Goal: Task Accomplishment & Management: Complete application form

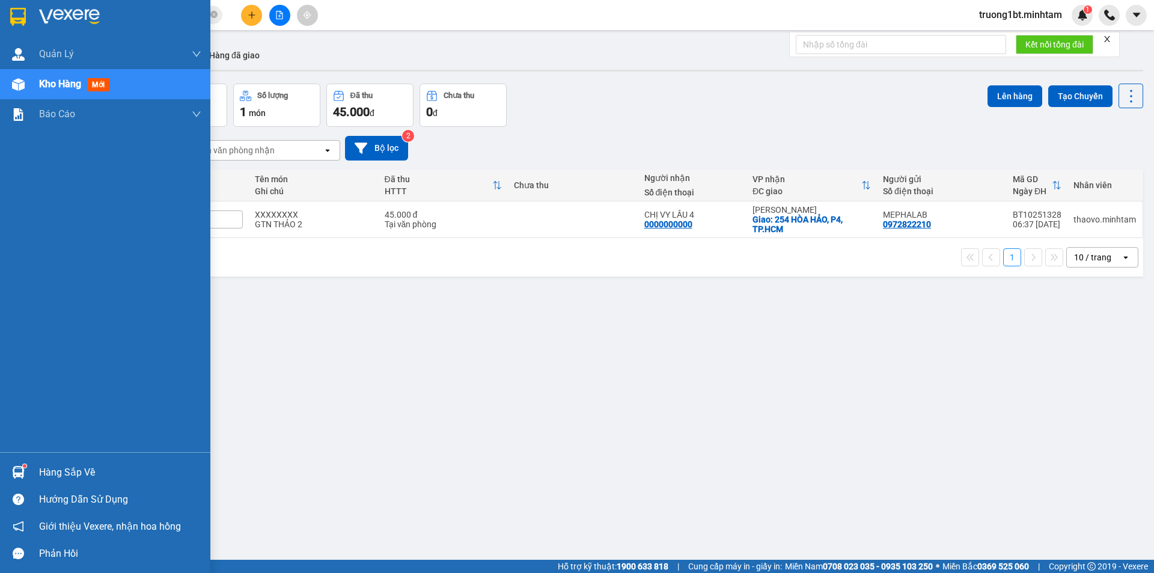
drag, startPoint x: 13, startPoint y: 464, endPoint x: 32, endPoint y: 433, distance: 37.0
click at [13, 463] on div at bounding box center [18, 472] width 21 height 21
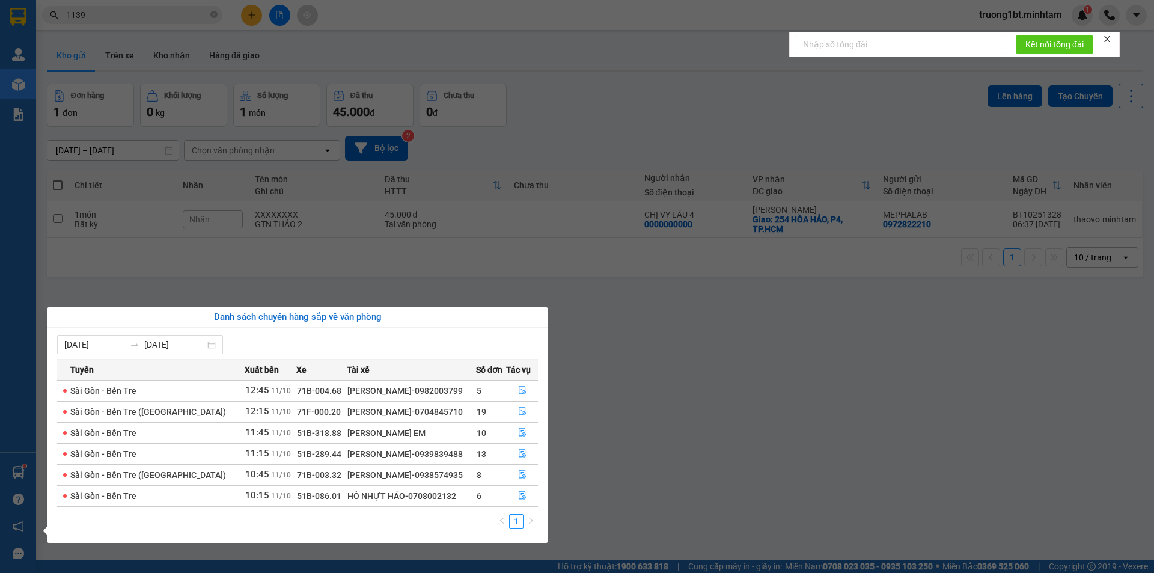
click at [647, 363] on section "Kết quả tìm kiếm ( 43 ) Bộ lọc Mã ĐH Trạng thái Món hàng Tổng cước Chưa cước Nh…" at bounding box center [577, 286] width 1154 height 573
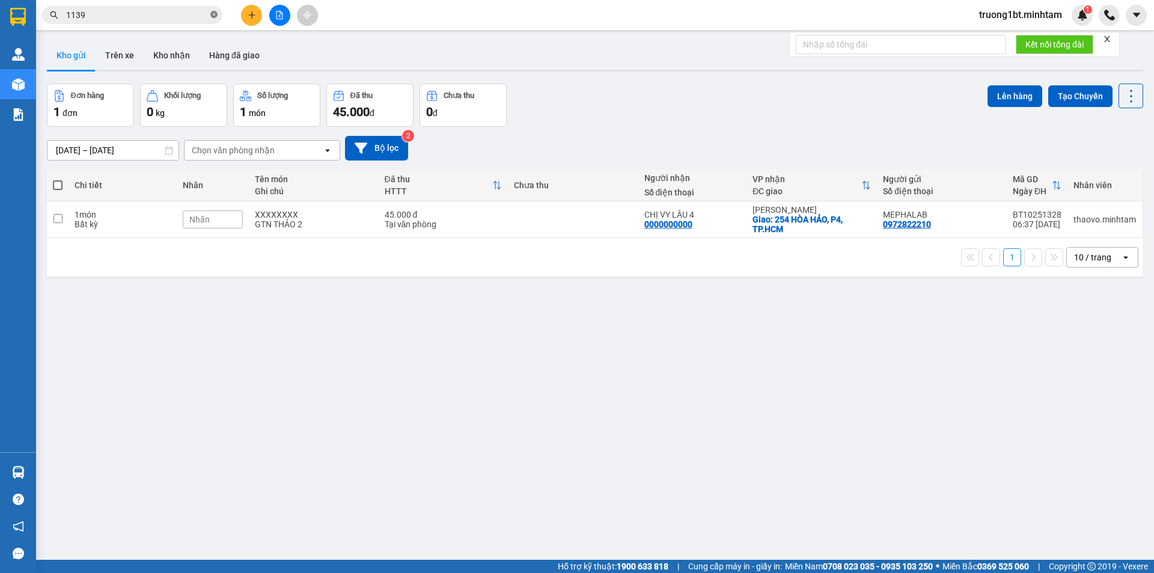
click at [212, 17] on icon "close-circle" at bounding box center [213, 14] width 7 height 7
click at [163, 25] on div "Kết quả tìm kiếm ( 43 ) Bộ lọc Mã ĐH Trạng thái Món hàng Tổng cước Chưa cước Nh…" at bounding box center [577, 15] width 1154 height 30
click at [156, 22] on span at bounding box center [132, 15] width 180 height 18
click at [150, 15] on input "text" at bounding box center [137, 14] width 142 height 13
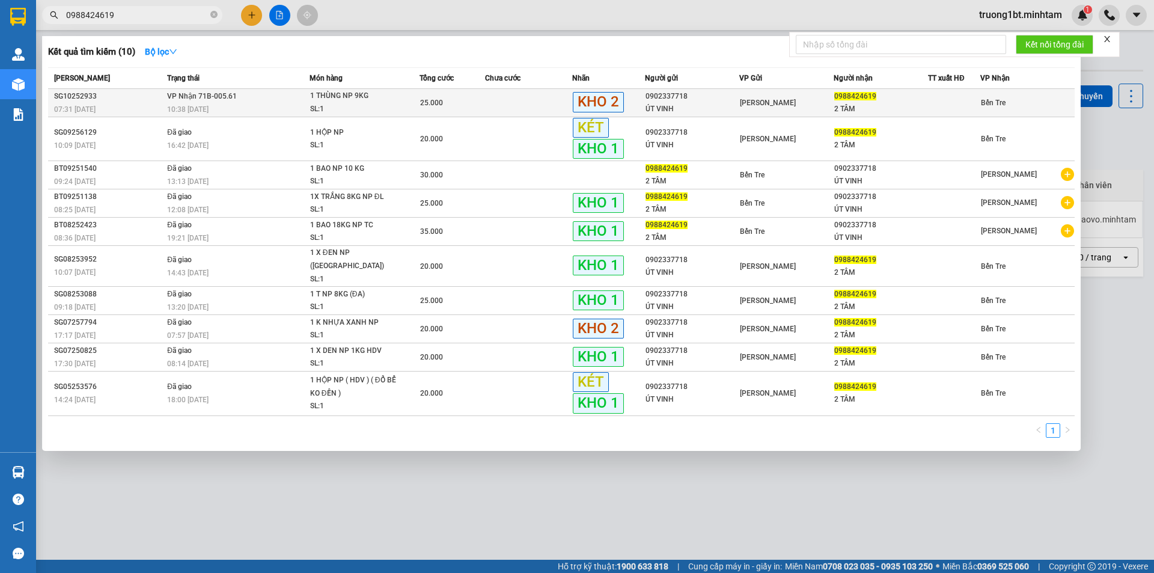
type input "0988424619"
click at [293, 95] on td "VP Nhận 71B-005.61 10:38 [DATE]" at bounding box center [236, 103] width 145 height 28
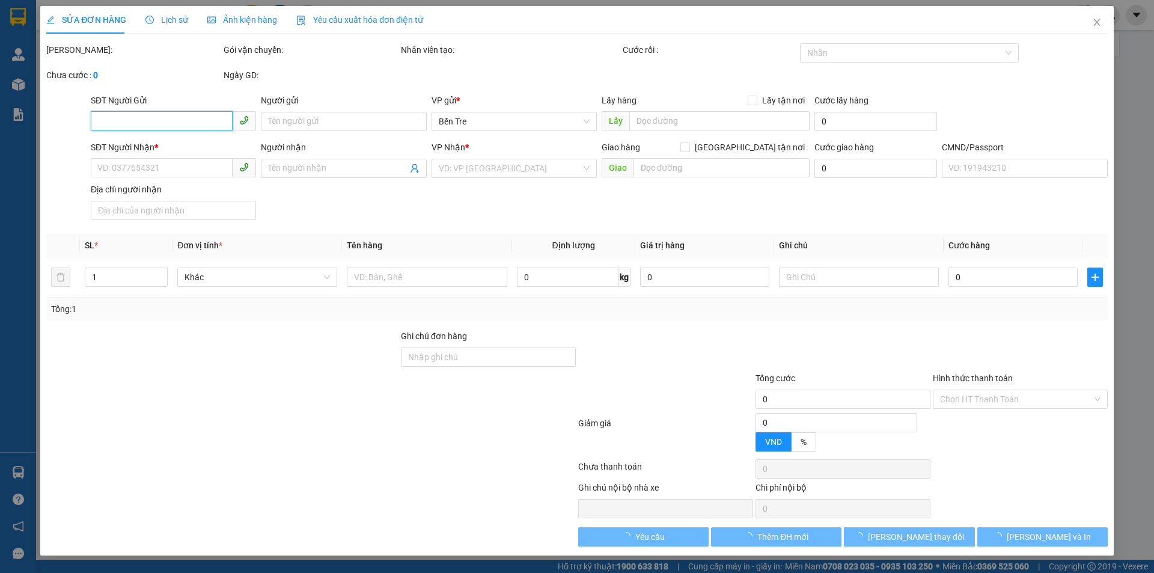
type input "0902337718"
type input "ÚT VINH"
type input "0988424619"
type input "2 TÂM"
type input "25.000"
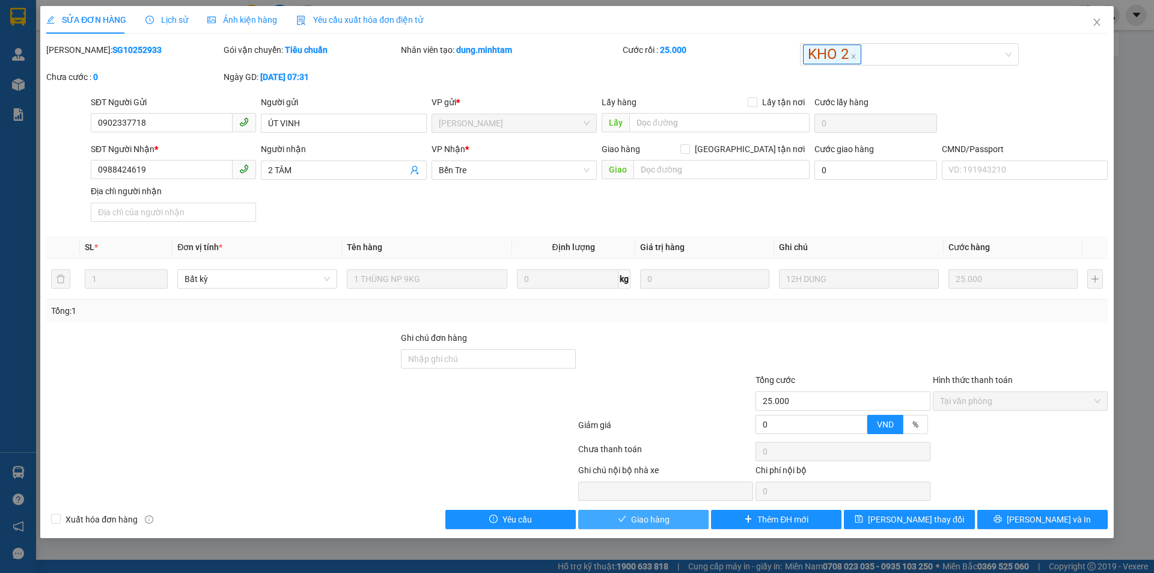
click at [679, 519] on button "Giao hàng" at bounding box center [643, 519] width 130 height 19
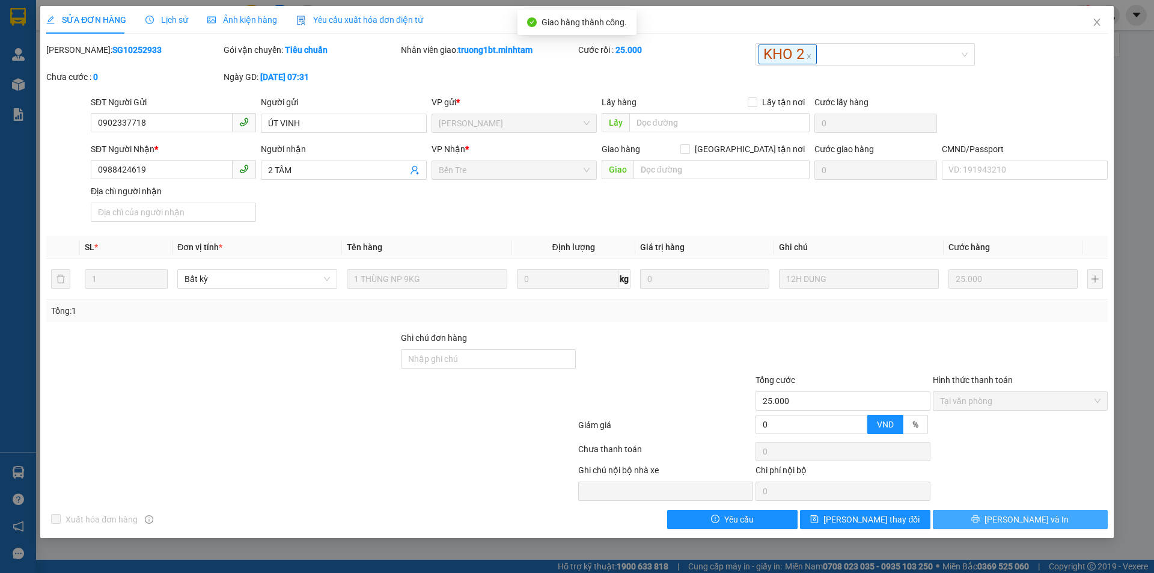
click at [1035, 519] on span "[PERSON_NAME] và In" at bounding box center [1026, 519] width 84 height 13
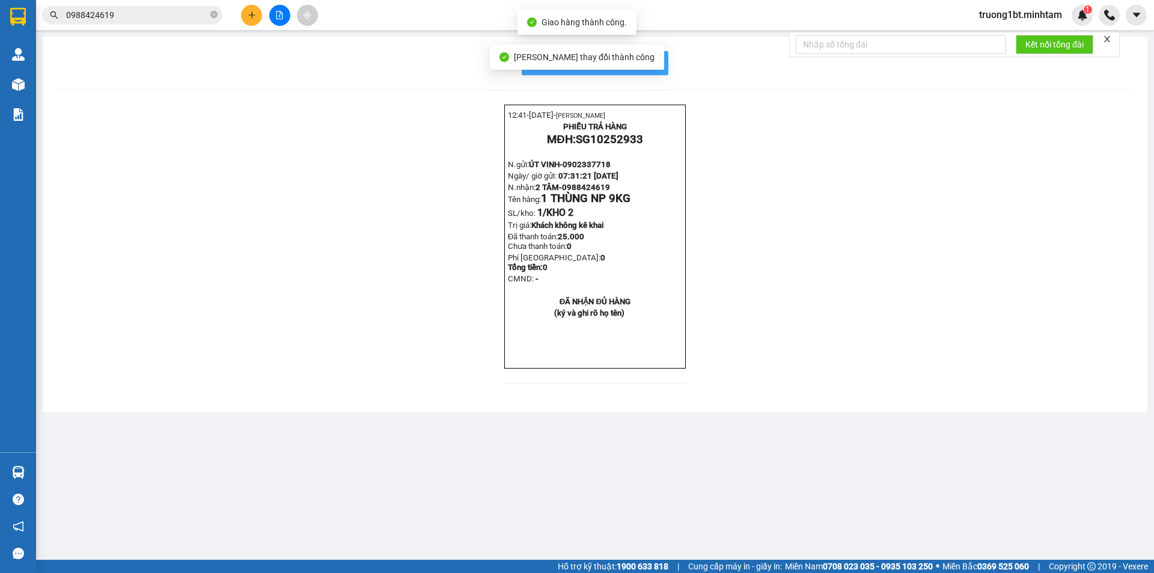
click at [641, 63] on span "In mẫu biên lai tự cấu hình" at bounding box center [602, 62] width 113 height 15
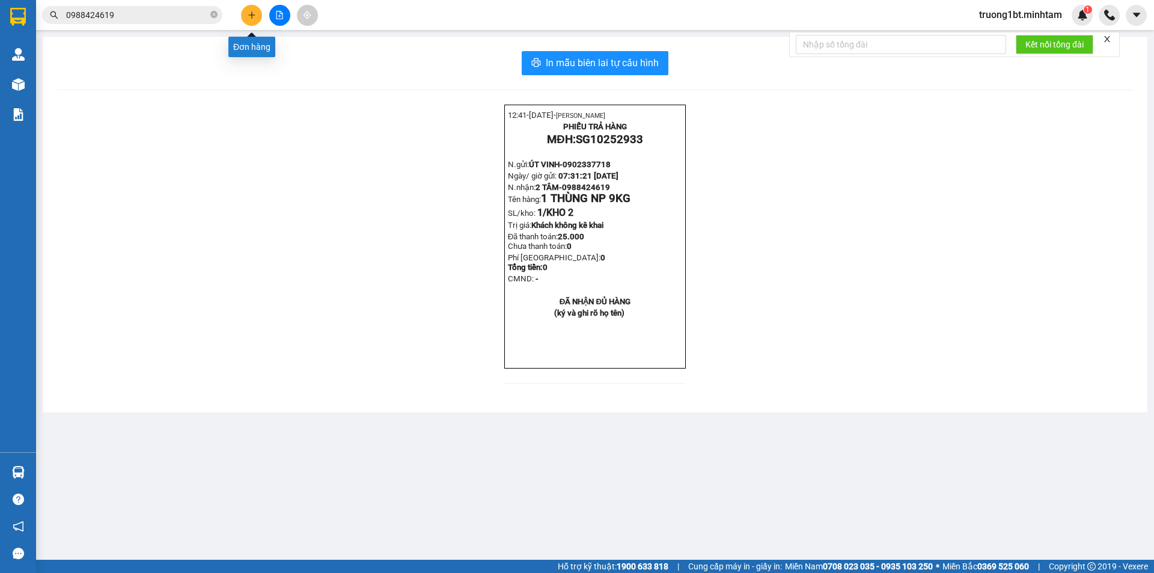
click at [255, 21] on button at bounding box center [251, 15] width 21 height 21
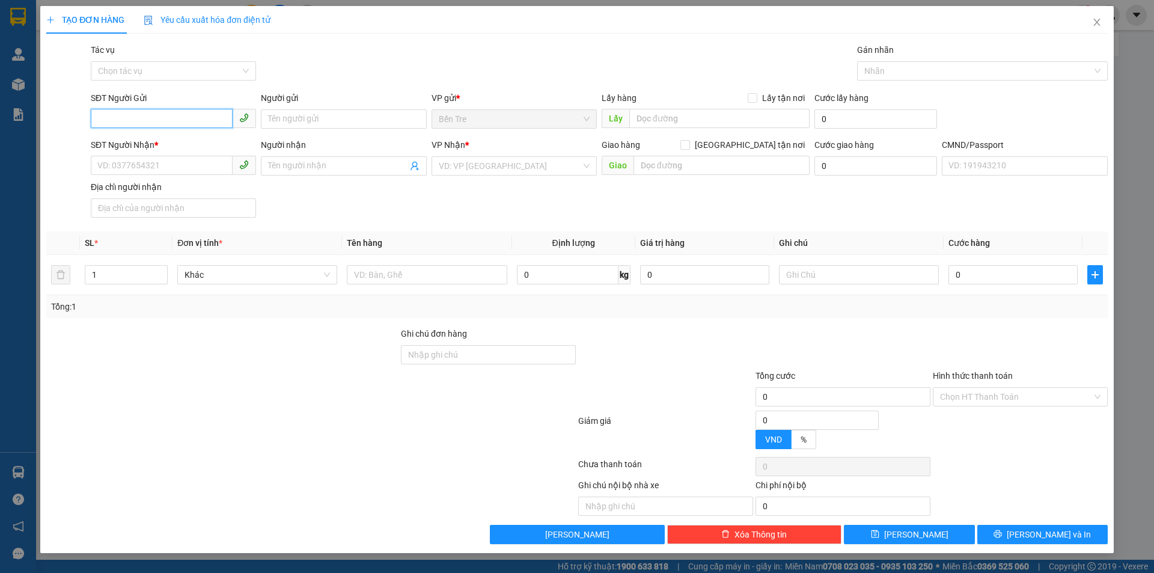
click at [137, 117] on input "SĐT Người Gửi" at bounding box center [162, 118] width 142 height 19
click at [136, 120] on input "SĐT Người Gửi" at bounding box center [162, 118] width 142 height 19
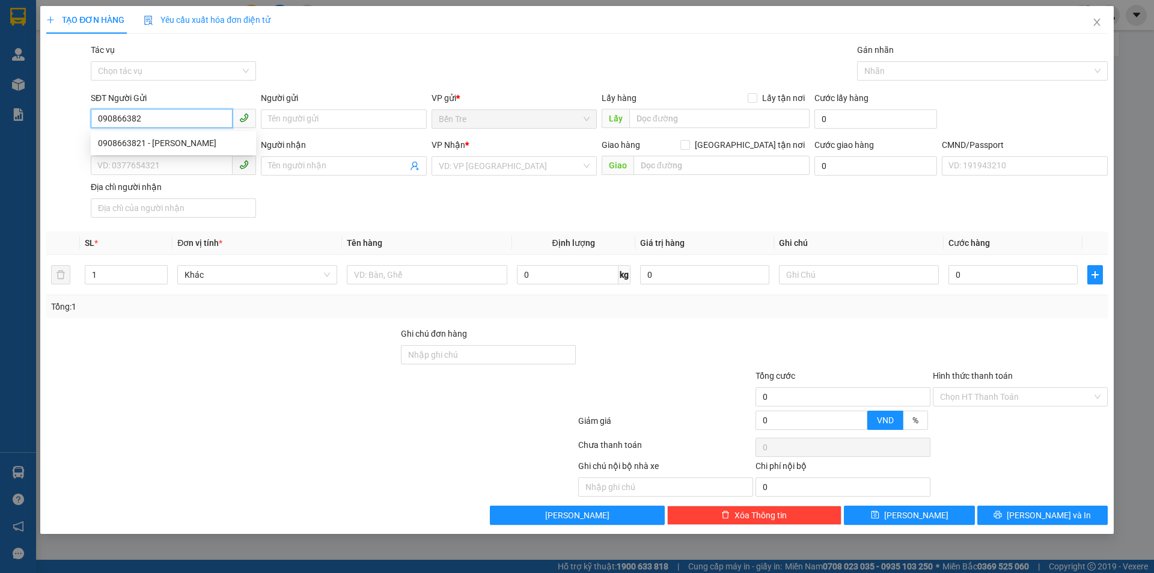
type input "0908663821"
click at [150, 141] on div "0908663821 - [PERSON_NAME]" at bounding box center [173, 142] width 151 height 13
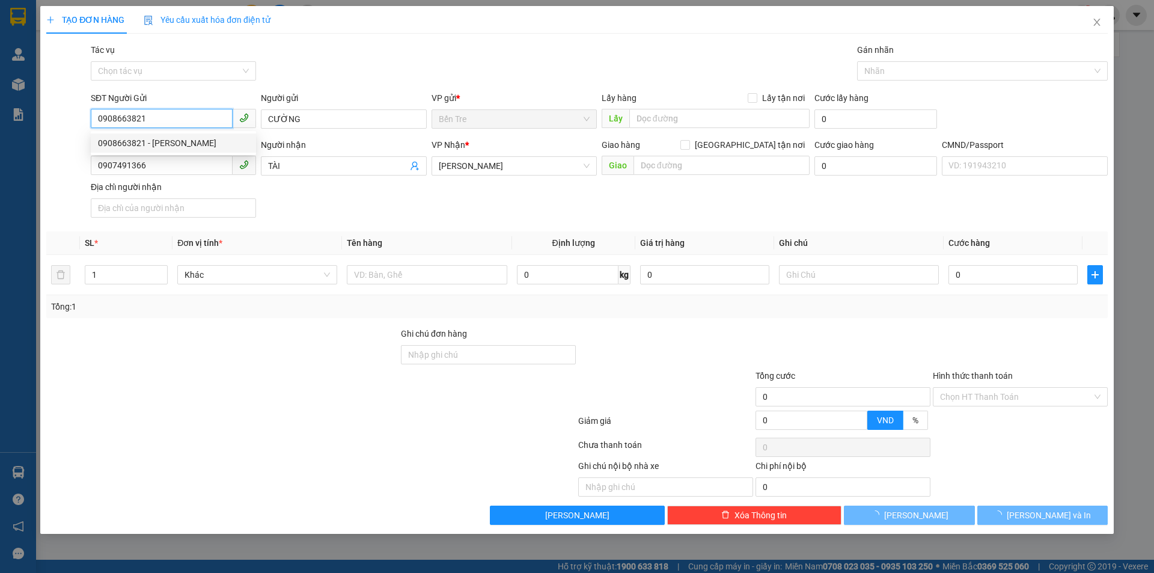
type input "CƯỜNG"
type input "0907491366"
type input "TÀI"
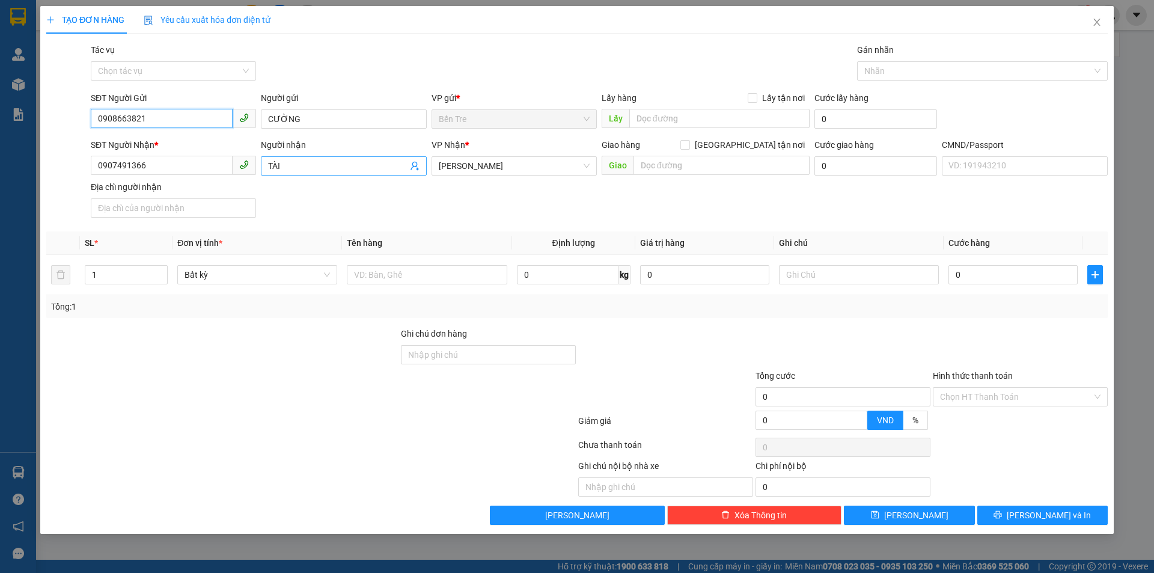
type input "0908663821"
click at [415, 166] on icon "user-add" at bounding box center [414, 166] width 8 height 9
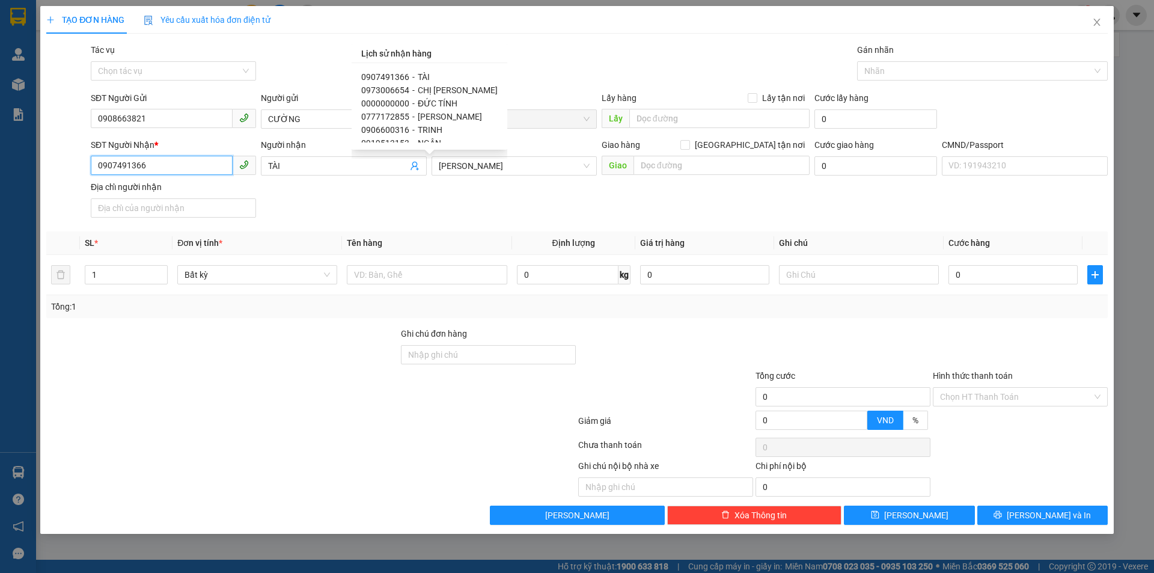
click at [185, 167] on input "0907491366" at bounding box center [162, 165] width 142 height 19
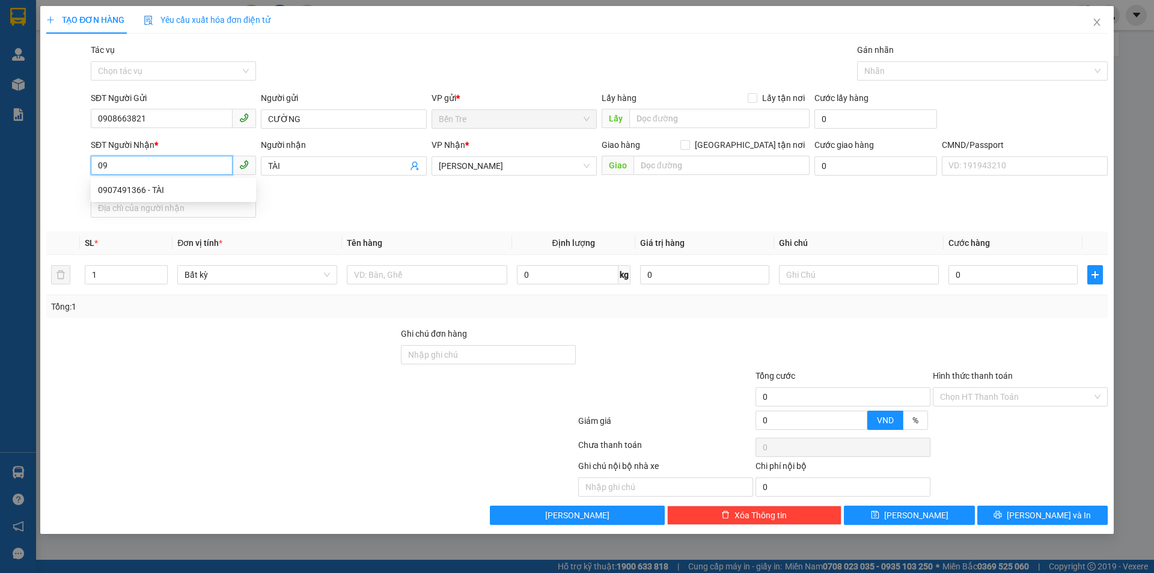
type input "0"
type input "000000000000"
click at [299, 165] on input "TÀI" at bounding box center [337, 165] width 139 height 13
type input "T"
type input "D"
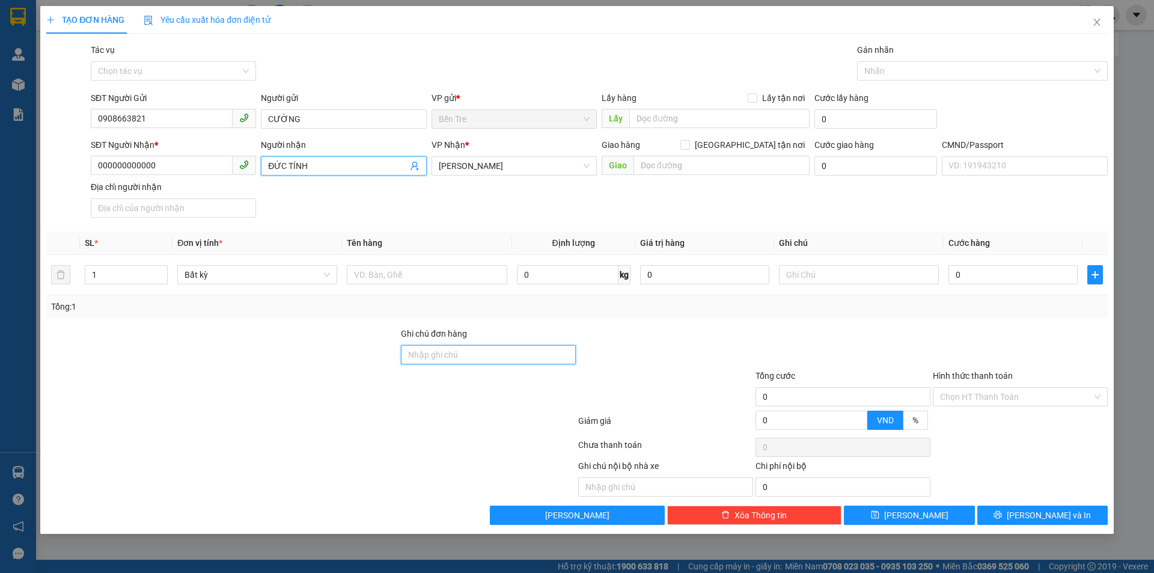
click at [452, 358] on input "Ghi chú đơn hàng" at bounding box center [488, 354] width 175 height 19
click at [315, 159] on span "ĐỨC TÍNH" at bounding box center [343, 165] width 165 height 19
type input "Đ"
type input "A [PERSON_NAME]"
click at [315, 117] on input "CƯỜNG" at bounding box center [343, 118] width 165 height 19
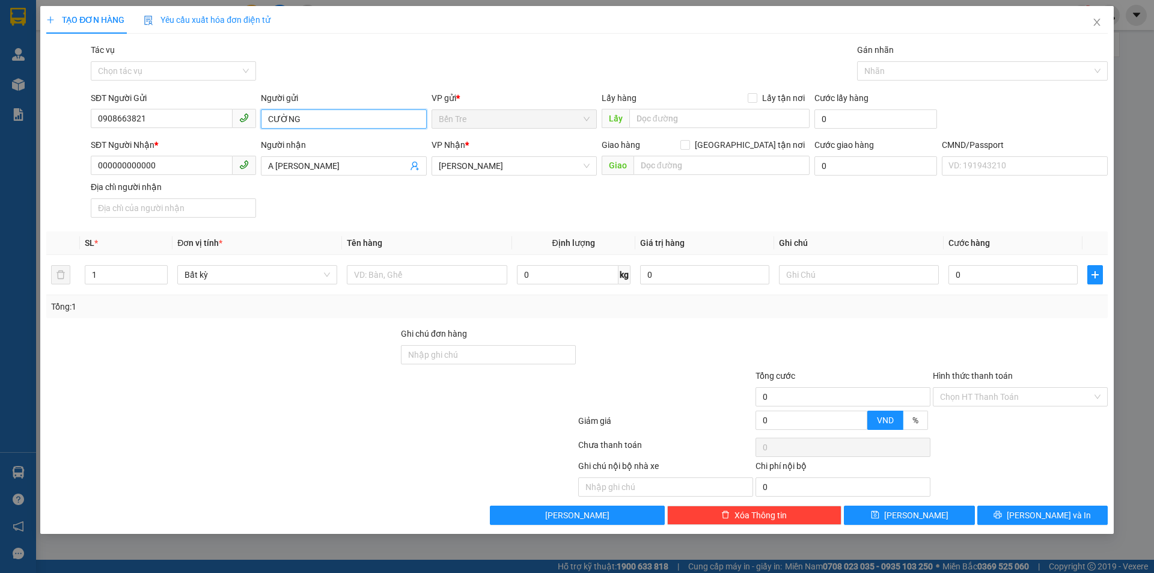
click at [272, 117] on input "CƯỜNG" at bounding box center [343, 118] width 165 height 19
click at [315, 120] on input "CƯỜNG" at bounding box center [343, 118] width 165 height 19
click at [267, 117] on input "CƯỜNG" at bounding box center [343, 118] width 165 height 19
click at [328, 111] on input "CƯỜNG" at bounding box center [343, 118] width 165 height 19
type input "CƯỜNG ĐẠI TÂN"
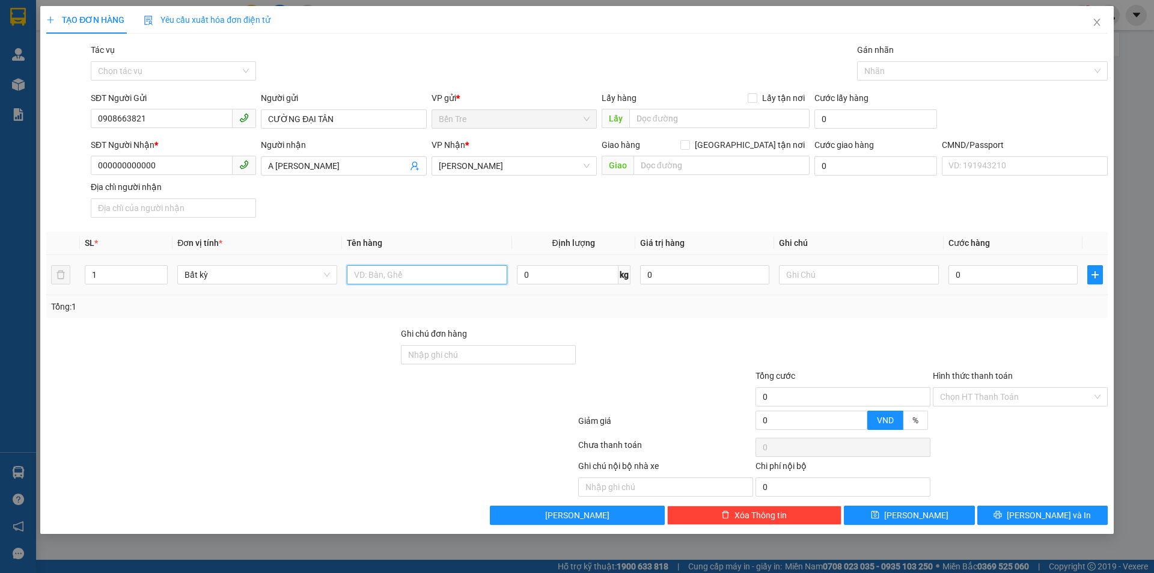
click at [454, 272] on input "text" at bounding box center [427, 274] width 160 height 19
click at [446, 359] on input "Ghi chú đơn hàng" at bounding box center [488, 354] width 175 height 19
type input "0789980292"
click at [395, 281] on input "text" at bounding box center [427, 274] width 160 height 19
type input "1 K KEO NP (THẬT GIẢ KHÔNG CHỊU TRÁCH NHIỆM)"
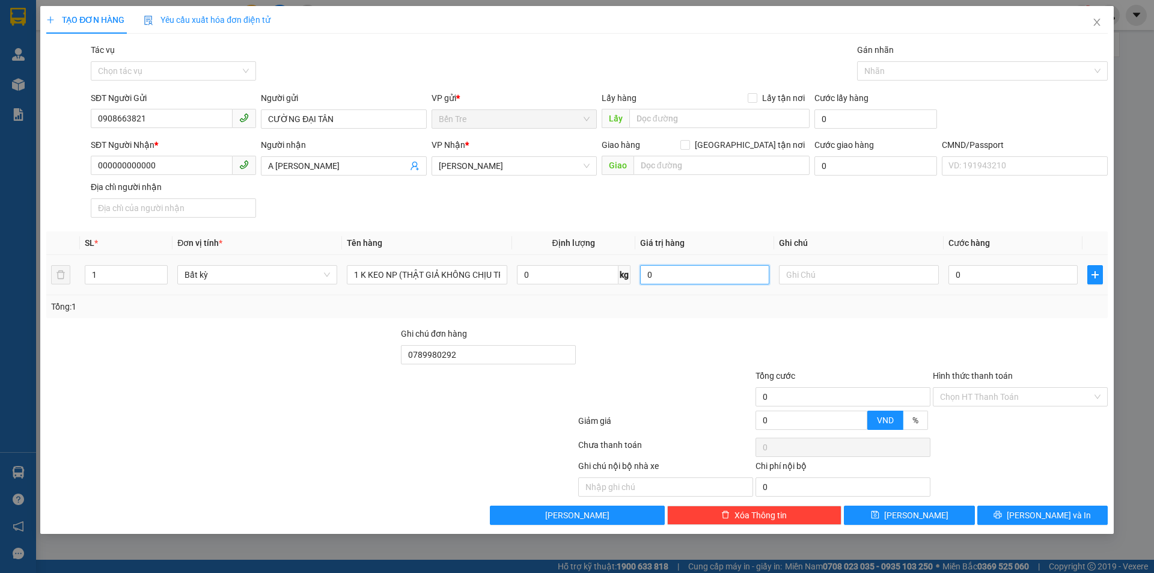
click at [675, 279] on input "0" at bounding box center [704, 274] width 129 height 19
type input "58.000.000"
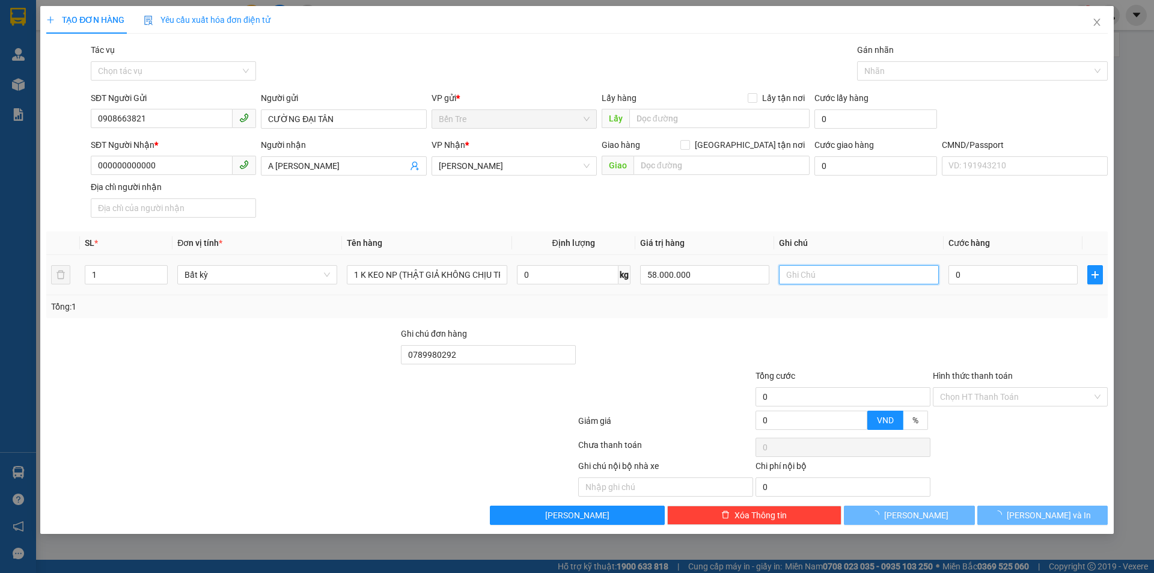
click at [835, 275] on input "text" at bounding box center [859, 274] width 160 height 19
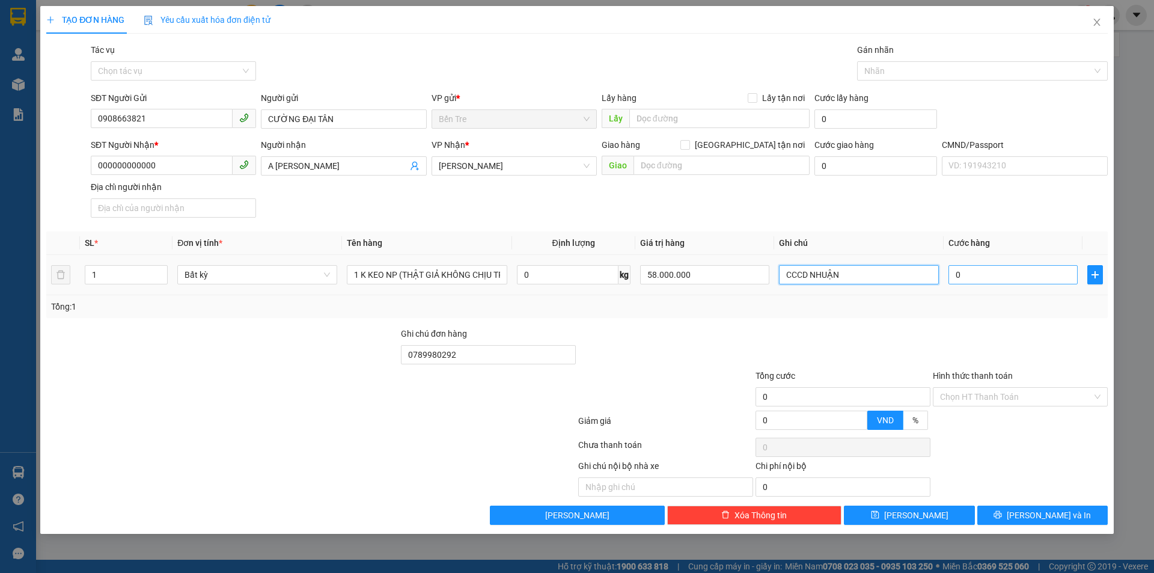
type input "CCCD NHUẬN"
click at [977, 272] on input "0" at bounding box center [1012, 274] width 129 height 19
type input "1"
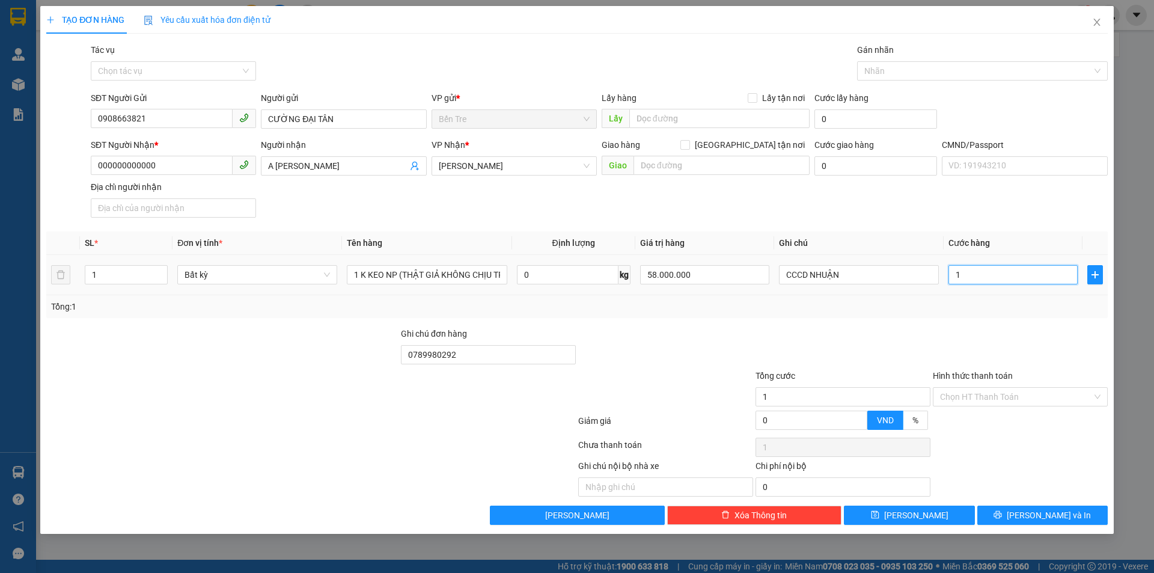
type input "11"
type input "115"
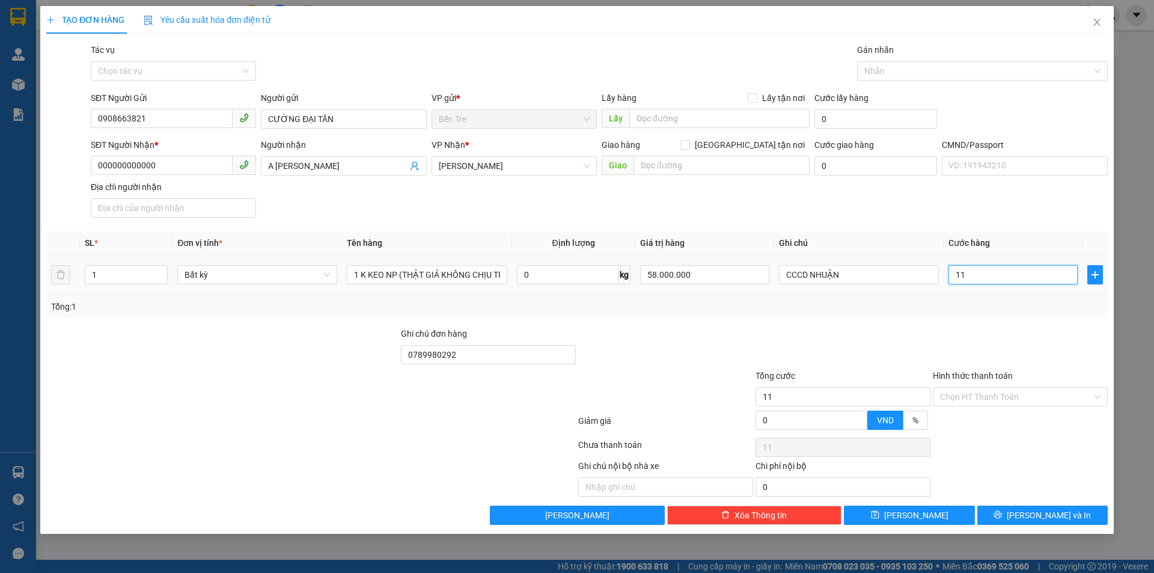
type input "115"
type input "115.000"
click at [738, 313] on div "Tổng: 1" at bounding box center [576, 306] width 1061 height 23
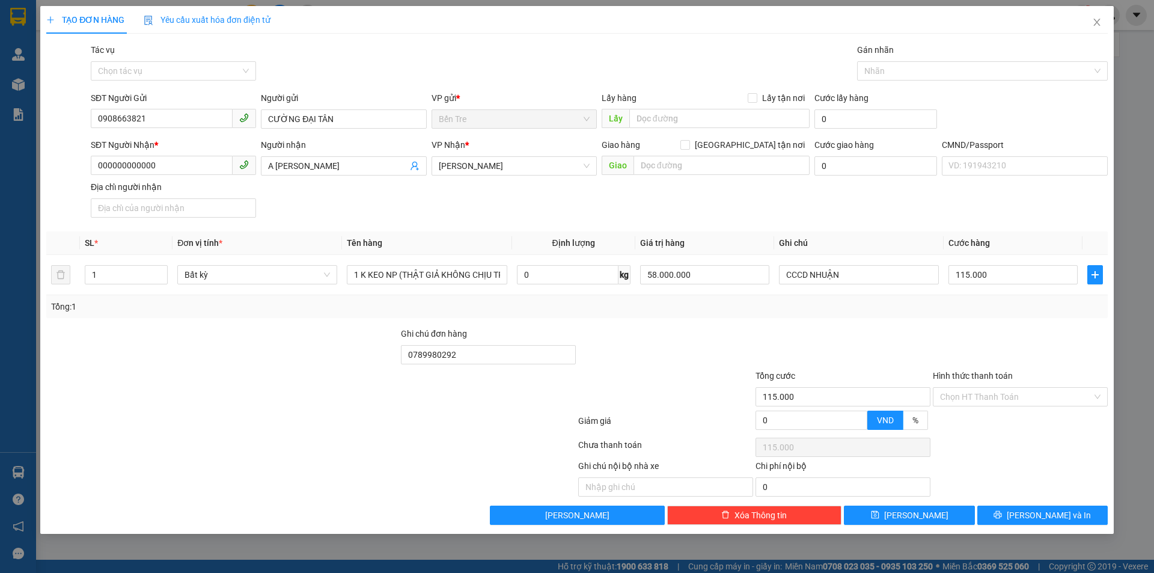
click at [773, 203] on div "SĐT Người Nhận * 000000000000 Người nhận A TỸ ĐỨC TÍN VP Nhận * [PERSON_NAME] h…" at bounding box center [599, 180] width 1022 height 84
click at [1055, 512] on span "[PERSON_NAME] và In" at bounding box center [1049, 514] width 84 height 13
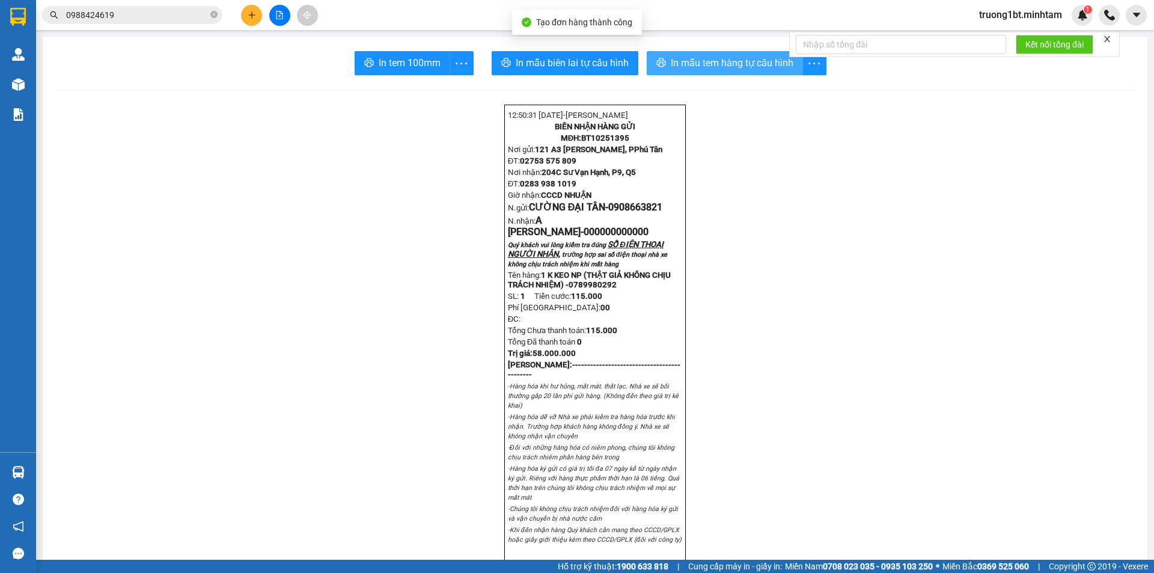
click at [692, 65] on span "In mẫu tem hàng tự cấu hình" at bounding box center [732, 62] width 123 height 15
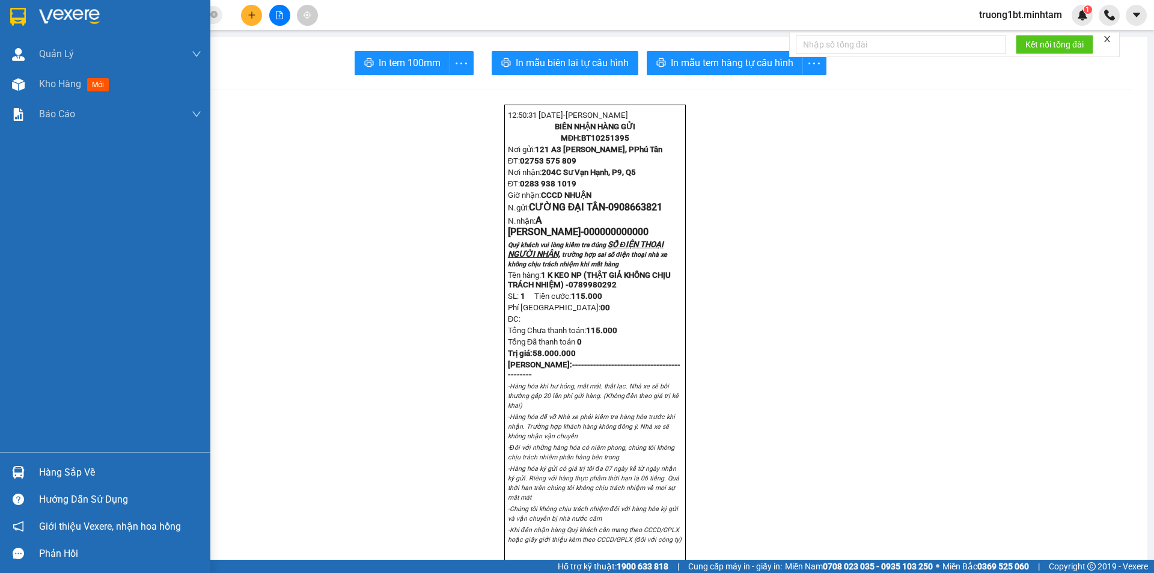
click at [19, 11] on img at bounding box center [18, 17] width 16 height 18
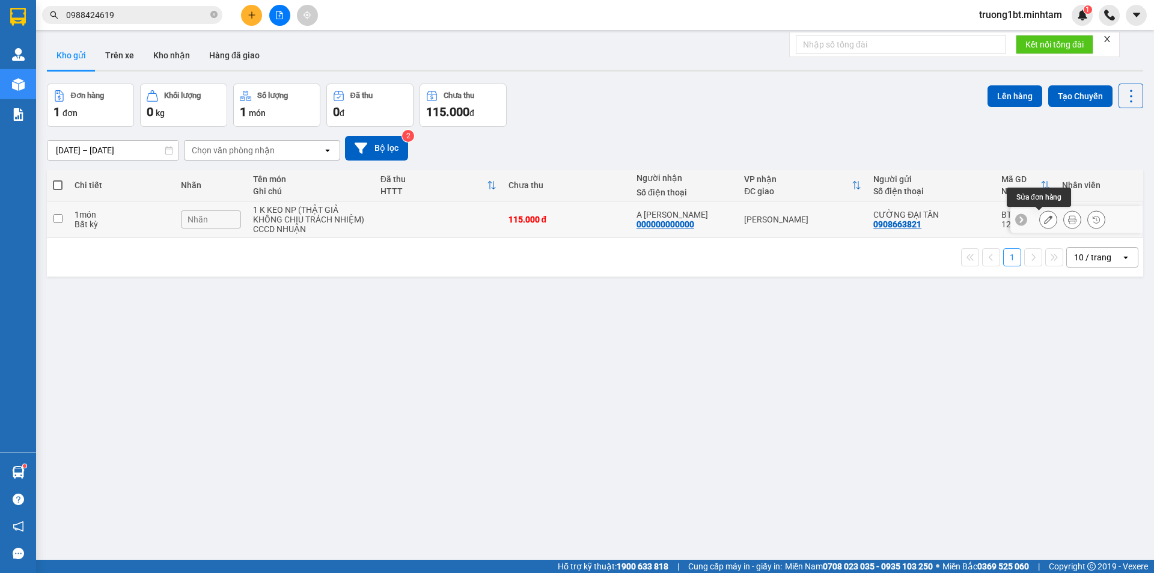
click at [1044, 219] on icon at bounding box center [1048, 219] width 8 height 8
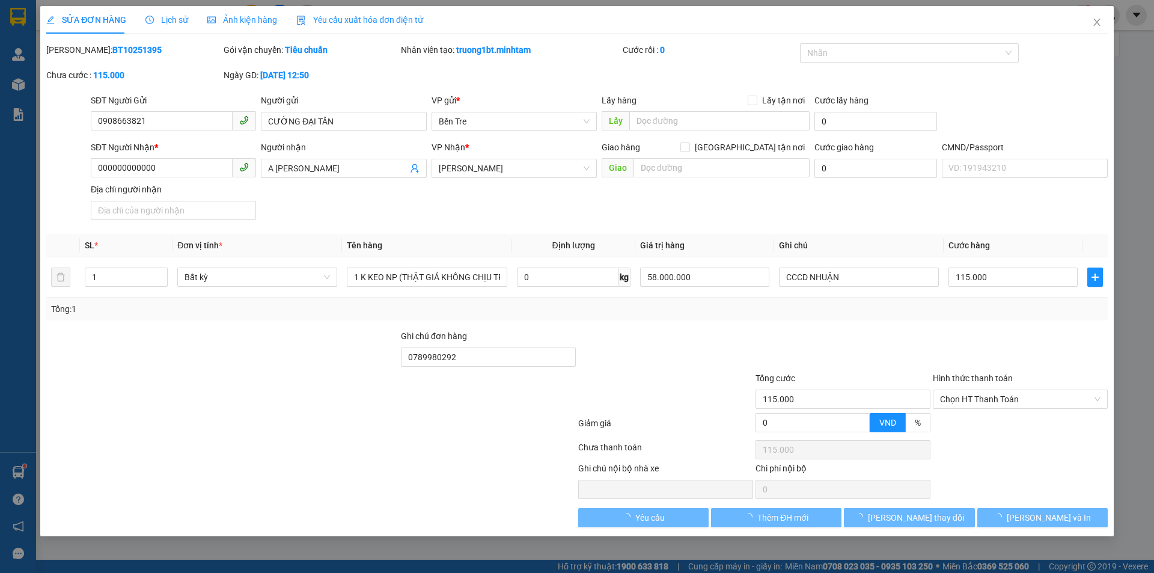
type input "0908663821"
type input "CƯỜNG ĐẠI TÂN"
type input "000000000000"
type input "A [PERSON_NAME]"
type input "0789980292"
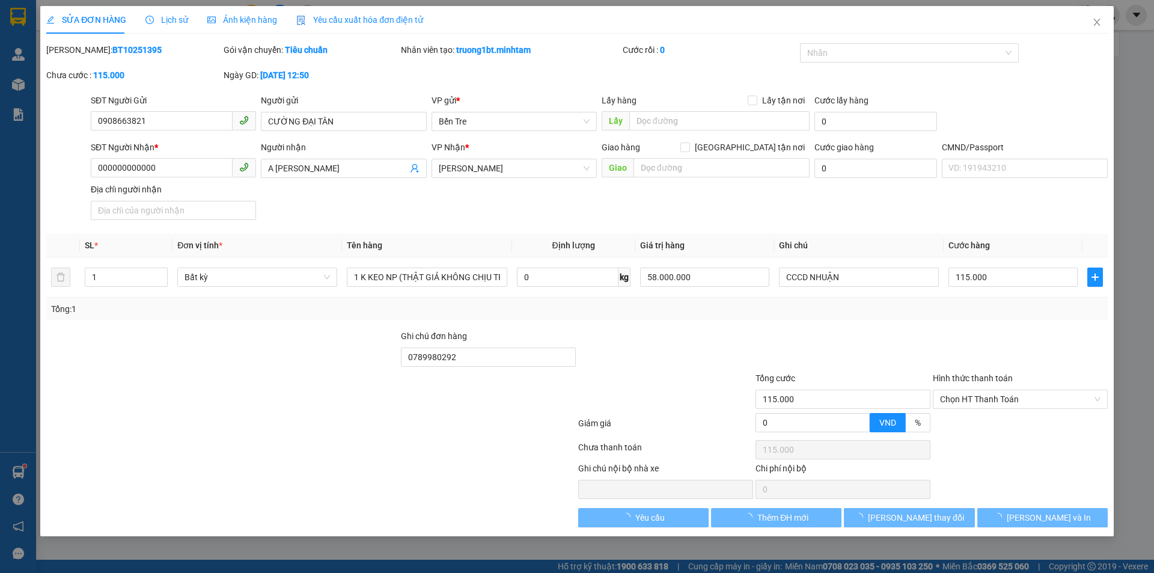
type input "115.000"
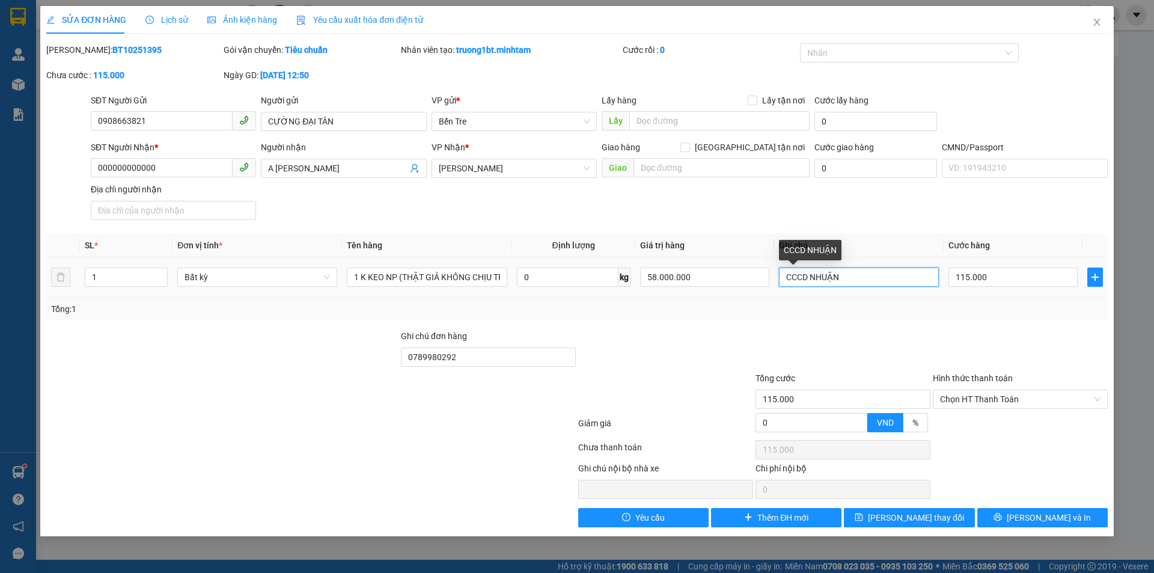
drag, startPoint x: 844, startPoint y: 280, endPoint x: 864, endPoint y: 264, distance: 25.2
click at [845, 280] on input "CCCD NHUẬN" at bounding box center [859, 276] width 160 height 19
type input "CCCD NHUẬN 18H"
click at [859, 215] on div "SĐT Người Nhận * 000000000000 Người nhận A TỸ ĐỨC TÍN VP Nhận * [PERSON_NAME] h…" at bounding box center [599, 183] width 1022 height 84
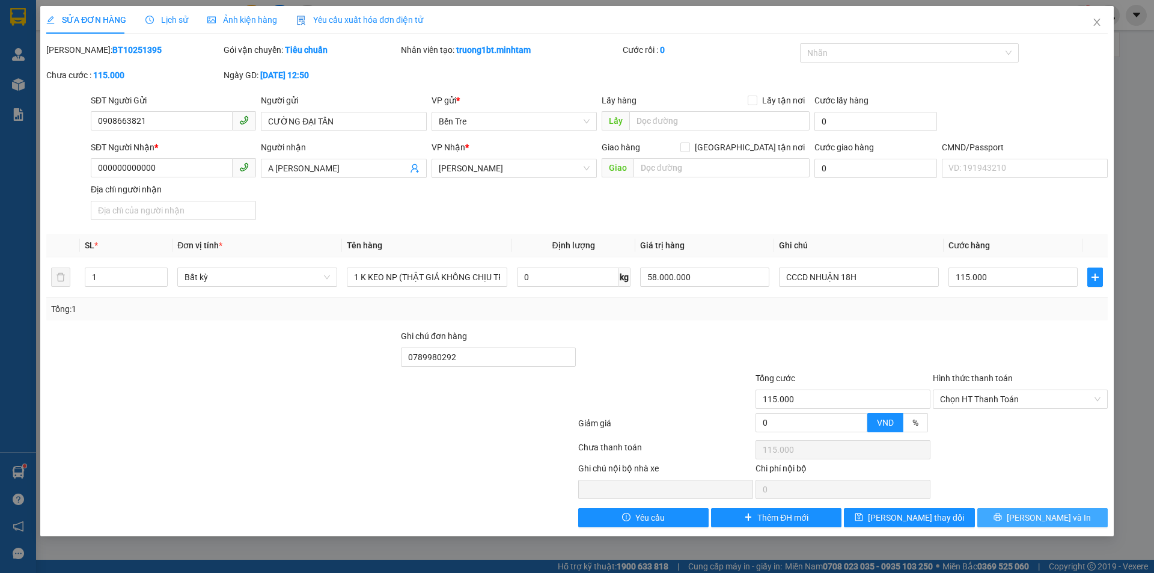
click at [1040, 520] on span "[PERSON_NAME] và In" at bounding box center [1049, 517] width 84 height 13
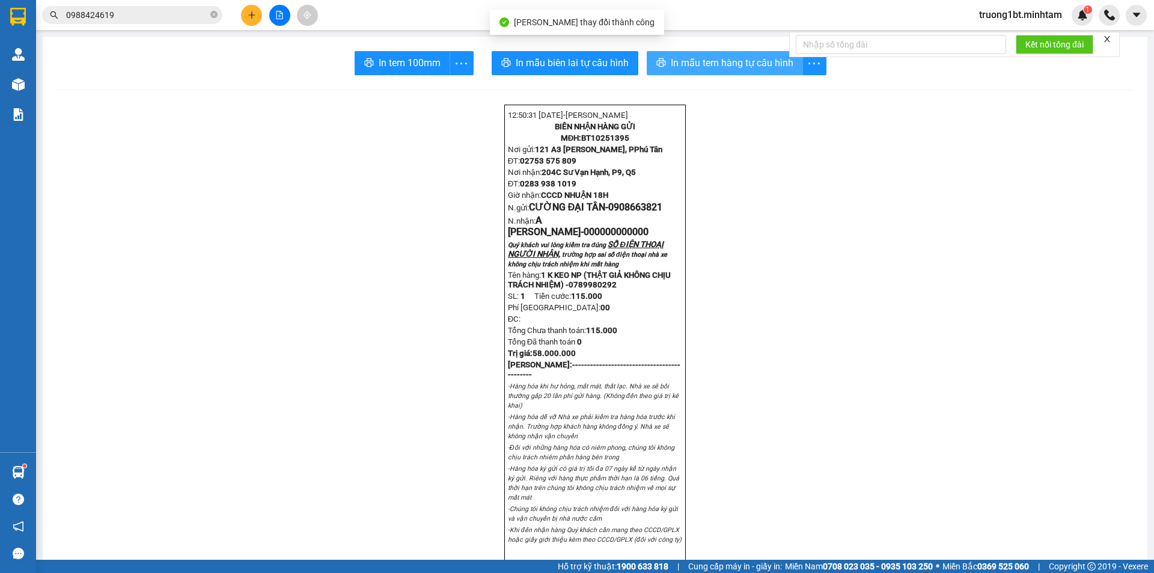
click at [704, 71] on button "In mẫu tem hàng tự cấu hình" at bounding box center [725, 63] width 156 height 24
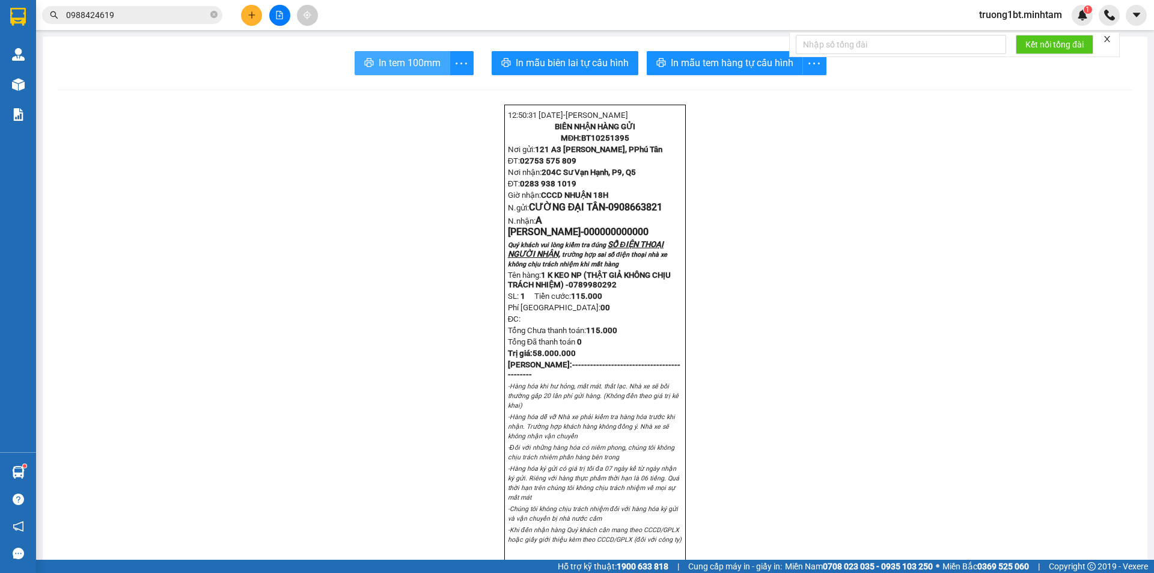
click at [407, 71] on button "In tem 100mm" at bounding box center [403, 63] width 96 height 24
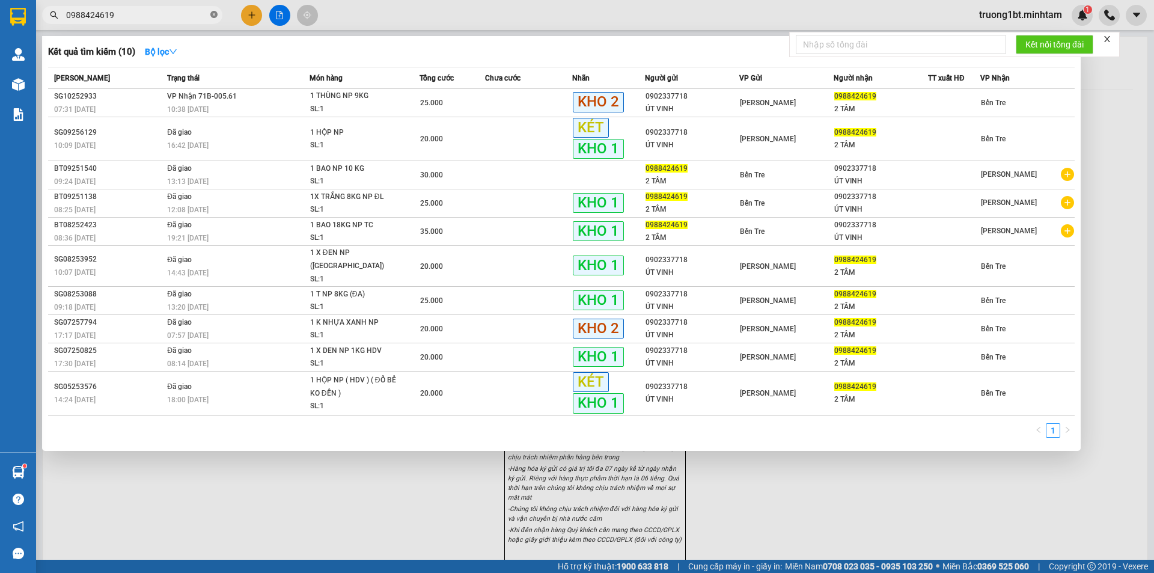
click at [213, 14] on icon "close-circle" at bounding box center [213, 14] width 7 height 7
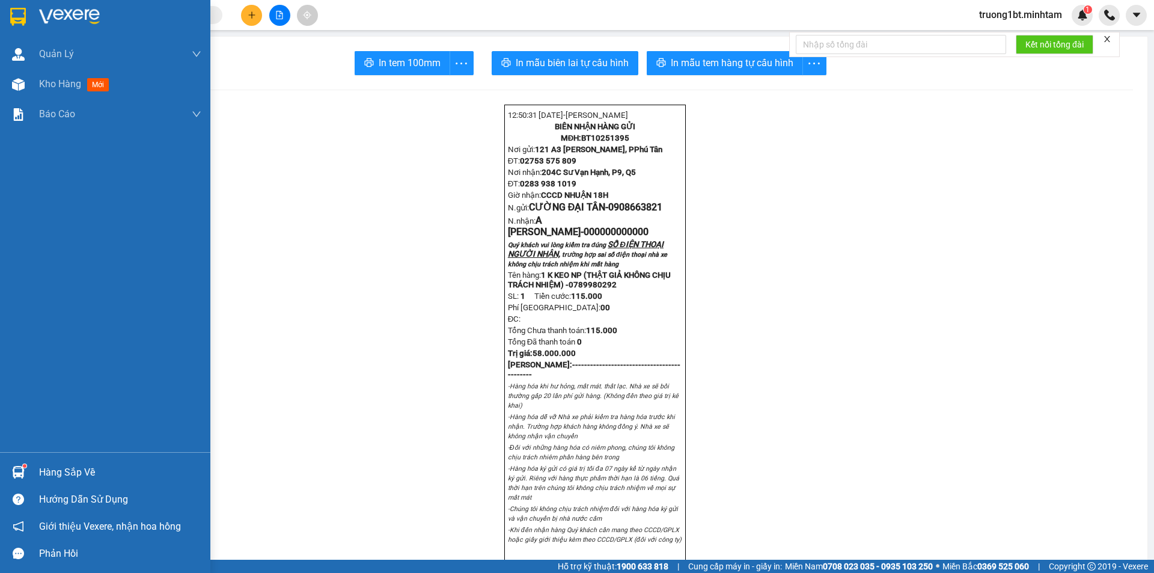
click at [17, 13] on img at bounding box center [18, 17] width 16 height 18
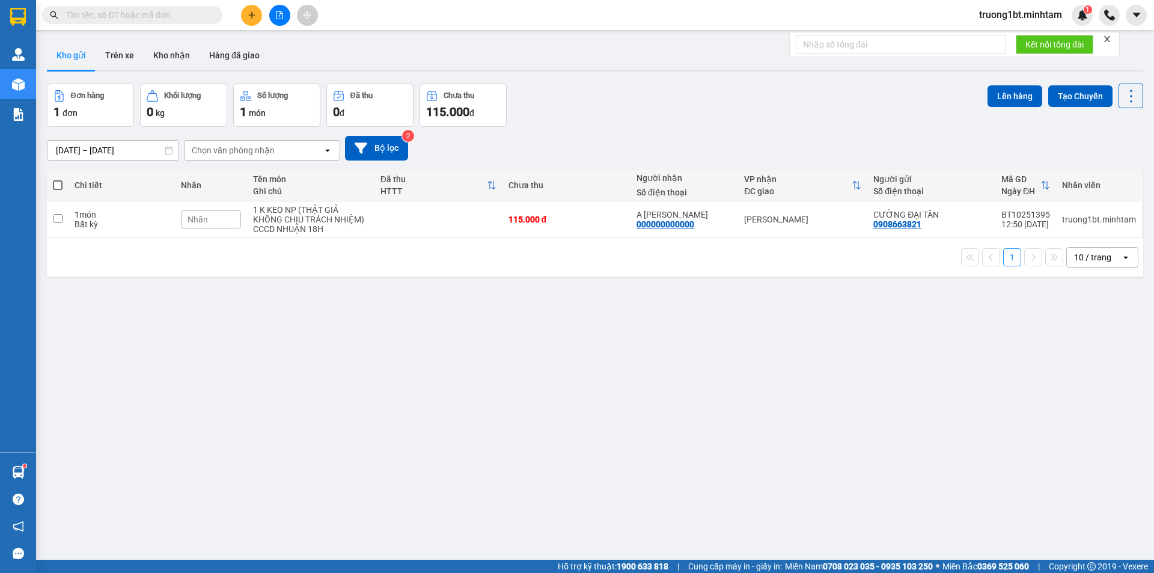
click at [147, 11] on input "text" at bounding box center [137, 14] width 142 height 13
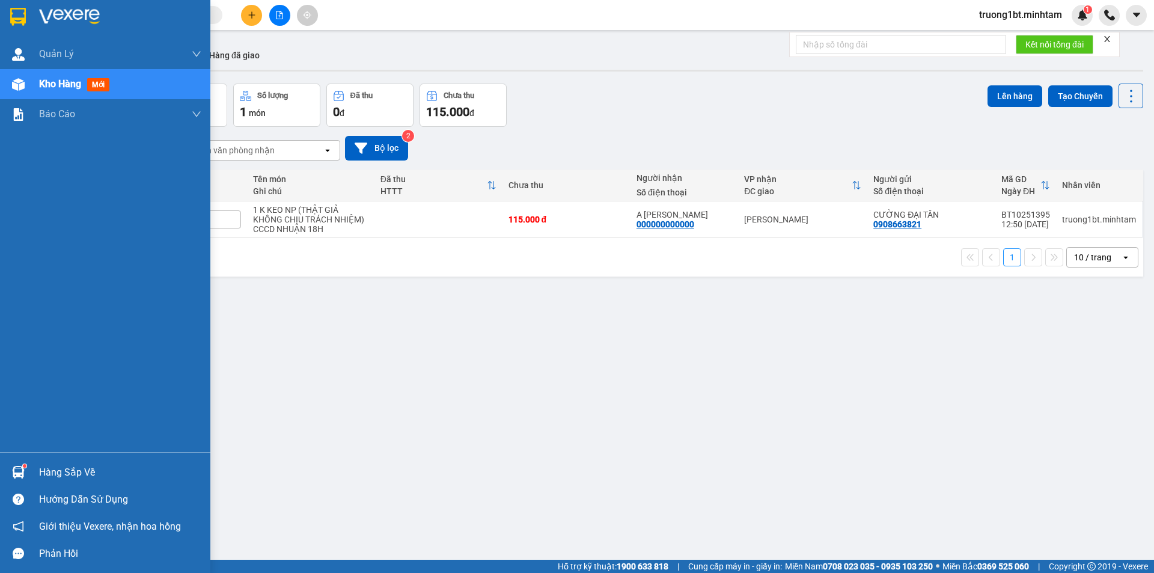
drag, startPoint x: 22, startPoint y: 17, endPoint x: 19, endPoint y: 11, distance: 6.7
click at [21, 17] on img at bounding box center [18, 17] width 16 height 18
click at [50, 466] on div "Hàng sắp về" at bounding box center [120, 472] width 162 height 18
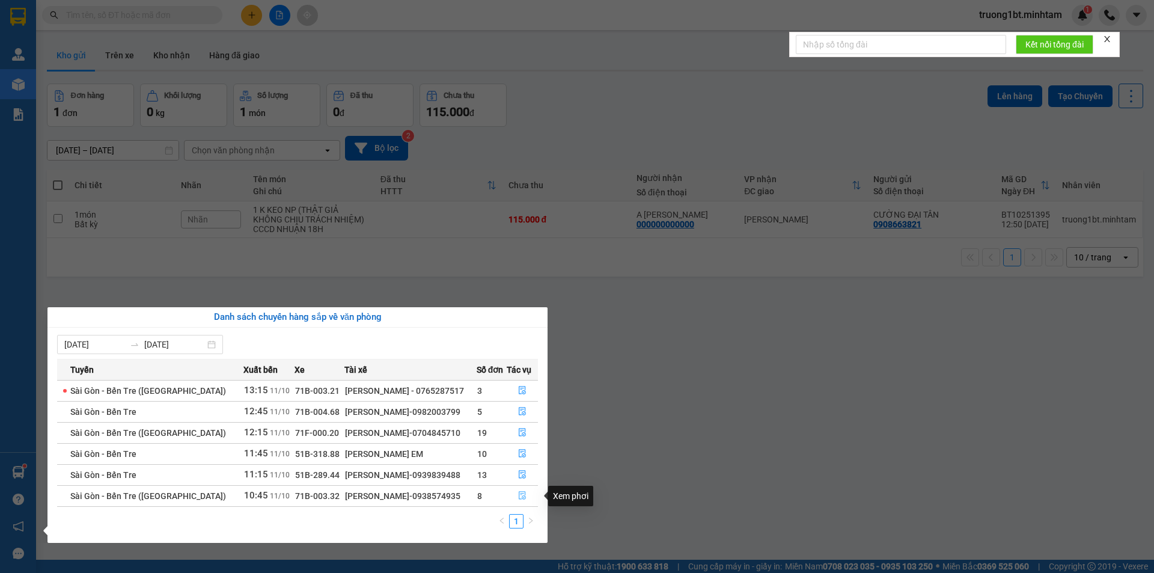
click at [513, 496] on button "button" at bounding box center [522, 495] width 31 height 19
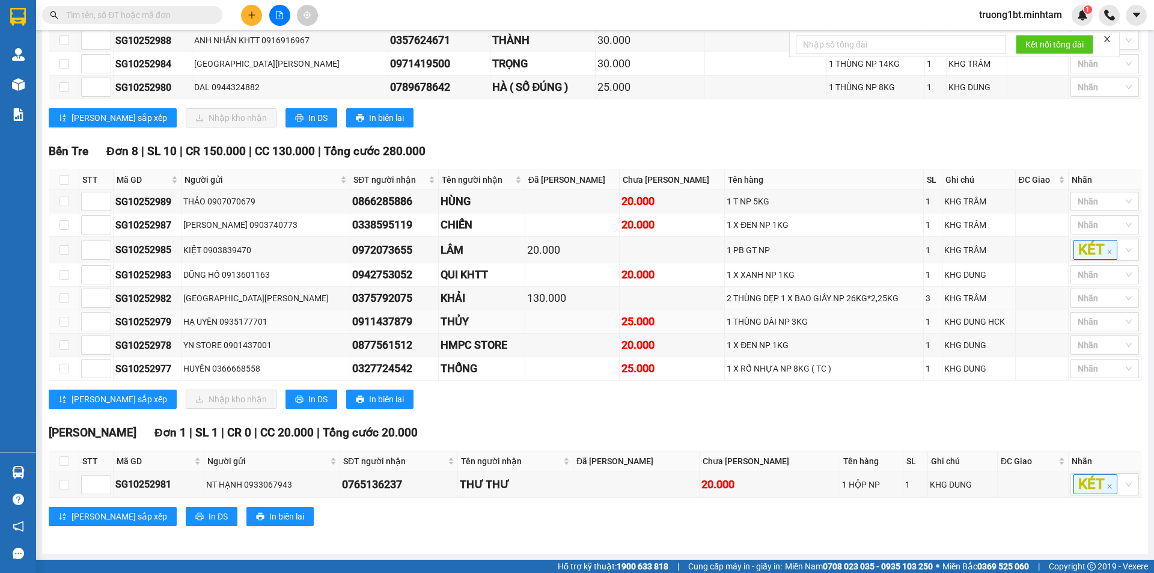
scroll to position [256, 0]
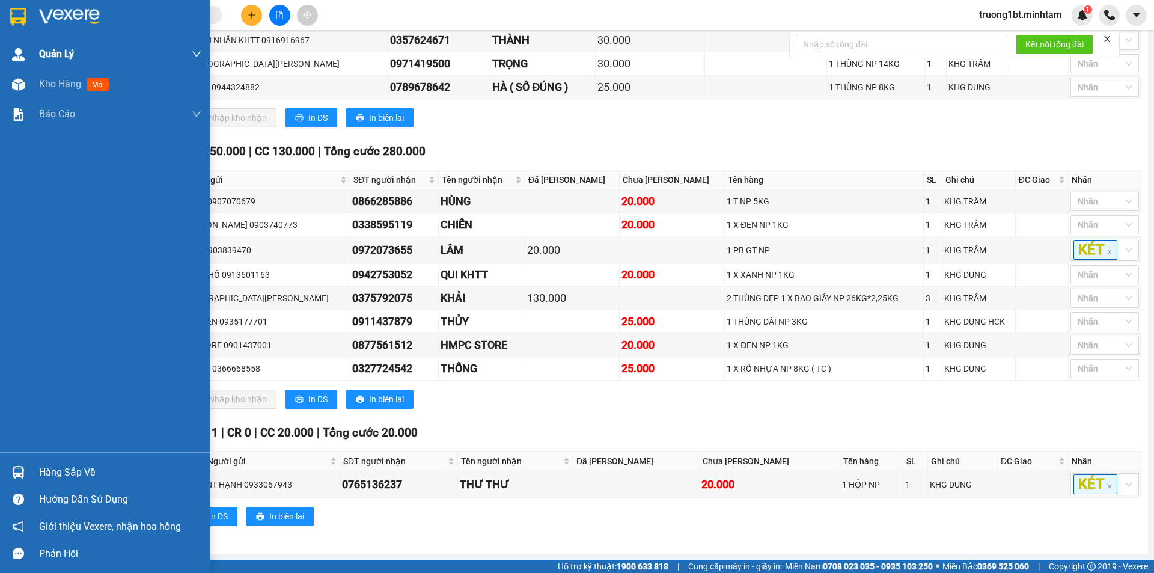
drag, startPoint x: 11, startPoint y: 12, endPoint x: 10, endPoint y: 49, distance: 37.3
click at [10, 12] on img at bounding box center [18, 17] width 16 height 18
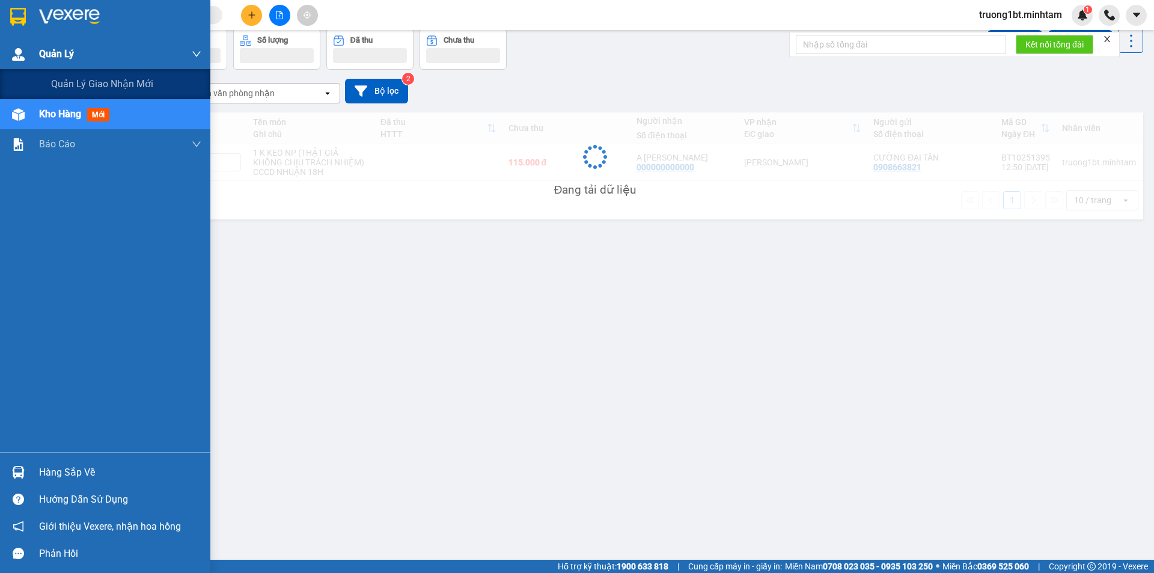
scroll to position [55, 0]
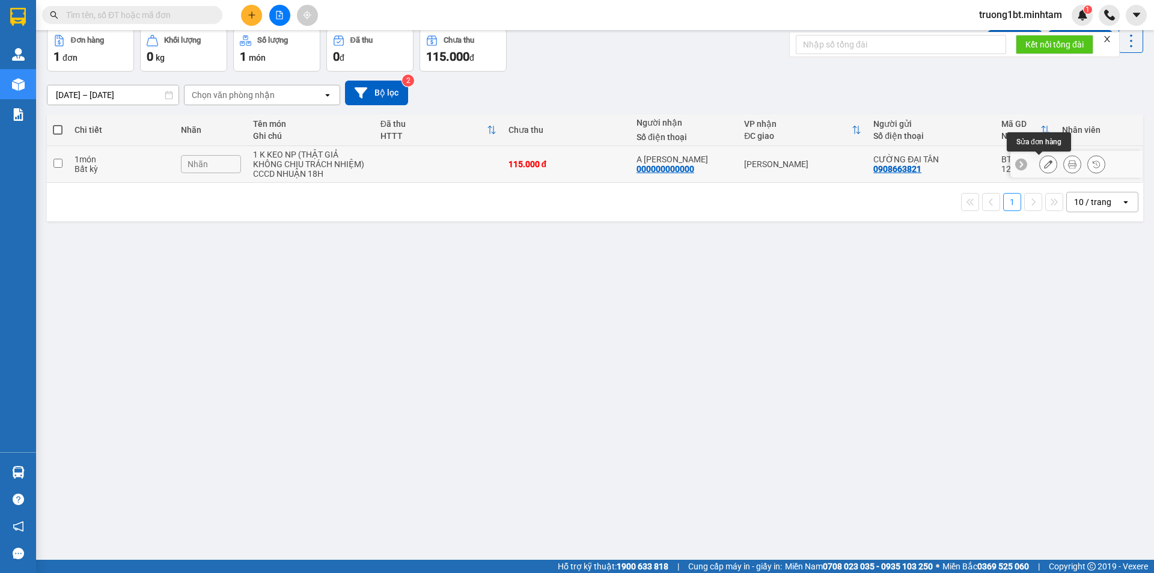
click at [1044, 160] on icon at bounding box center [1048, 164] width 8 height 8
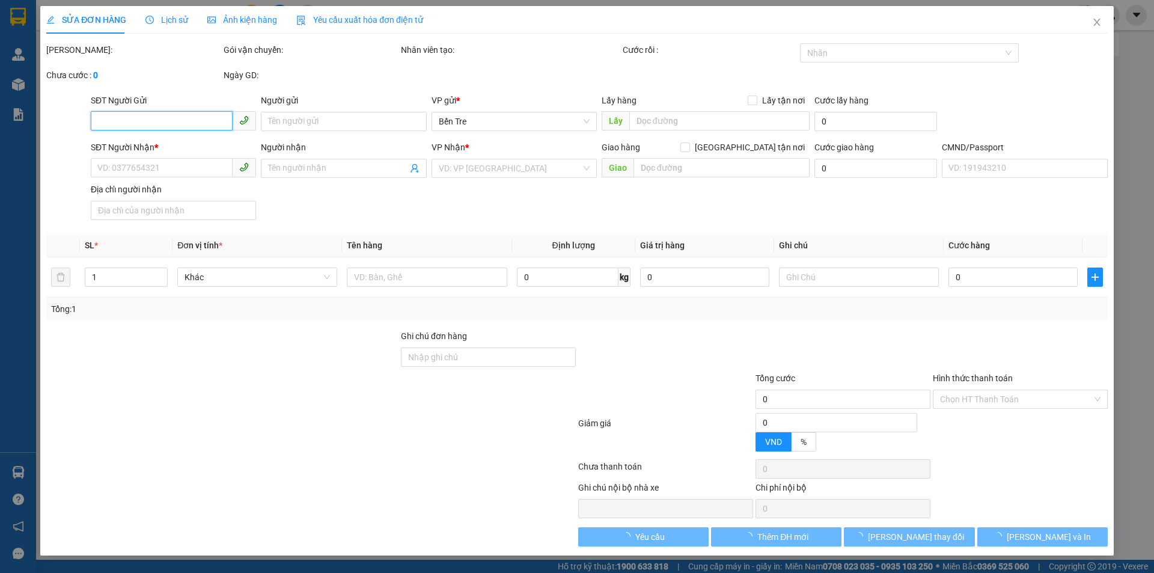
type input "0908663821"
type input "CƯỜNG ĐẠI TÂN"
type input "000000000000"
type input "A [PERSON_NAME]"
type input "0789980292"
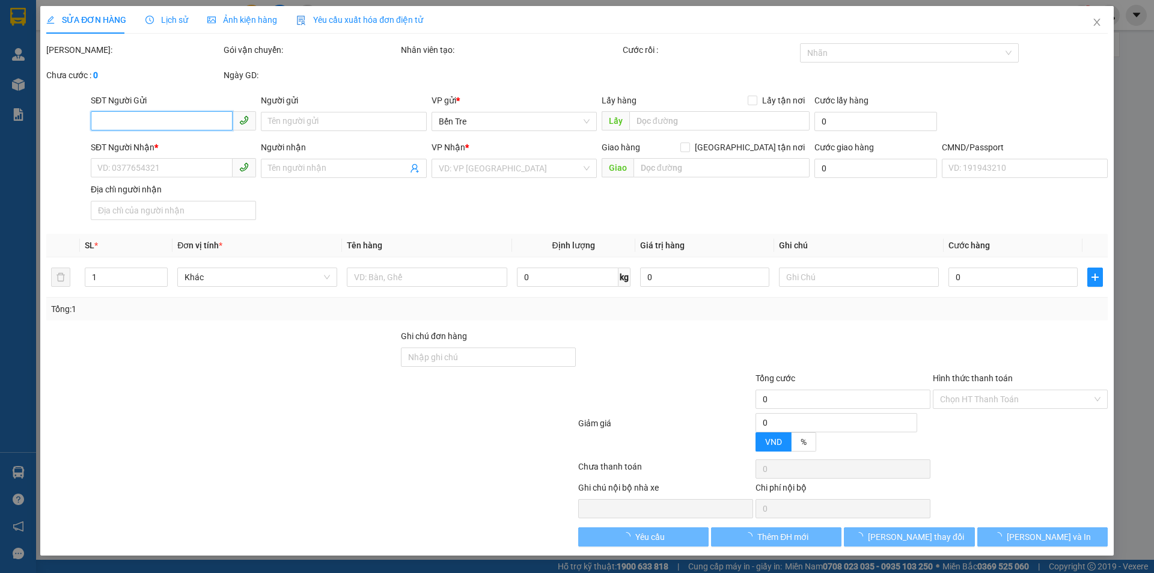
type input "115.000"
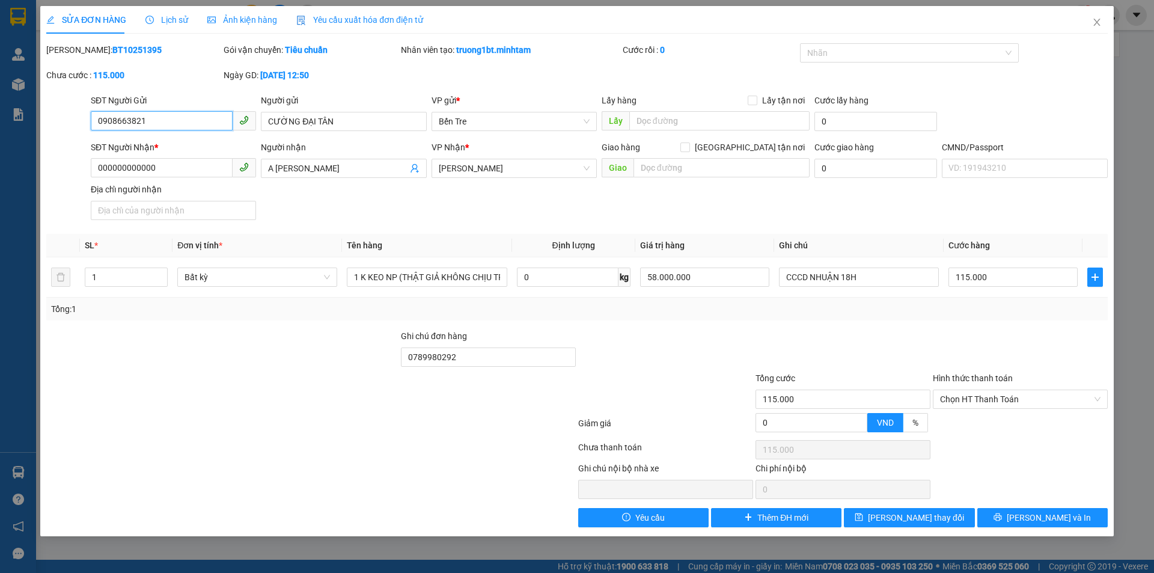
drag, startPoint x: 199, startPoint y: 116, endPoint x: 82, endPoint y: 118, distance: 117.2
click at [83, 118] on div "SĐT Người Gửi 0908663821 0908663821 Người gửi CƯỜNG ĐẠI TÂN VP gửi * Bến Tre L…" at bounding box center [577, 115] width 1064 height 42
click at [1097, 18] on icon "close" at bounding box center [1097, 22] width 10 height 10
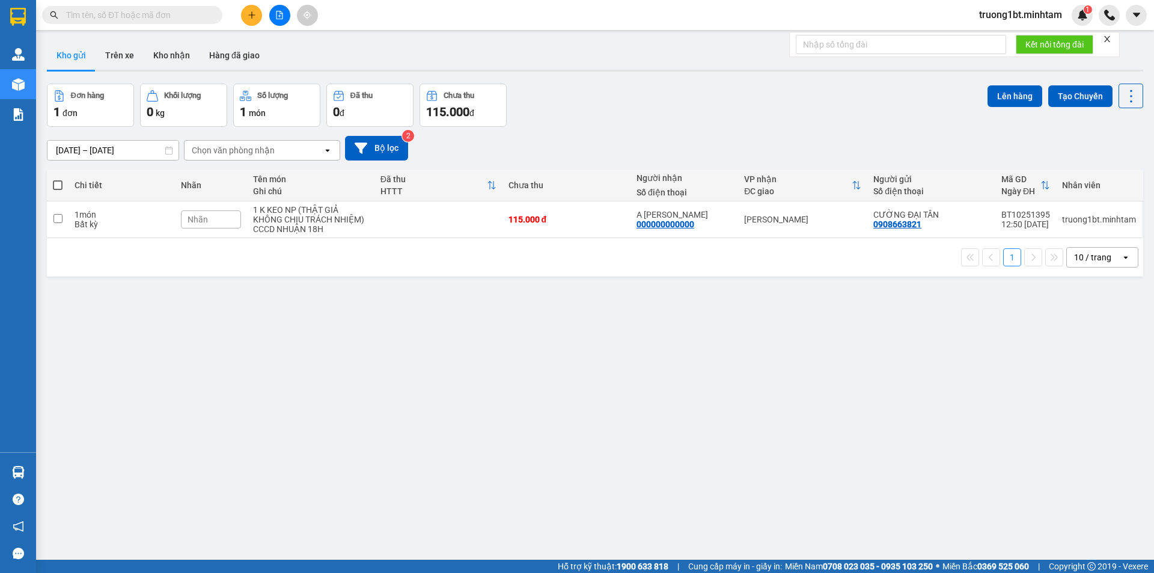
click at [201, 9] on input "text" at bounding box center [137, 14] width 142 height 13
paste input "0908663821"
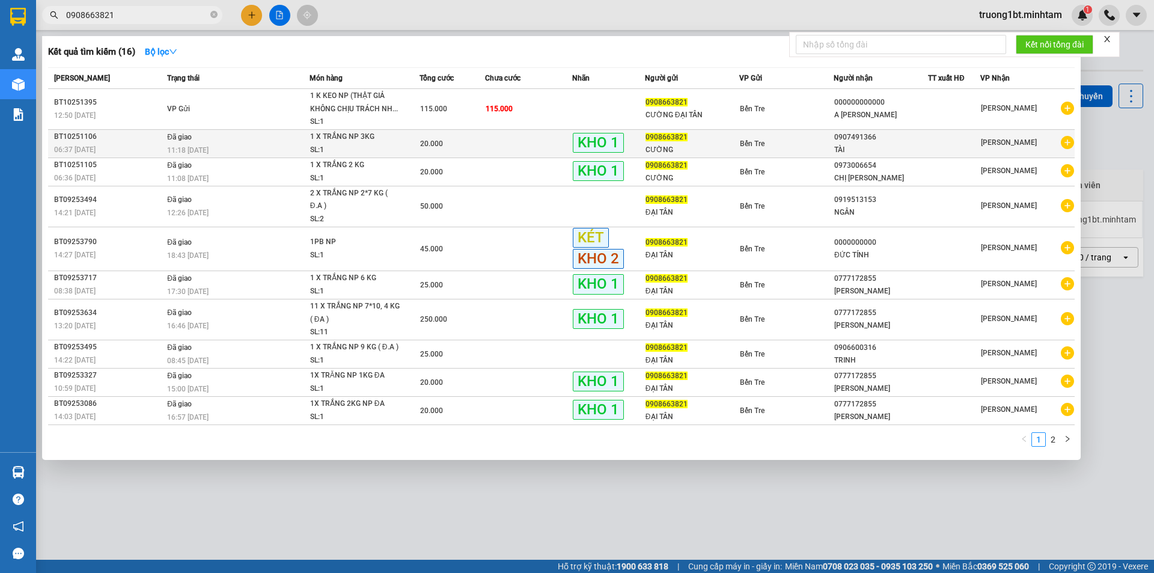
type input "0908663821"
click at [285, 138] on td "Đã giao 11:18 [DATE]" at bounding box center [236, 143] width 145 height 28
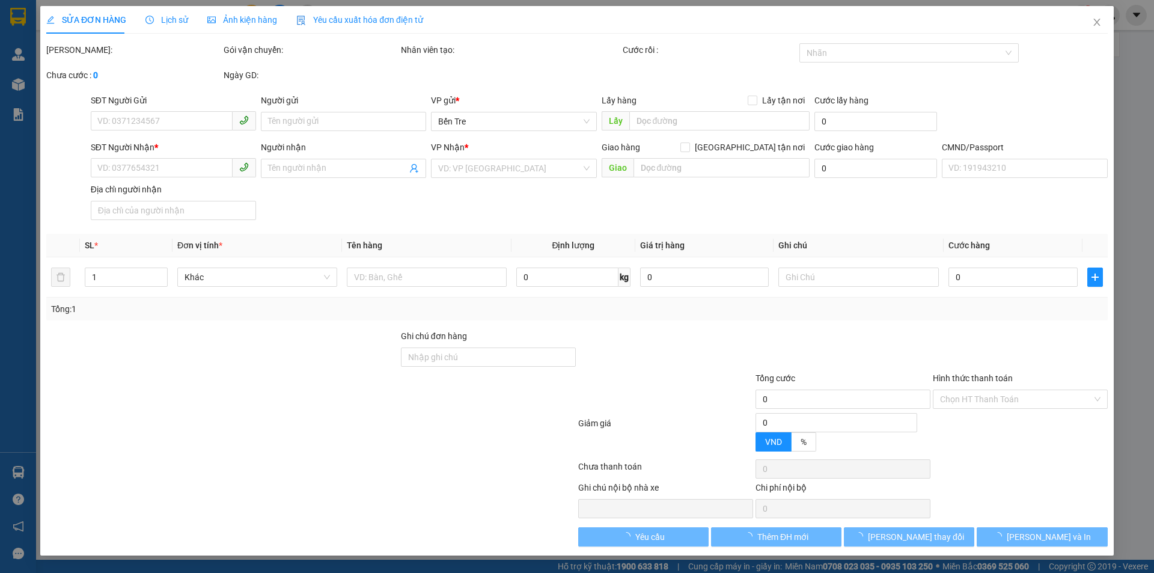
type input "0908663821"
type input "CƯỜNG"
type input "0907491366"
type input "TÀI"
type input "20.000"
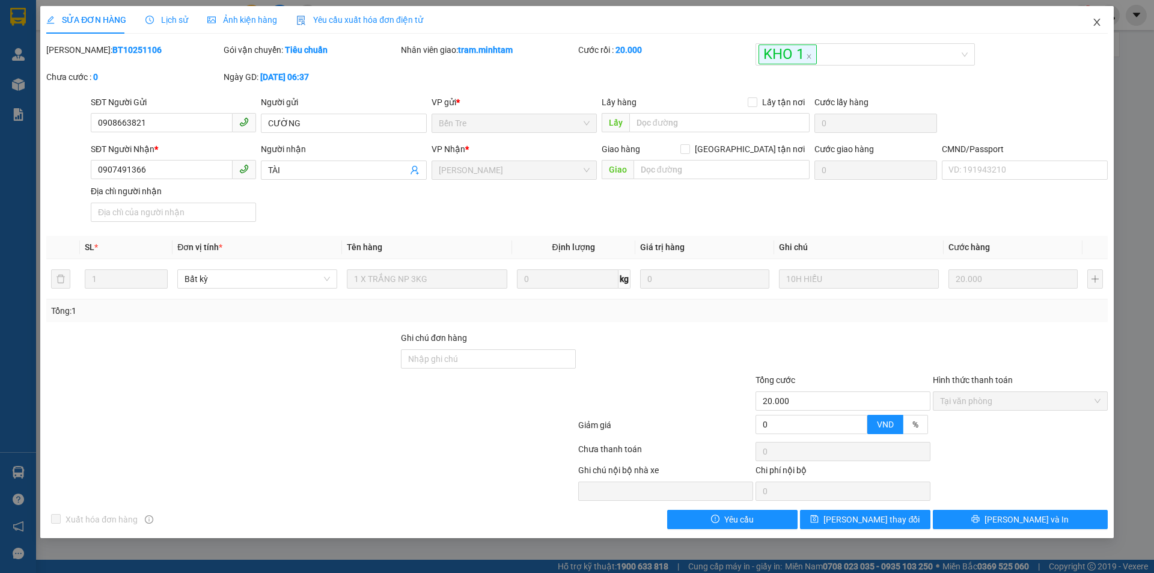
drag, startPoint x: 1091, startPoint y: 28, endPoint x: 727, endPoint y: 50, distance: 364.3
click at [1078, 25] on div "SỬA ĐƠN HÀNG Lịch sử Ảnh kiện hàng Yêu cầu xuất hóa đơn điện tử Total Paid Fee …" at bounding box center [576, 272] width 1073 height 532
click at [1089, 21] on span "Close" at bounding box center [1097, 23] width 34 height 34
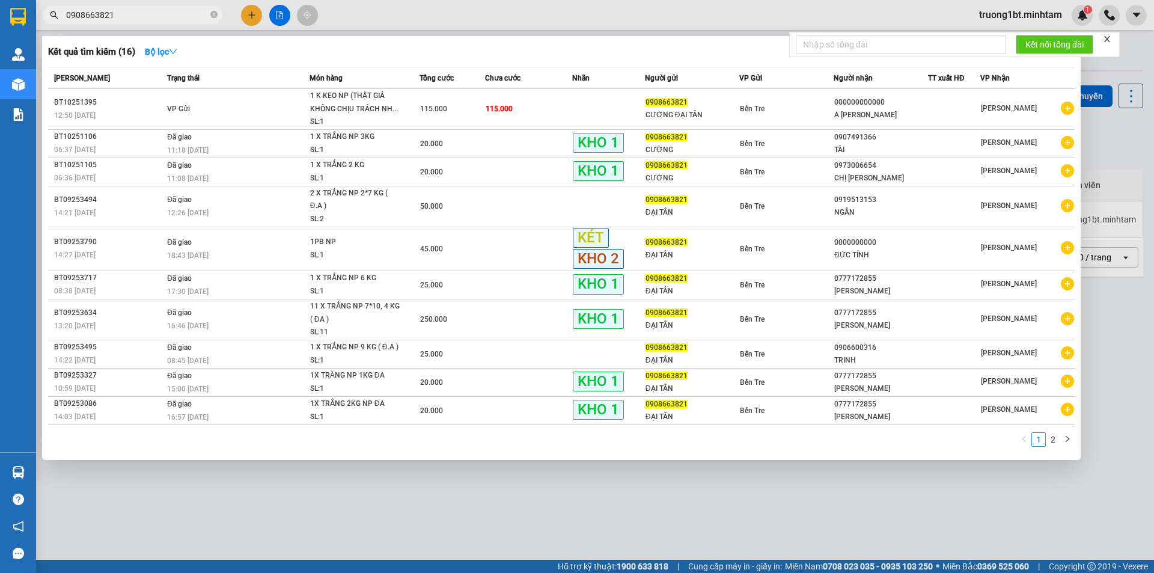
click at [168, 17] on input "0908663821" at bounding box center [137, 14] width 142 height 13
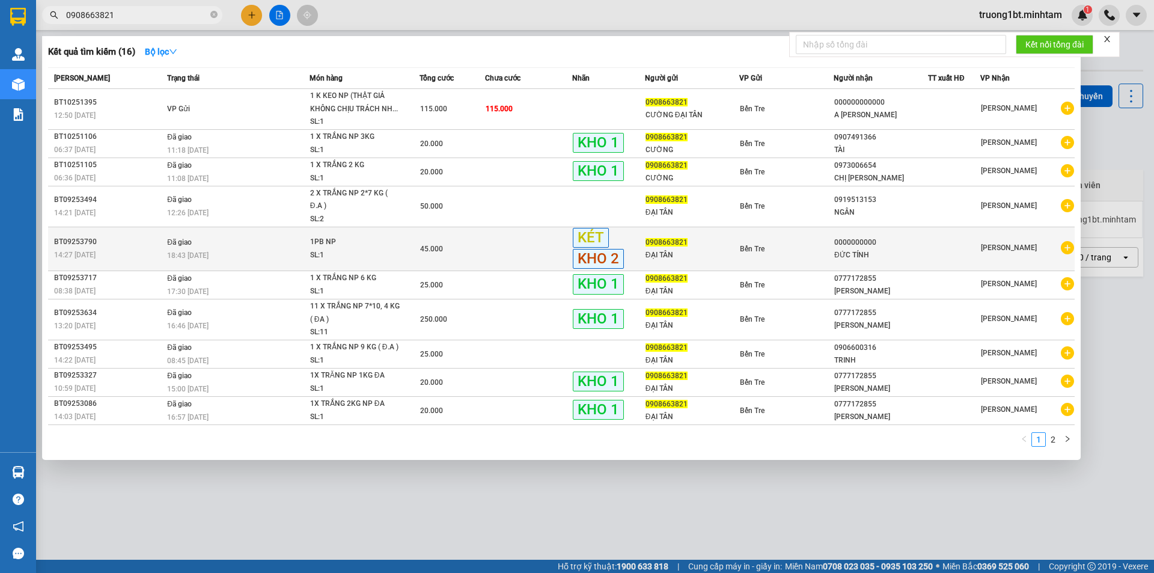
click at [952, 247] on div at bounding box center [953, 248] width 51 height 13
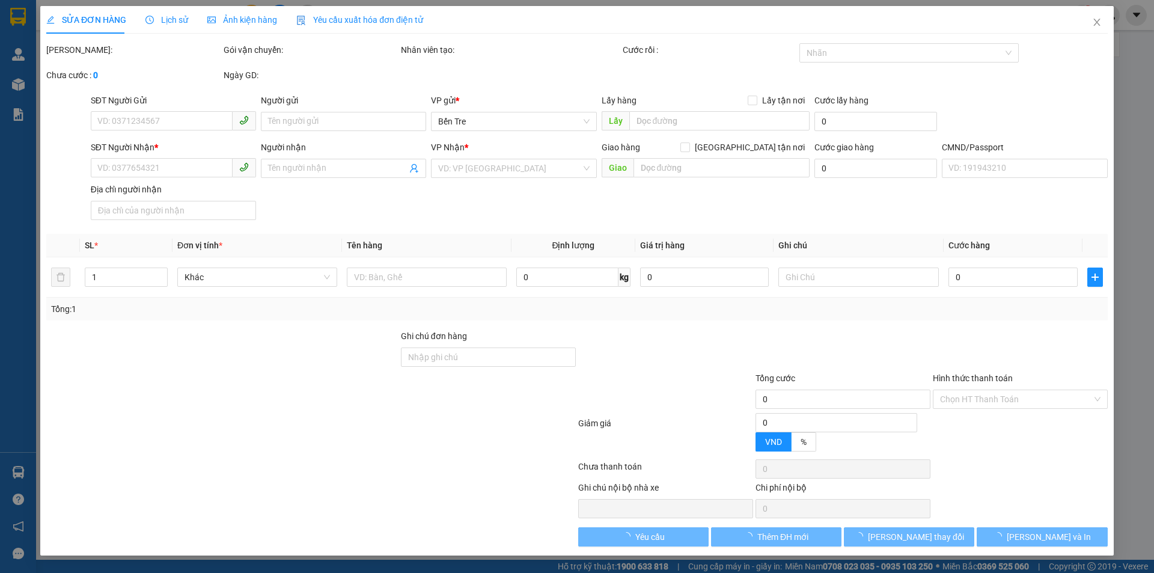
type input "0908663821"
type input "ĐẠI TÂN"
type input "0000000000"
type input "ĐỨC TÍNH"
type input "HỨA HÒA LONG [DATE] 269 [PERSON_NAME] P5 Q6"
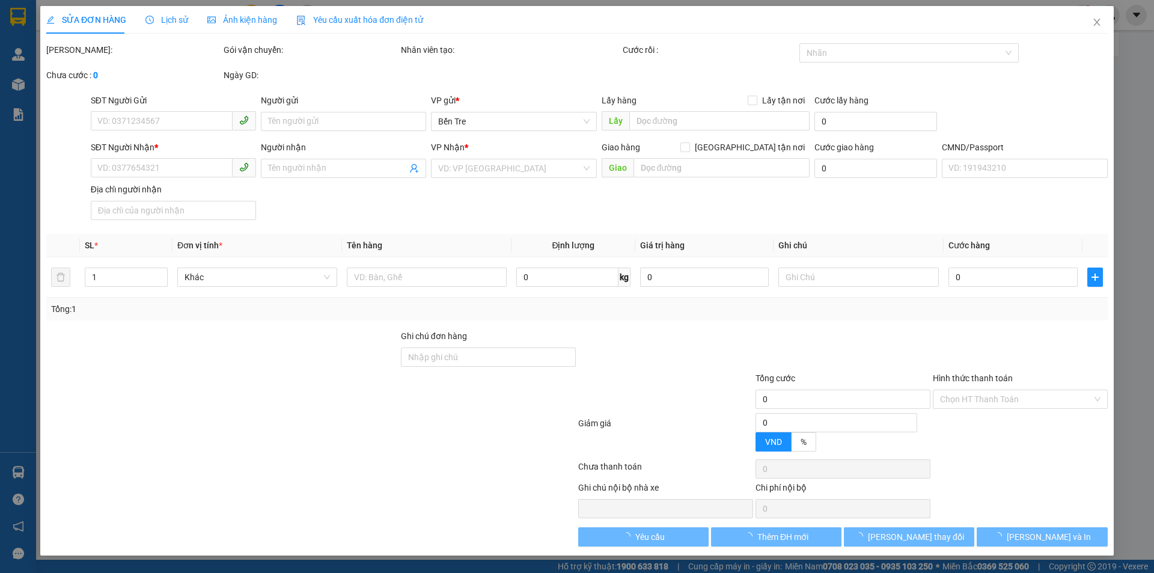
type input "0789980292"
type input "45.000"
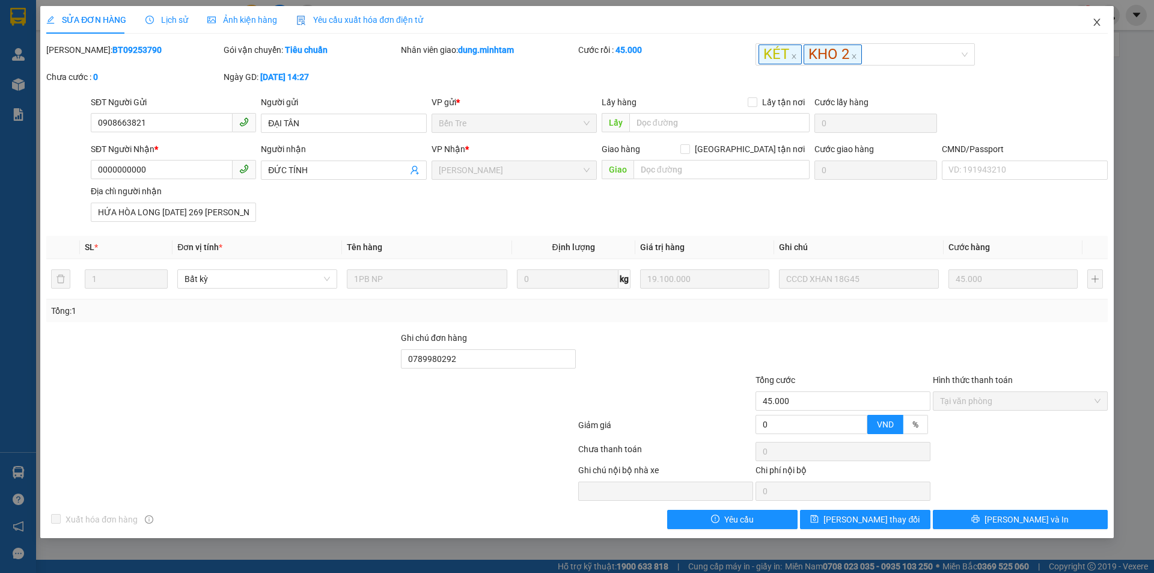
click at [1100, 21] on icon "close" at bounding box center [1097, 22] width 10 height 10
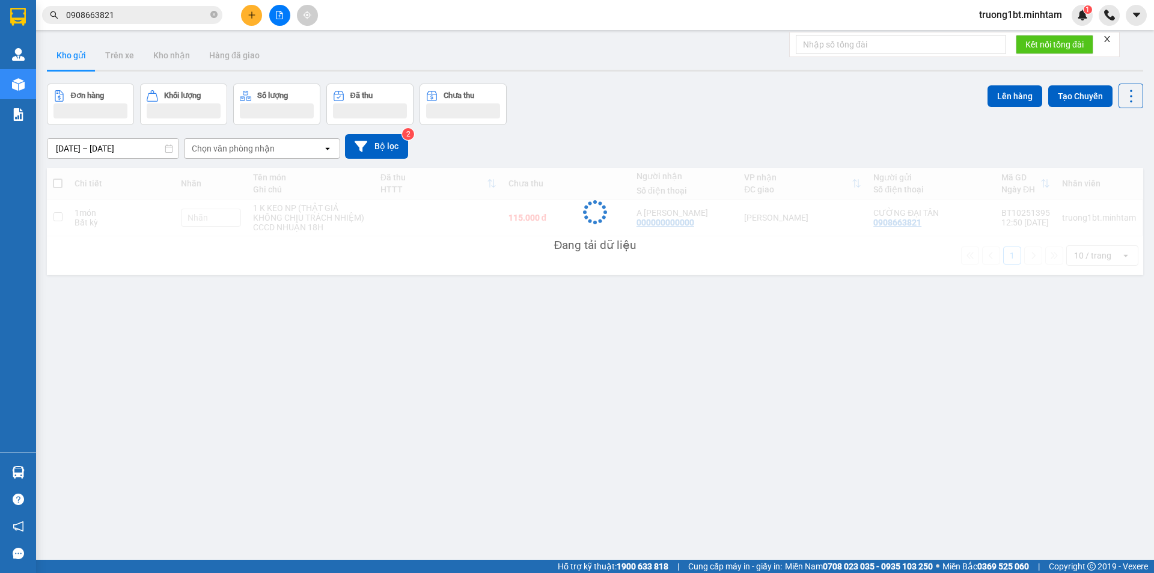
click at [146, 14] on input "0908663821" at bounding box center [137, 14] width 142 height 13
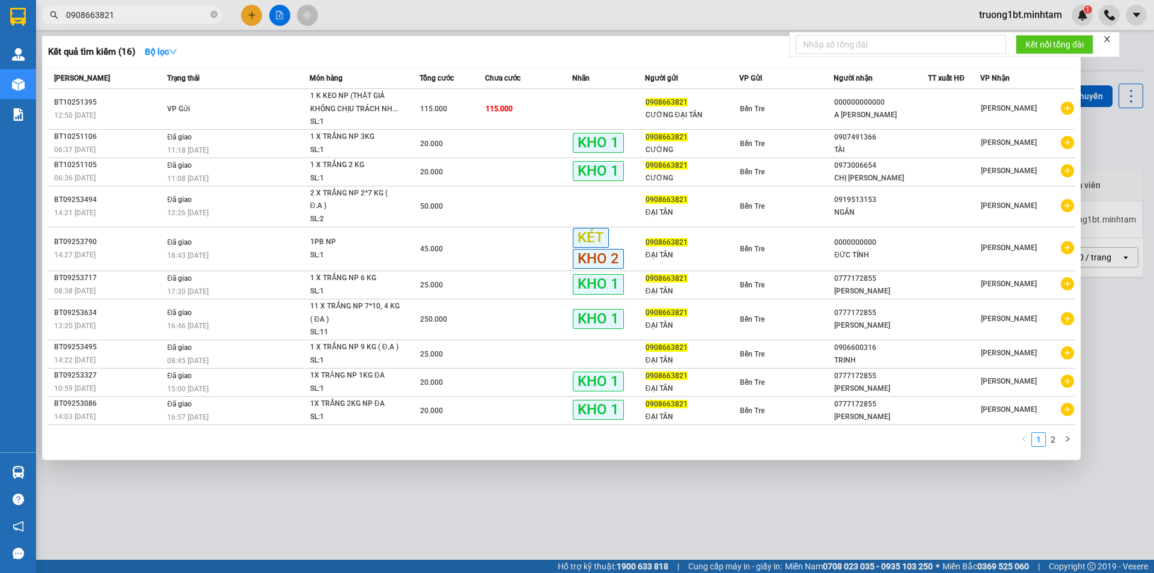
drag, startPoint x: 577, startPoint y: 520, endPoint x: 571, endPoint y: 516, distance: 7.0
click at [575, 520] on div at bounding box center [577, 286] width 1154 height 573
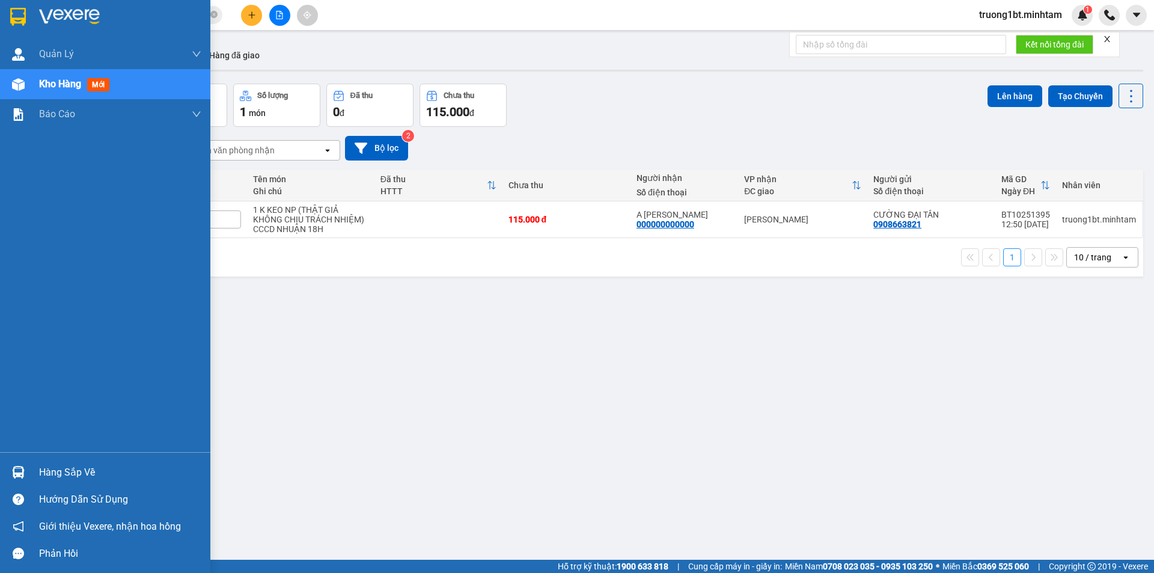
drag, startPoint x: 12, startPoint y: 473, endPoint x: 57, endPoint y: 440, distance: 55.5
click at [12, 472] on img at bounding box center [18, 472] width 13 height 13
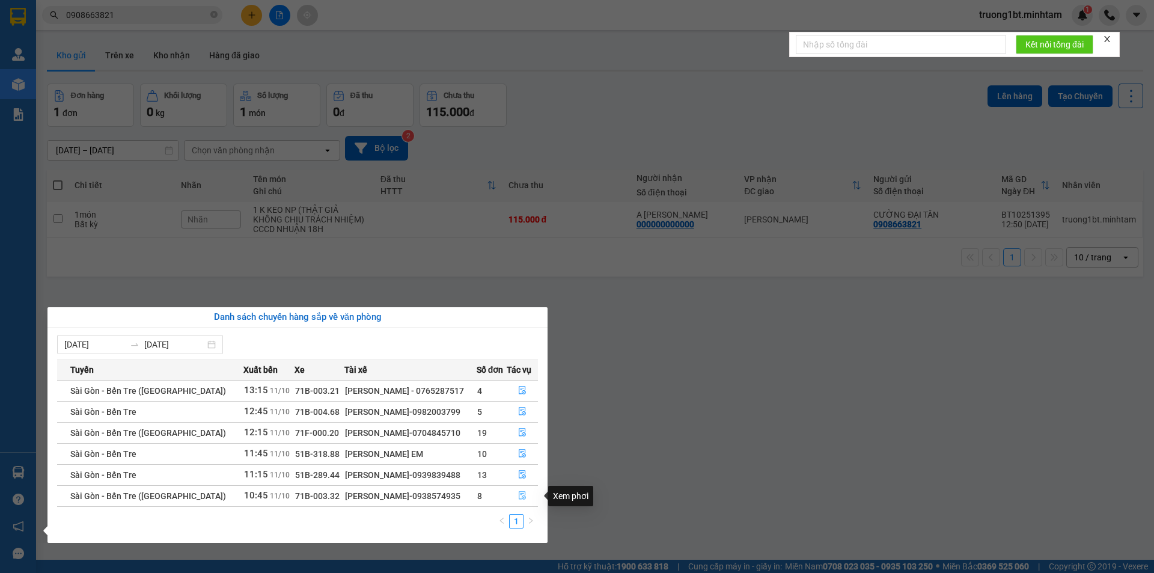
click at [519, 498] on icon "file-done" at bounding box center [522, 495] width 8 height 8
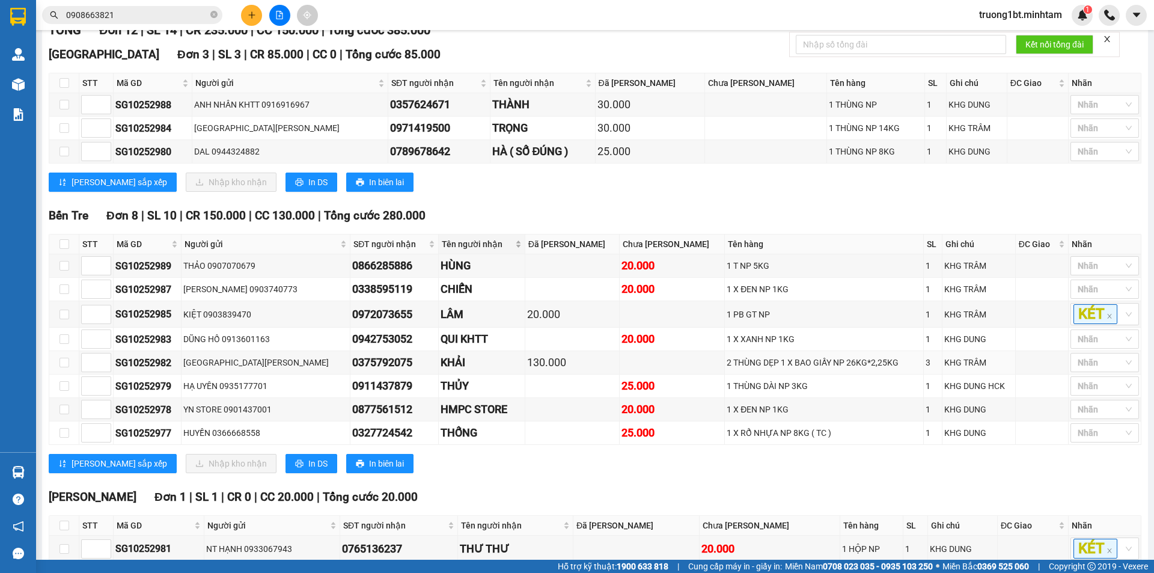
scroll to position [180, 0]
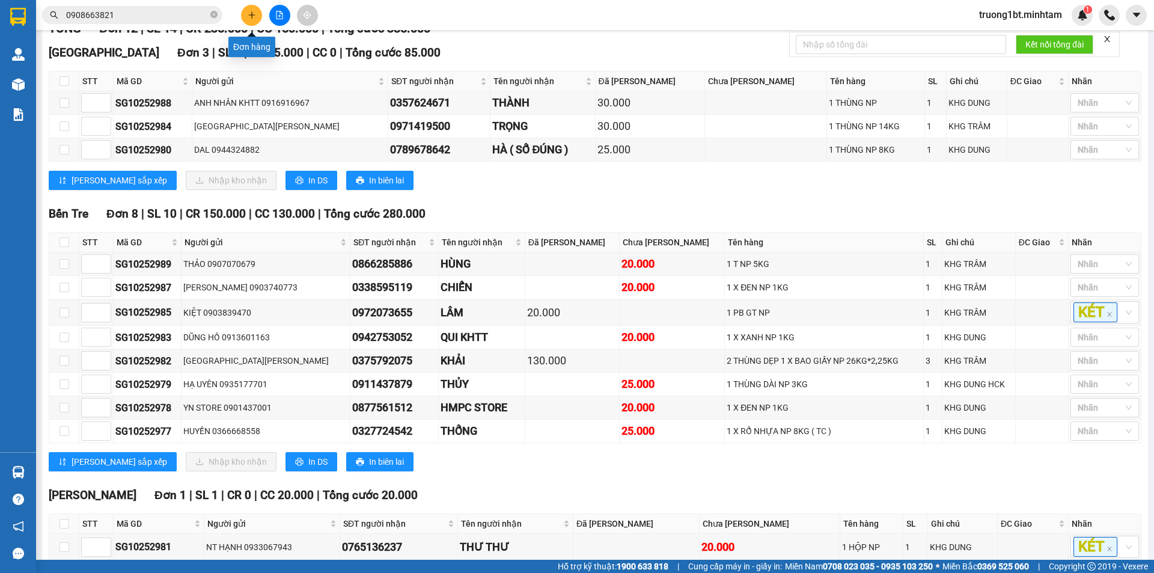
click at [258, 11] on button at bounding box center [251, 15] width 21 height 21
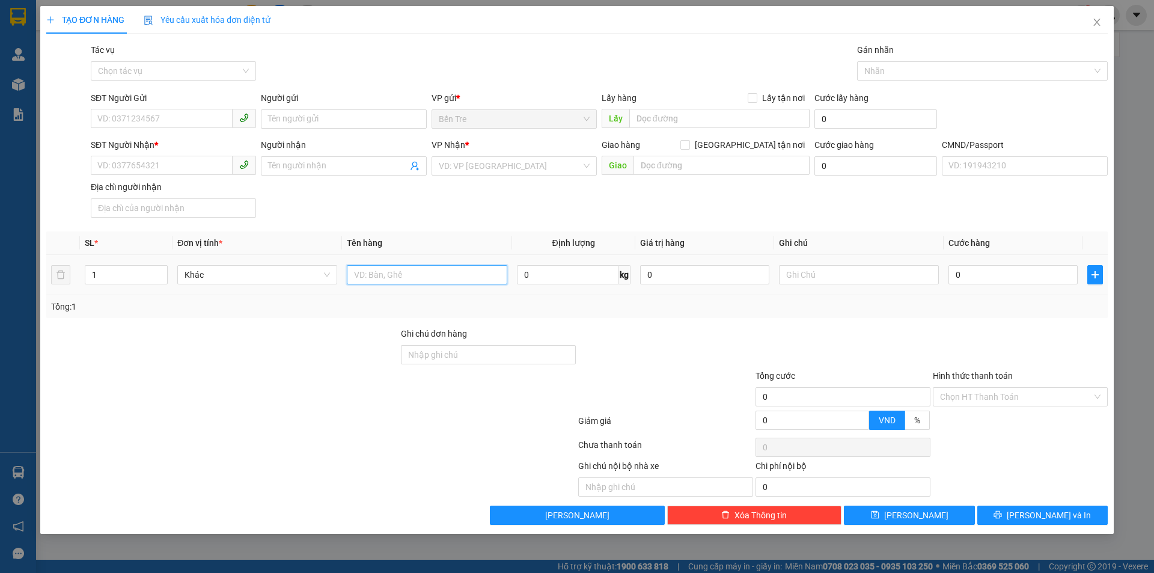
click at [414, 280] on input "text" at bounding box center [427, 274] width 160 height 19
type input "1 THÙNG MÚT 33KG NP"
click at [151, 121] on input "SĐT Người Gửi" at bounding box center [162, 118] width 142 height 19
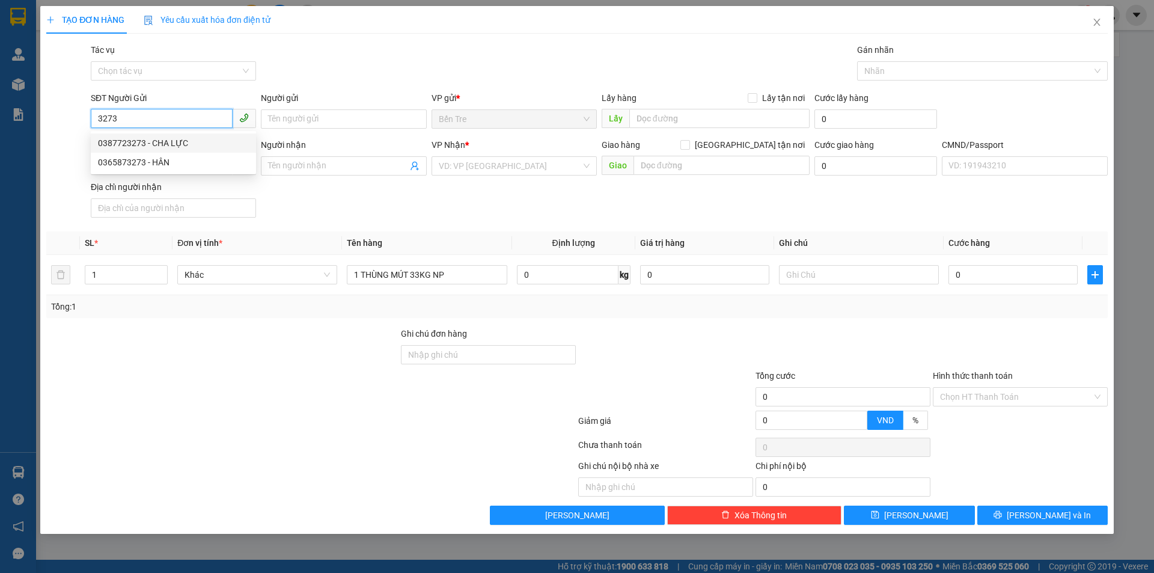
click at [182, 147] on div "0387723273 - CHA LỰC" at bounding box center [173, 142] width 151 height 13
type input "0387723273"
type input "CHA LỰC"
type input "0971826051"
type input "THI"
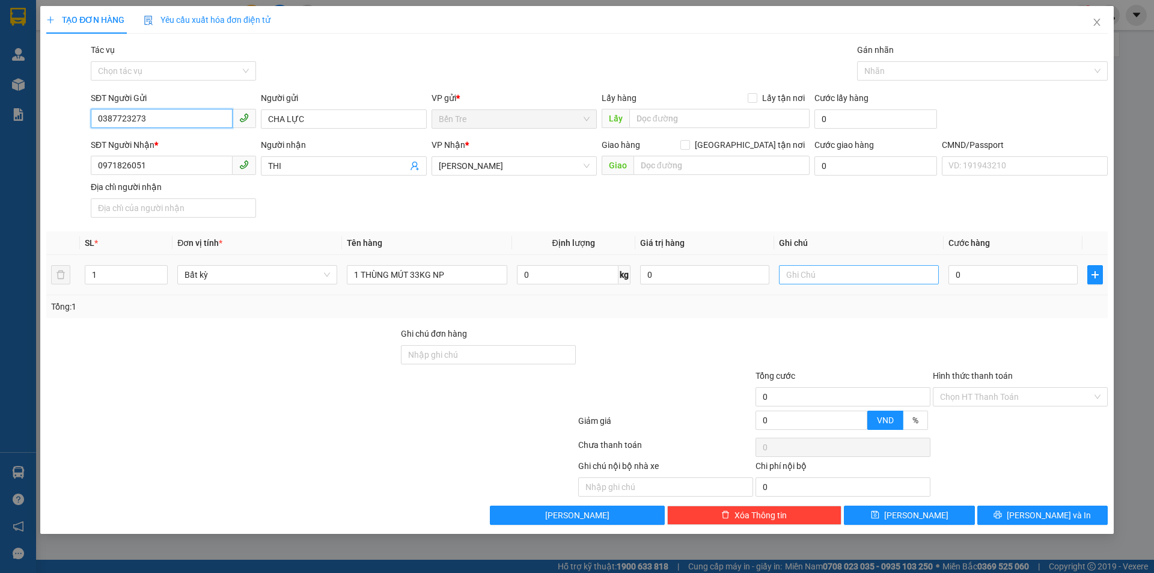
type input "0387723273"
click at [814, 277] on input "text" at bounding box center [859, 274] width 160 height 19
type input "17H NHUẬN"
click at [680, 273] on input "0" at bounding box center [704, 274] width 129 height 19
type input "1.000.000"
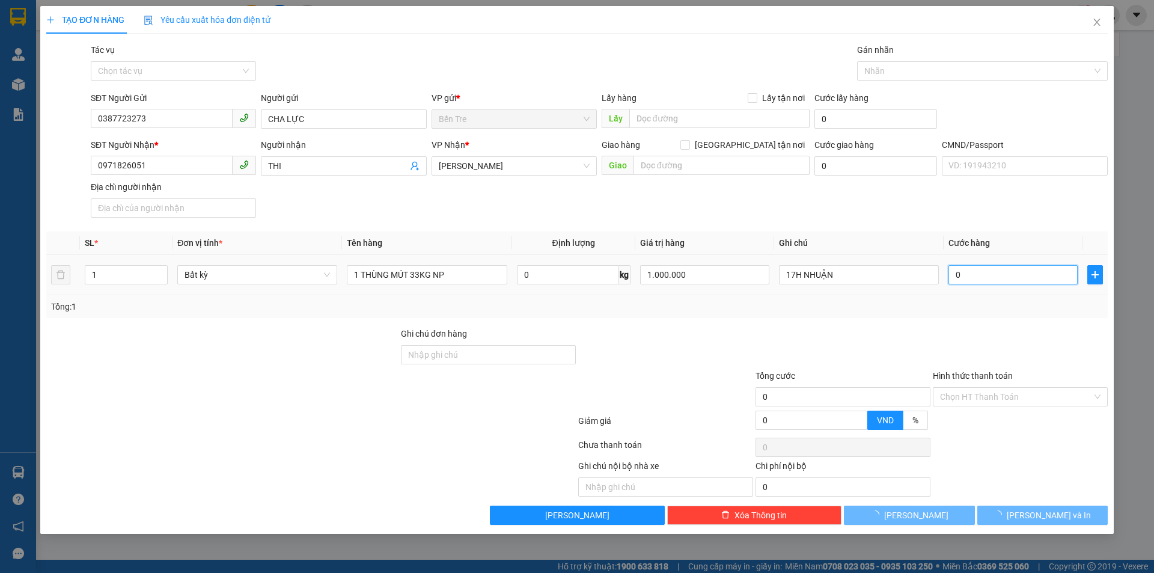
click at [992, 273] on input "0" at bounding box center [1012, 274] width 129 height 19
type input "5"
type input "50"
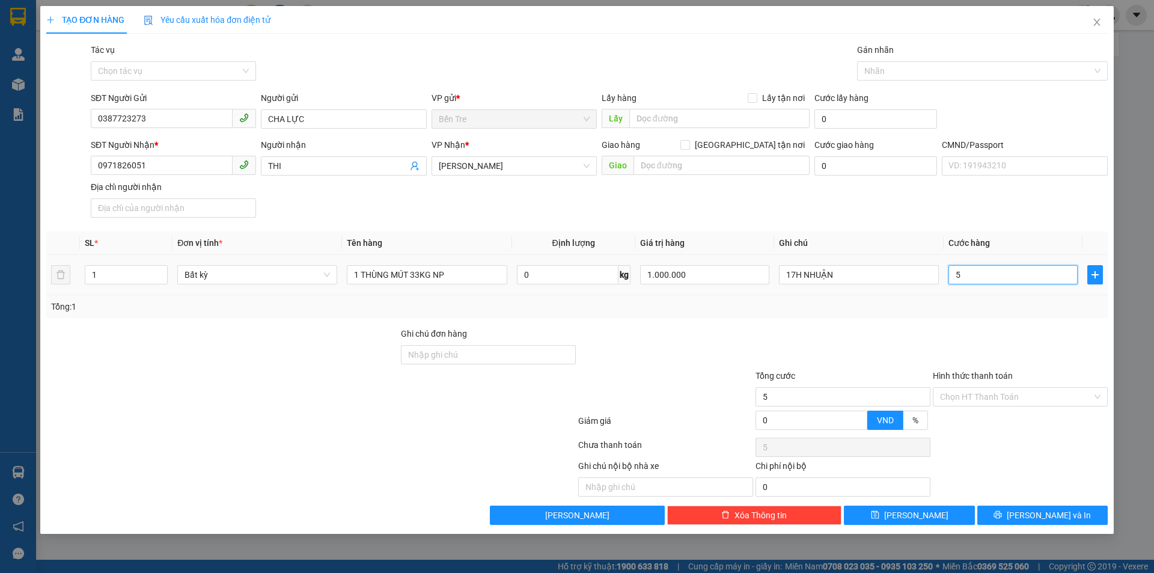
type input "50"
type input "50.000"
click at [928, 328] on div at bounding box center [842, 348] width 177 height 42
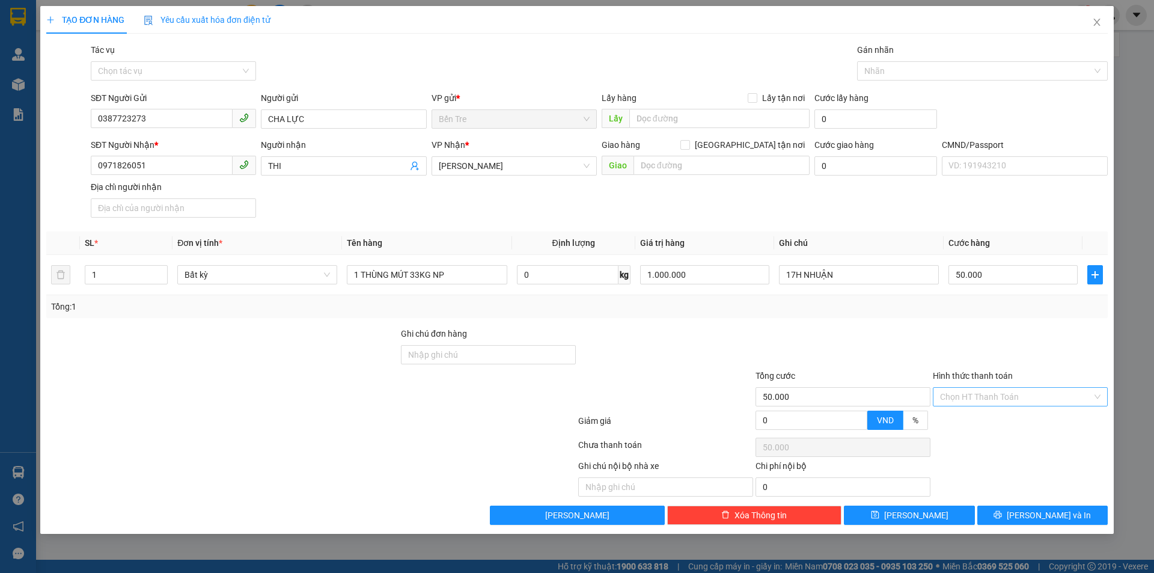
click at [991, 388] on input "Hình thức thanh toán" at bounding box center [1016, 397] width 152 height 18
click at [987, 415] on div "Tại văn phòng" at bounding box center [1020, 420] width 160 height 13
type input "0"
click at [1039, 505] on div "Transit Pickup Surcharge Ids Transit Deliver Surcharge Ids Transit Deliver Surc…" at bounding box center [576, 283] width 1061 height 481
drag, startPoint x: 1028, startPoint y: 521, endPoint x: 969, endPoint y: 431, distance: 107.5
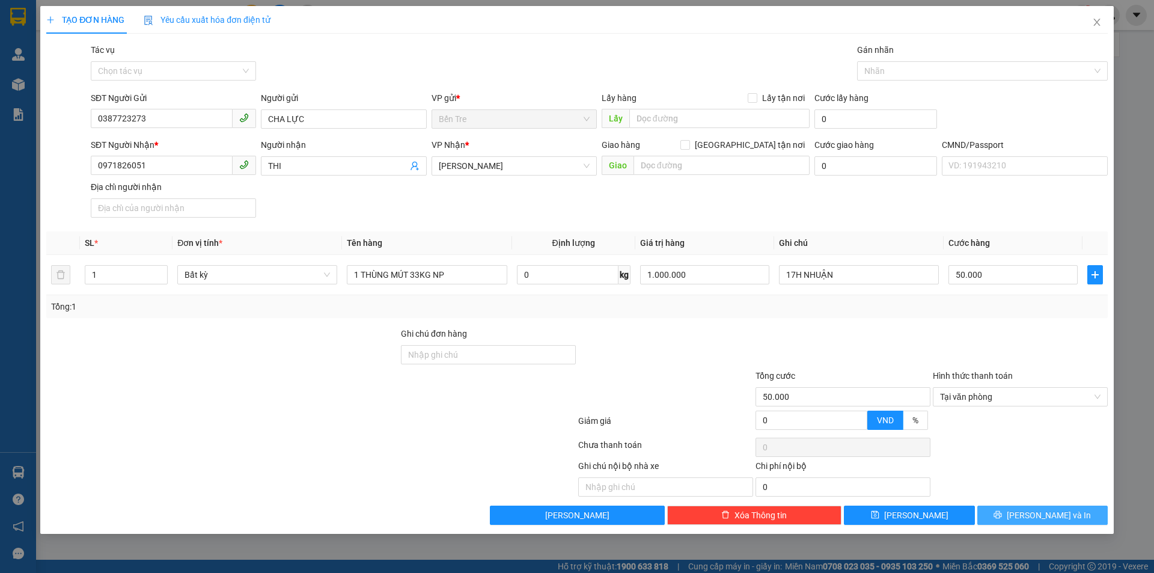
click at [1026, 517] on button "[PERSON_NAME] và In" at bounding box center [1042, 514] width 130 height 19
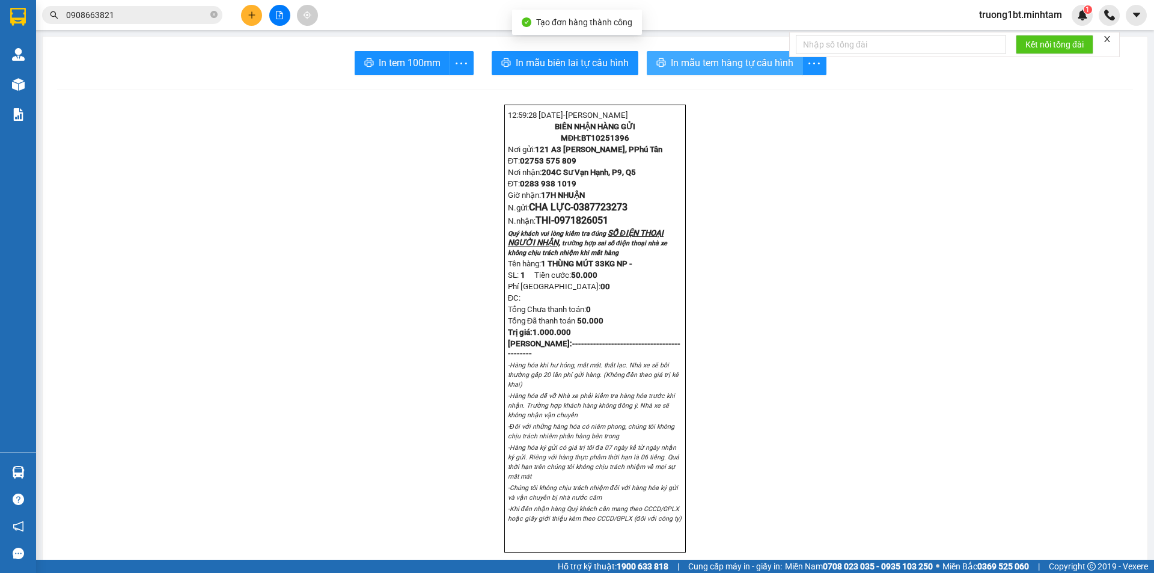
click at [730, 66] on span "In mẫu tem hàng tự cấu hình" at bounding box center [732, 62] width 123 height 15
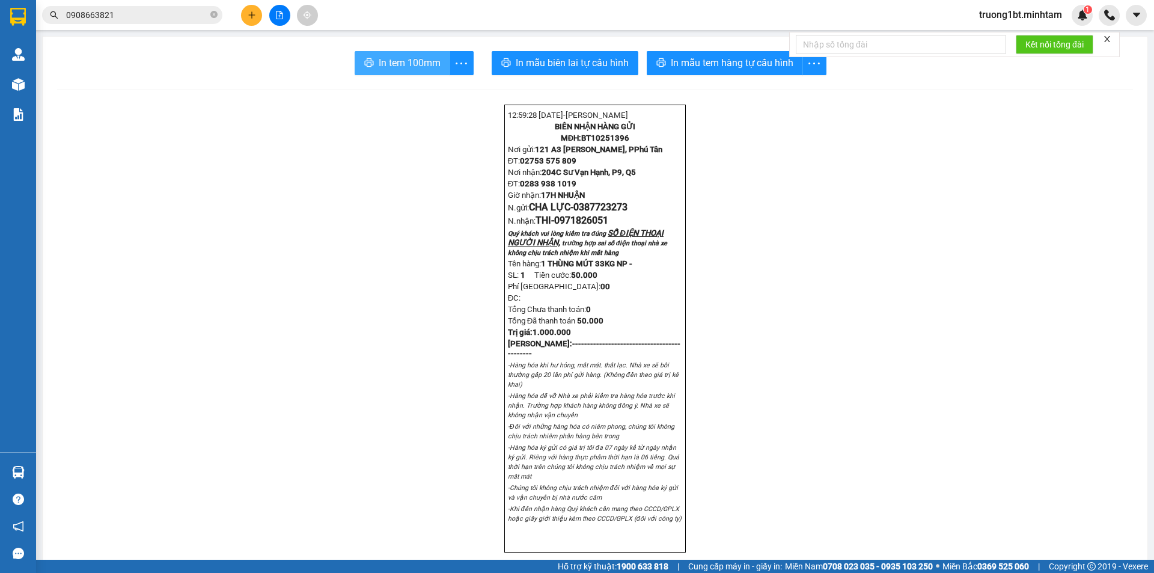
click at [380, 61] on span "In tem 100mm" at bounding box center [410, 62] width 62 height 15
click at [248, 13] on icon "plus" at bounding box center [252, 15] width 8 height 8
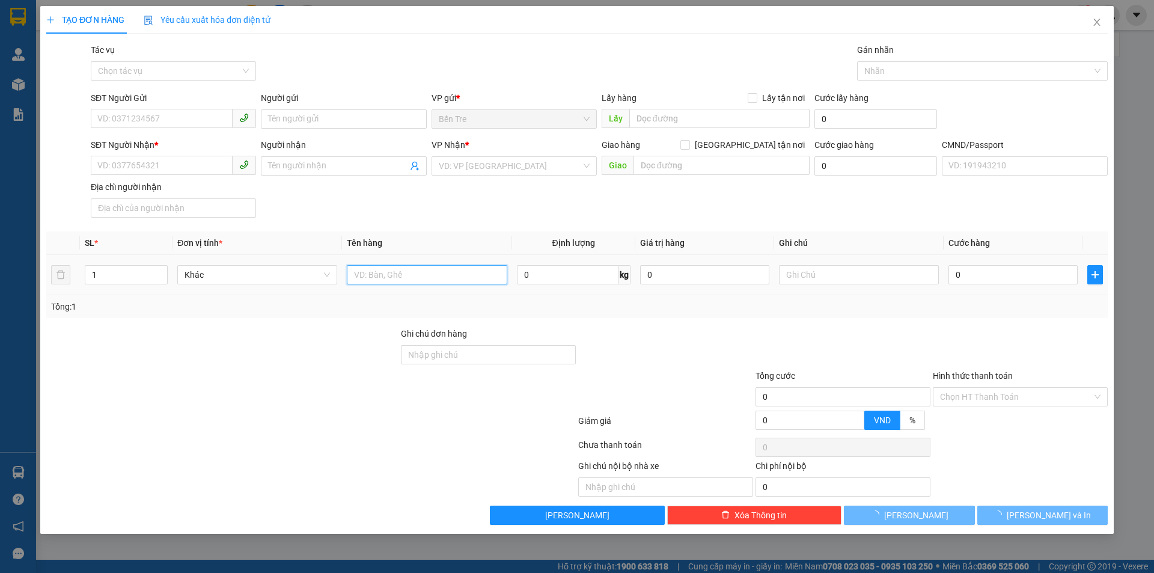
click at [422, 275] on input "text" at bounding box center [427, 274] width 160 height 19
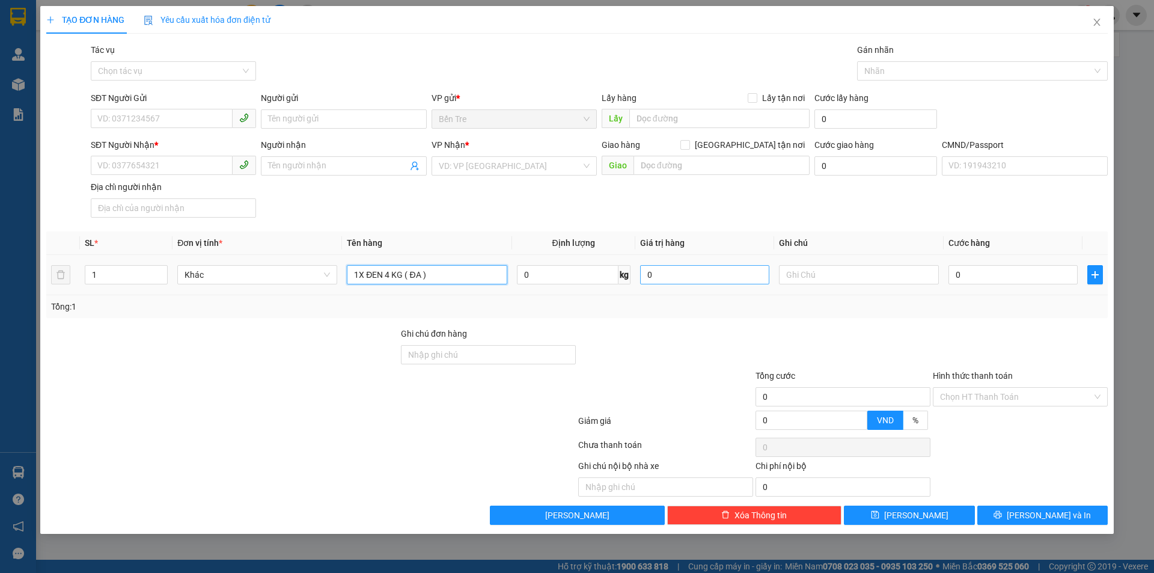
type input "1X ĐEN 4 KG ( ĐA )"
click at [654, 275] on input "0" at bounding box center [704, 274] width 129 height 19
type input "200.000"
click at [180, 118] on input "SĐT Người Gửi" at bounding box center [162, 118] width 142 height 19
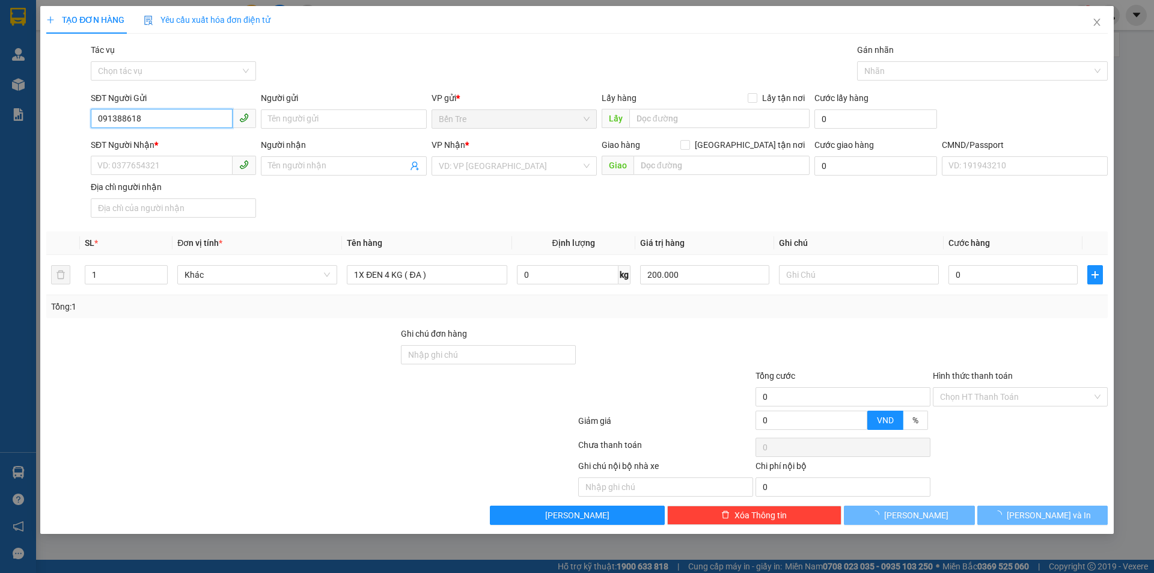
type input "0913886181"
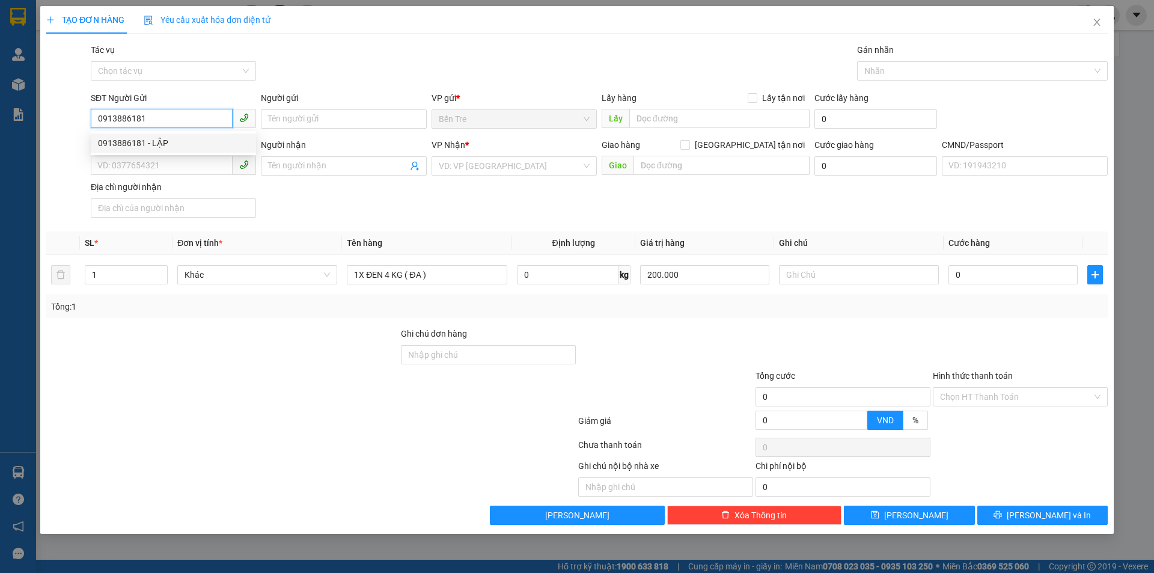
click at [171, 141] on div "0913886181 - LẬP" at bounding box center [173, 142] width 151 height 13
type input "LẬP"
type input "0967659838"
type input "HIẾU"
type input "0913886181"
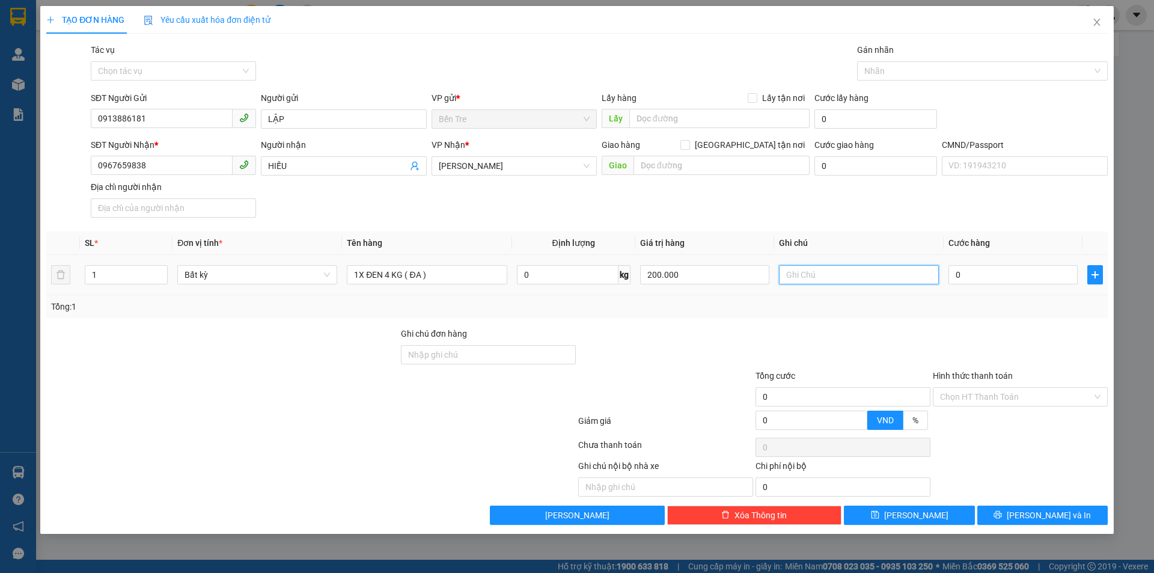
click at [806, 280] on input "text" at bounding box center [859, 274] width 160 height 19
type input "17H NHÂN"
click at [981, 273] on input "0" at bounding box center [1012, 274] width 129 height 19
type input "2"
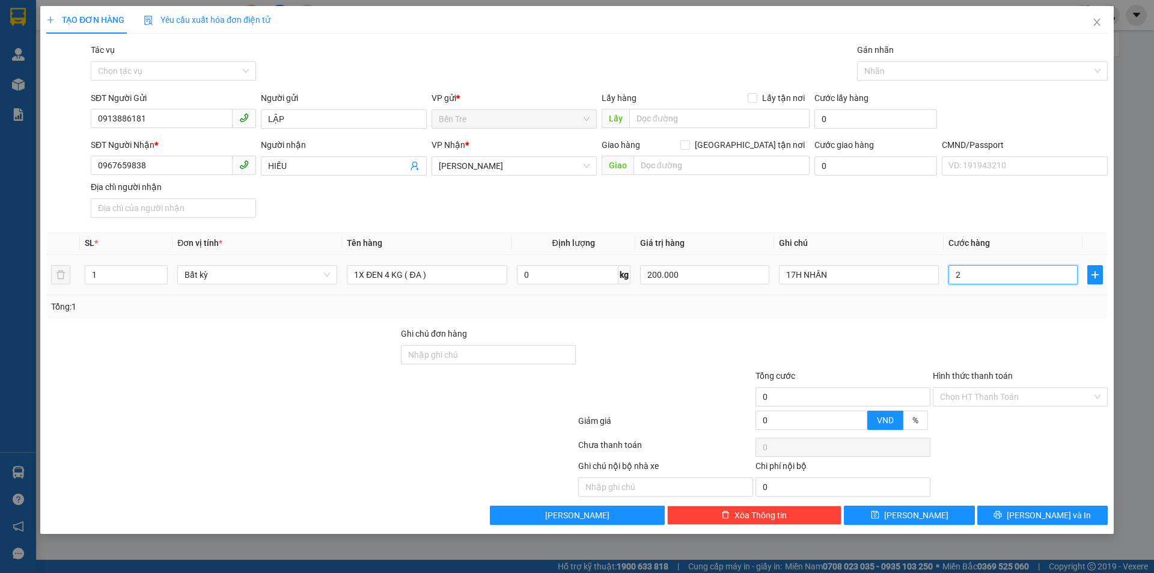
type input "2"
type input "20"
type input "20.000"
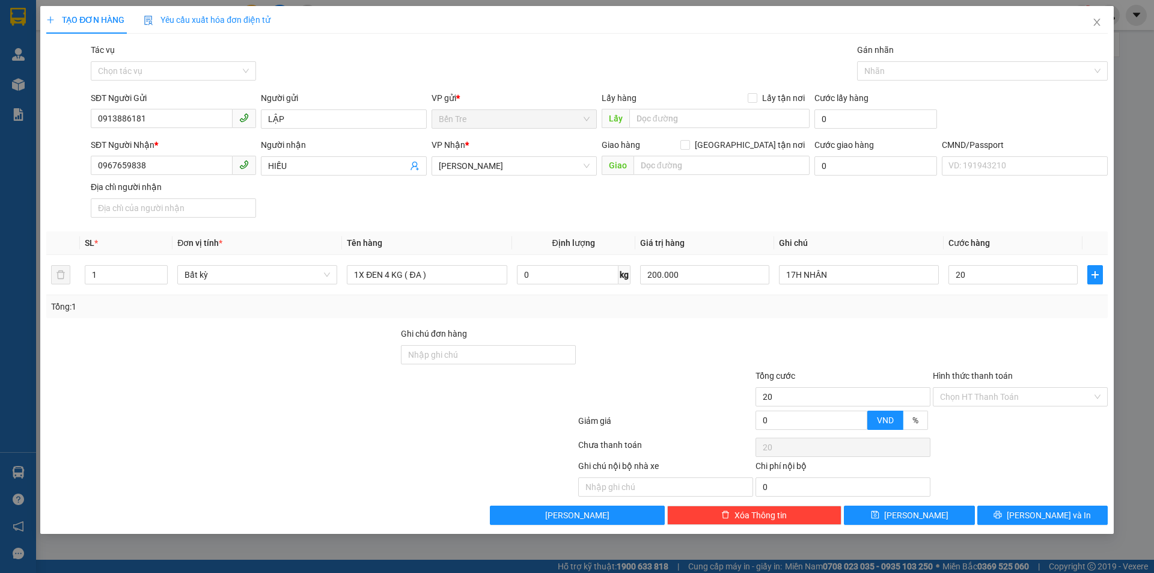
type input "20.000"
click at [989, 443] on div "Chọn HT Thanh Toán" at bounding box center [1019, 447] width 177 height 24
click at [979, 402] on input "Hình thức thanh toán" at bounding box center [1016, 397] width 152 height 18
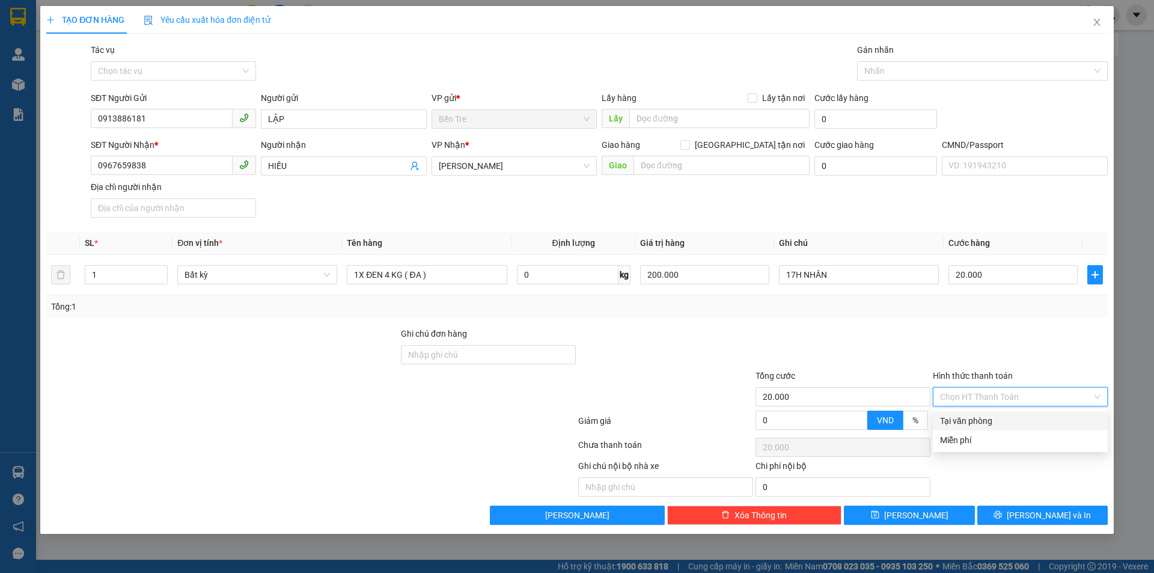
click at [978, 422] on div "Tại văn phòng" at bounding box center [1020, 420] width 160 height 13
type input "0"
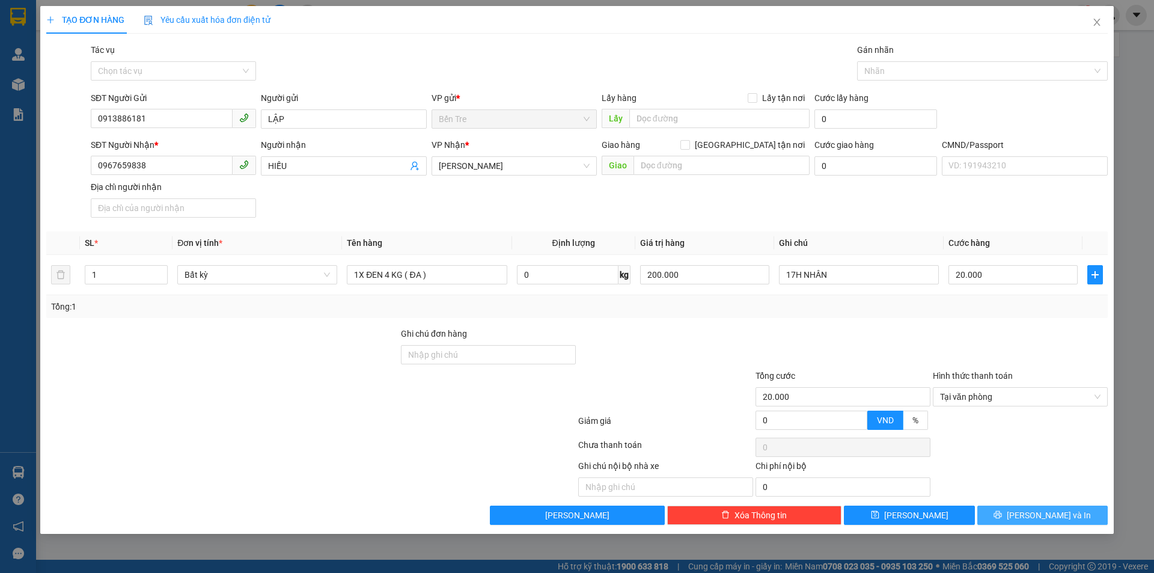
click at [1040, 517] on span "[PERSON_NAME] và In" at bounding box center [1049, 514] width 84 height 13
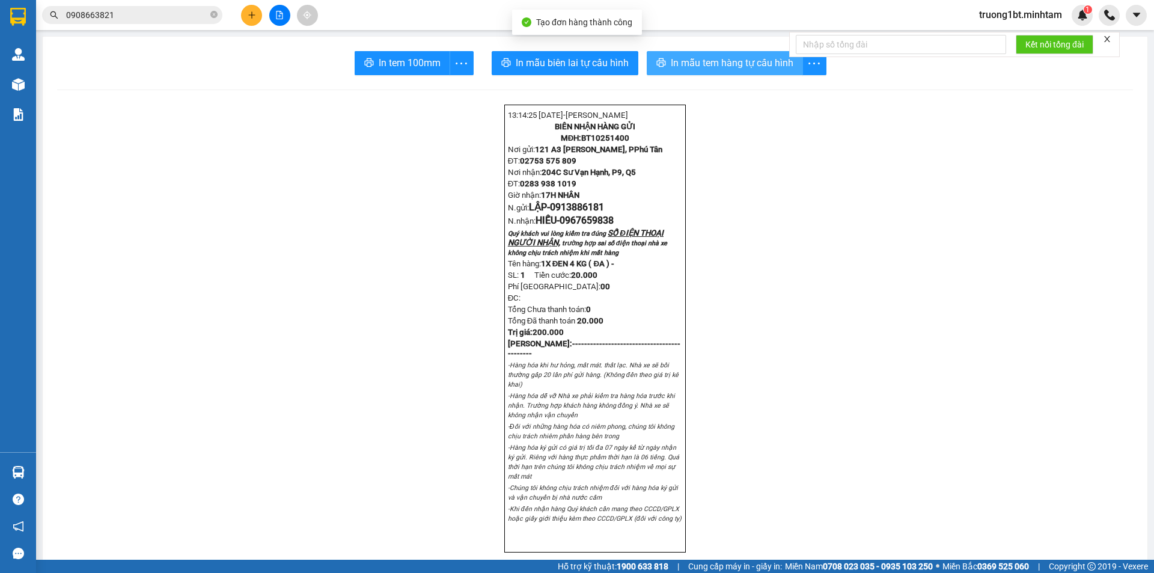
drag, startPoint x: 669, startPoint y: 64, endPoint x: 943, endPoint y: 153, distance: 288.7
click at [671, 64] on span "In mẫu tem hàng tự cấu hình" at bounding box center [732, 62] width 123 height 15
click at [141, 17] on input "0908663821" at bounding box center [137, 14] width 142 height 13
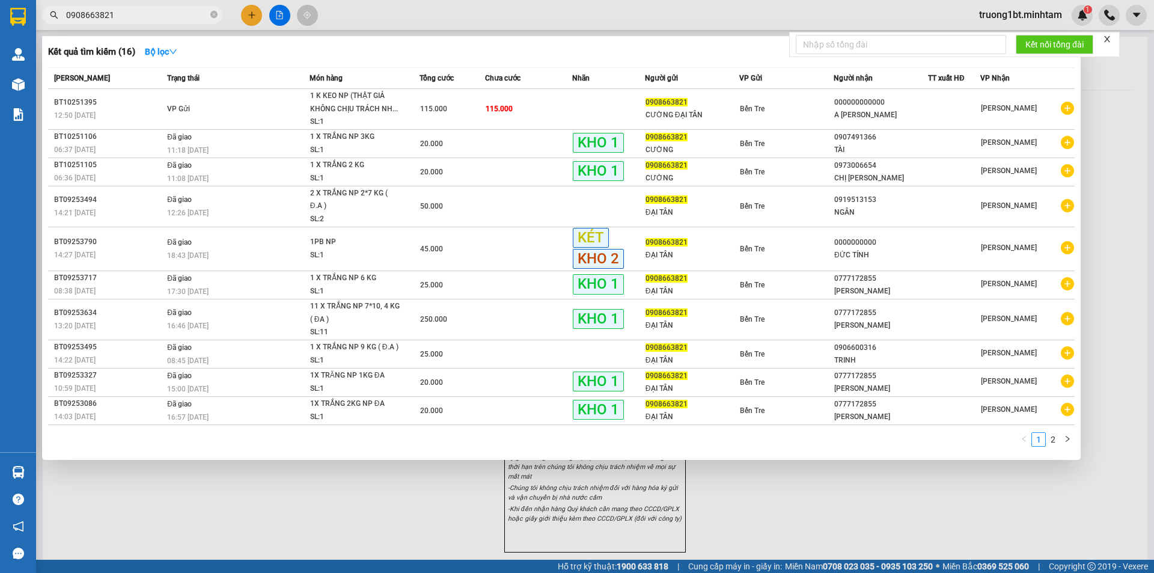
click at [141, 17] on input "0908663821" at bounding box center [137, 14] width 142 height 13
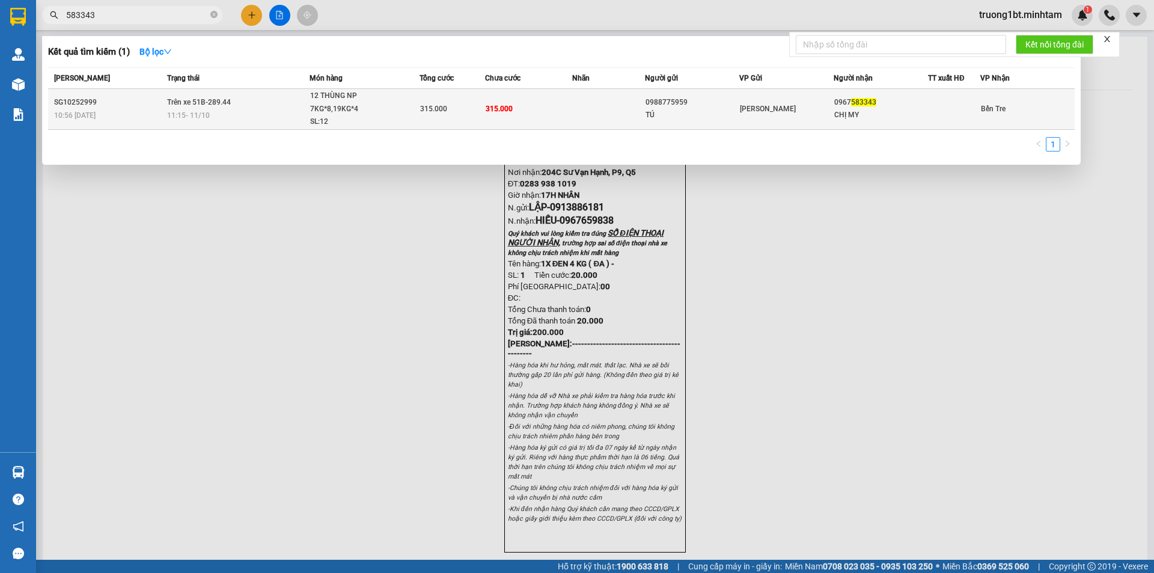
type input "583343"
click at [264, 115] on div "11:15 [DATE]" at bounding box center [238, 115] width 142 height 13
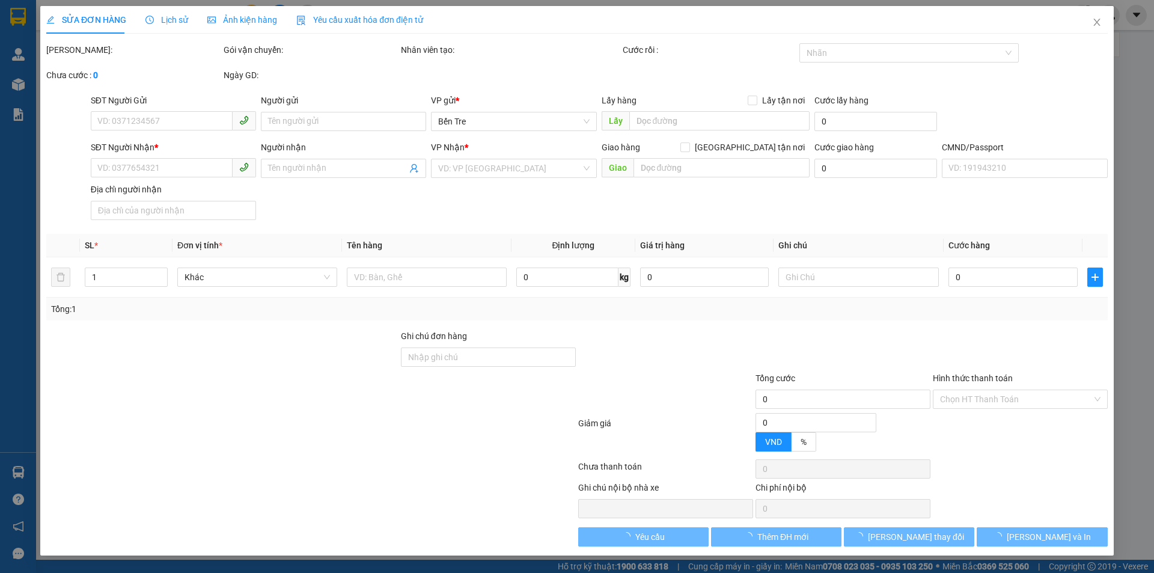
type input "0988775959"
type input "TÚ"
type input "0967583343"
type input "CHỊ MY"
type input "MÁY HÀN (BỚT 1 MÓN )"
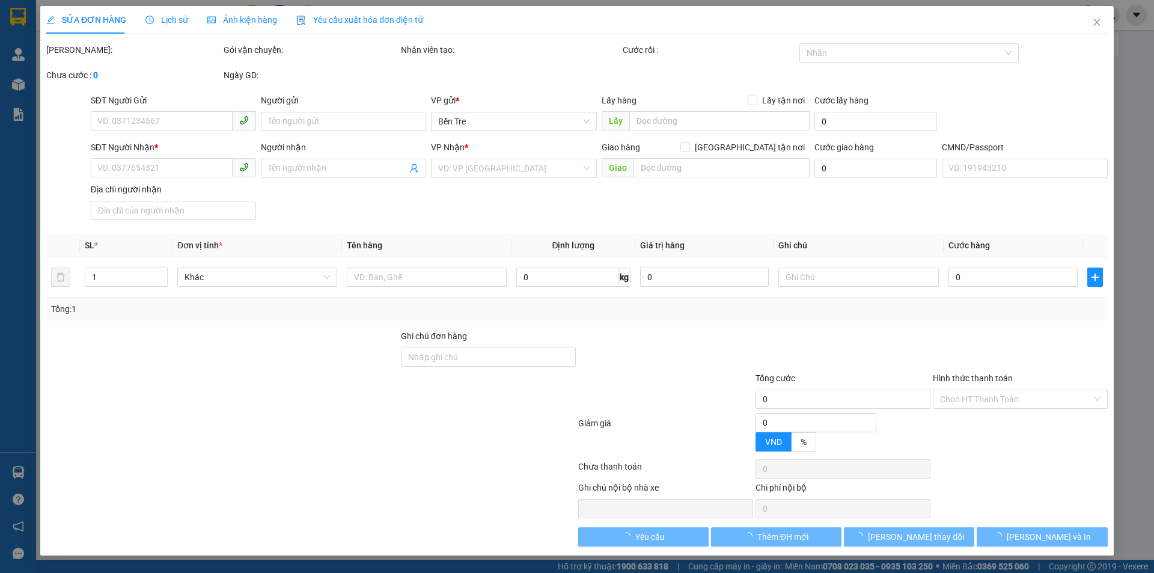
type input "315.000"
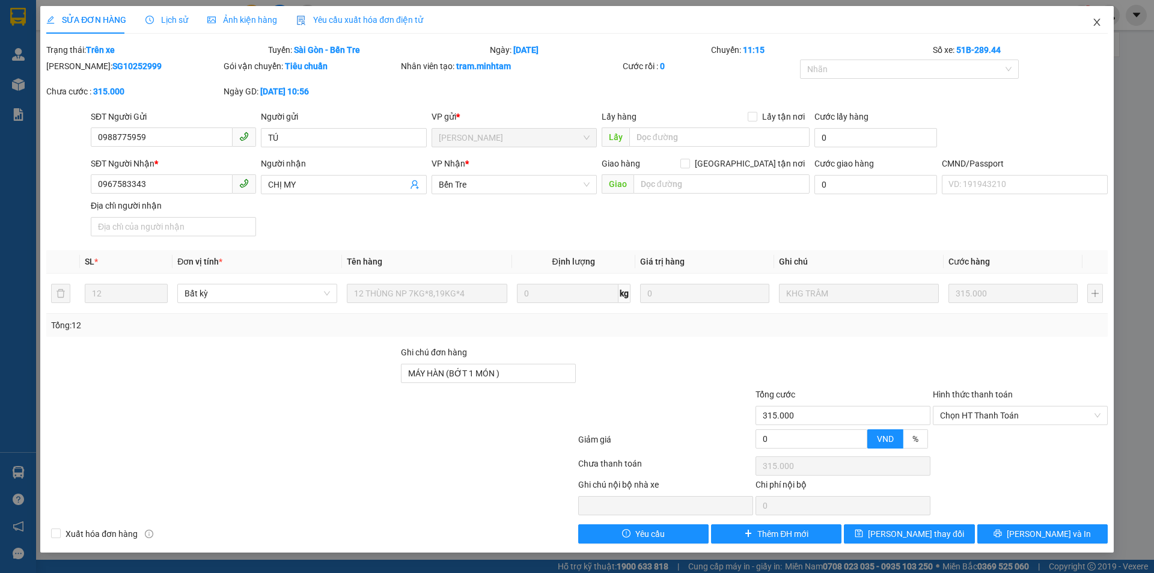
click at [1098, 22] on icon "close" at bounding box center [1097, 22] width 10 height 10
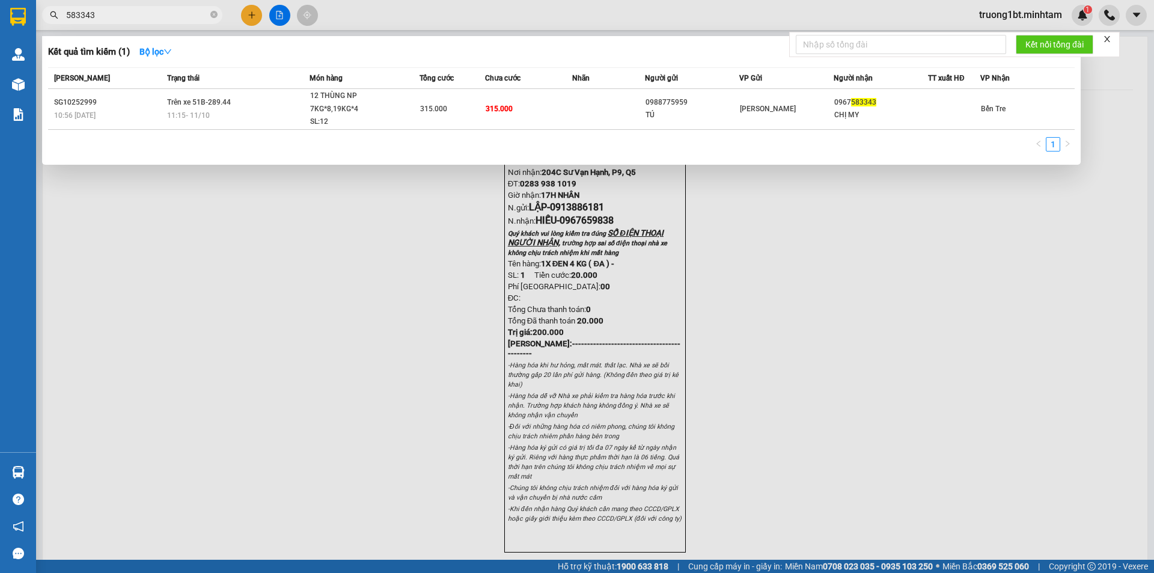
click at [157, 21] on input "583343" at bounding box center [137, 14] width 142 height 13
click at [260, 339] on div at bounding box center [577, 286] width 1154 height 573
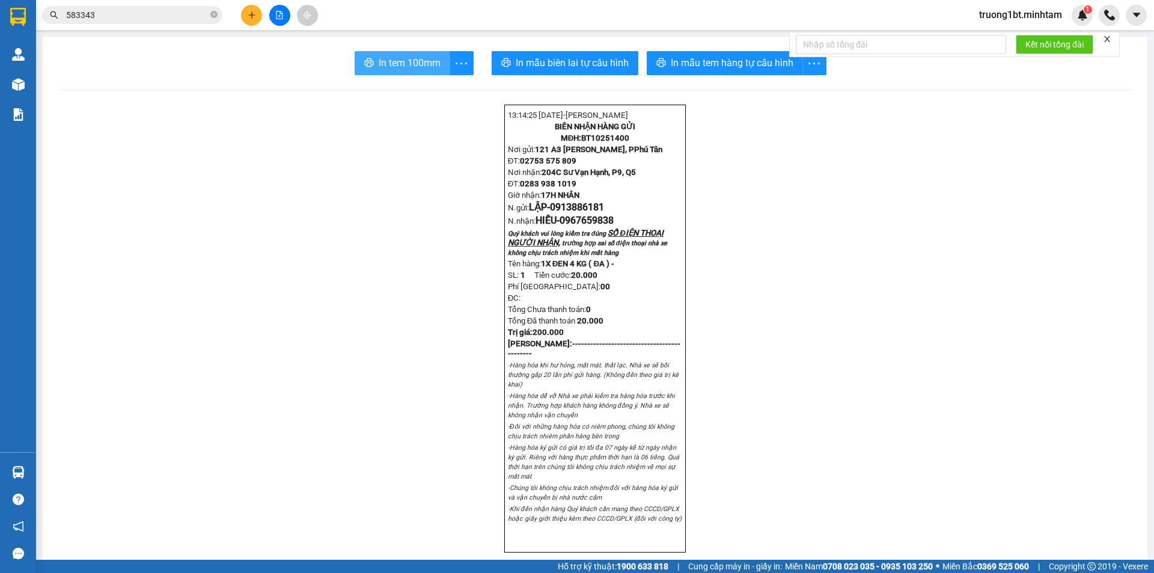
click at [404, 61] on span "In tem 100mm" at bounding box center [410, 62] width 62 height 15
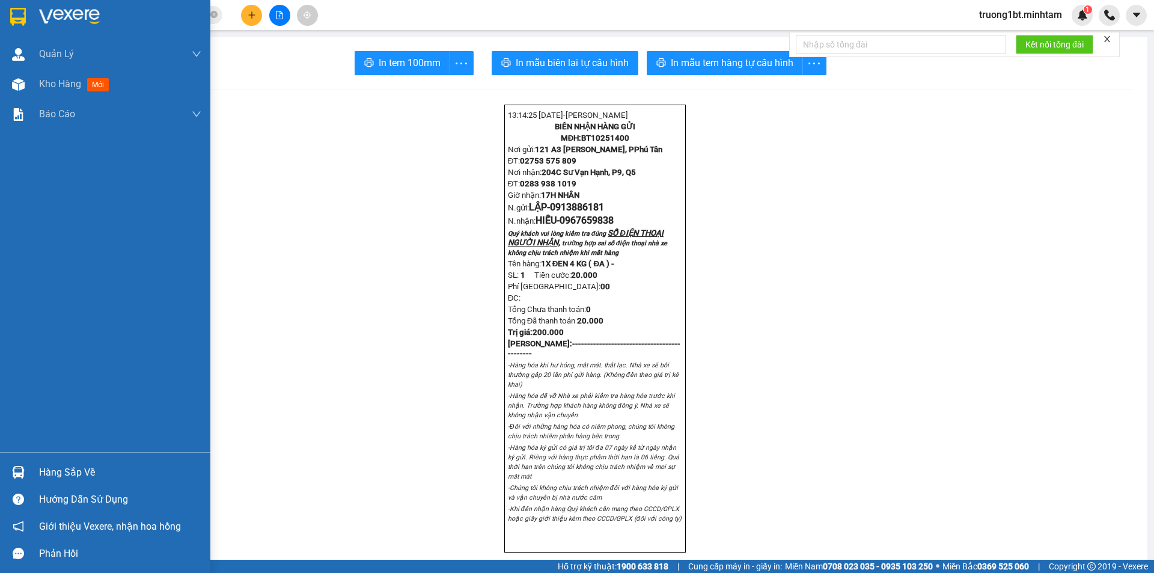
click at [13, 17] on img at bounding box center [18, 17] width 16 height 18
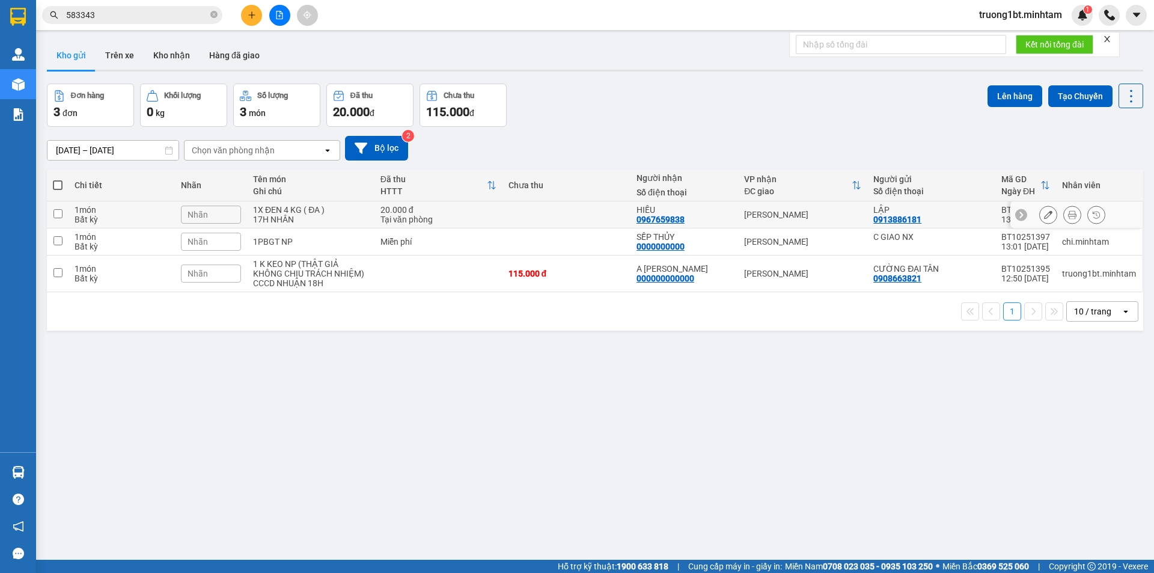
click at [58, 214] on input "checkbox" at bounding box center [57, 213] width 9 height 9
checkbox input "true"
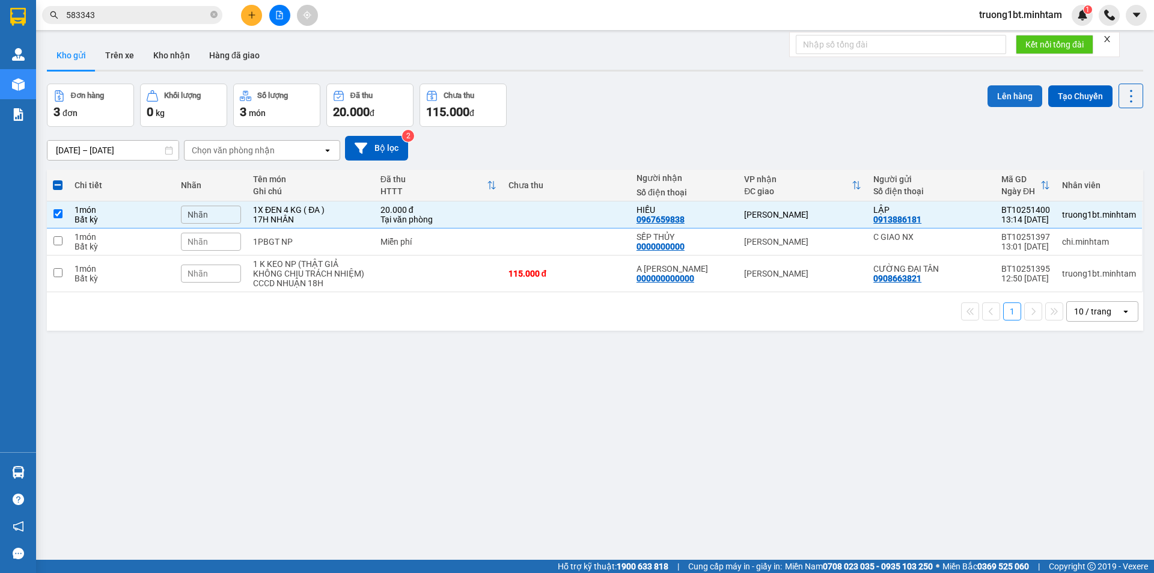
click at [1007, 96] on button "Lên hàng" at bounding box center [1014, 96] width 55 height 22
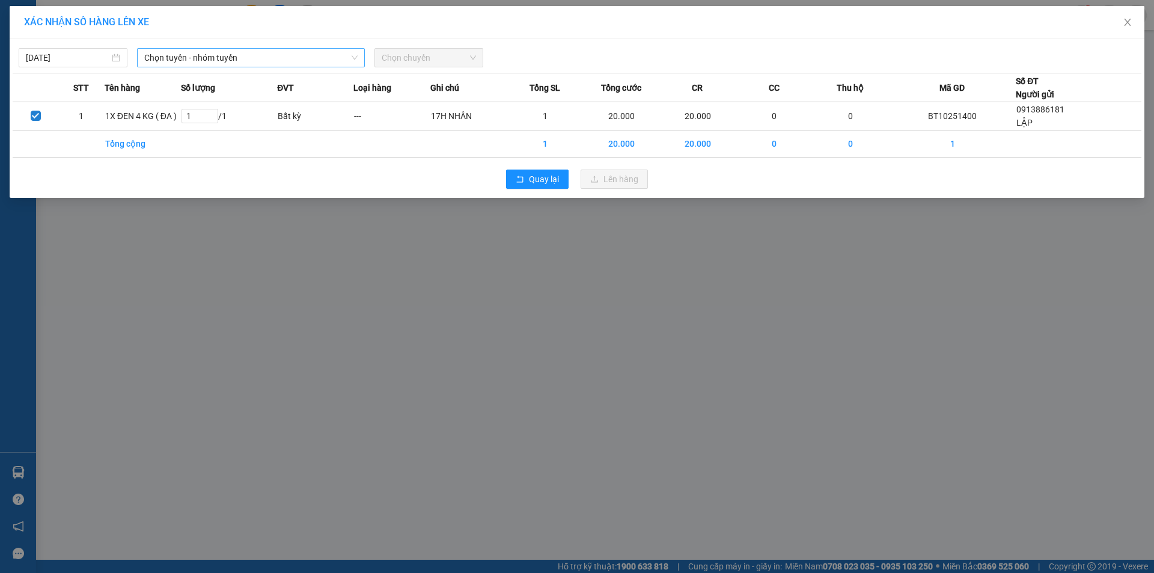
click at [196, 56] on span "Chọn tuyến - nhóm tuyến" at bounding box center [250, 58] width 213 height 18
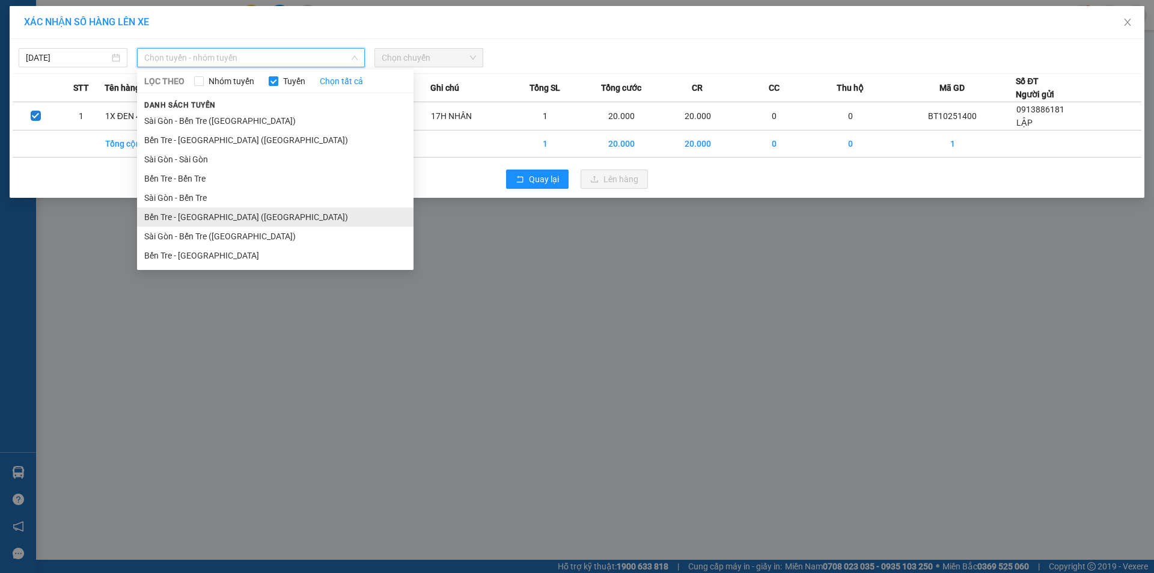
click at [204, 218] on li "Bến Tre - [GEOGRAPHIC_DATA] ([GEOGRAPHIC_DATA])" at bounding box center [275, 216] width 276 height 19
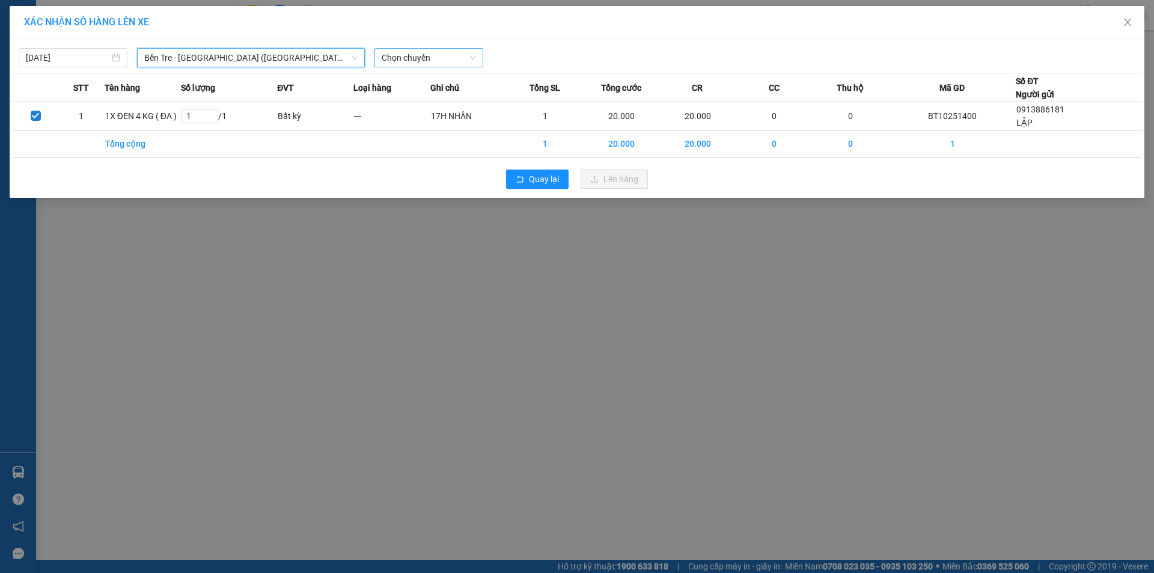
click at [425, 61] on span "Chọn chuyến" at bounding box center [429, 58] width 94 height 18
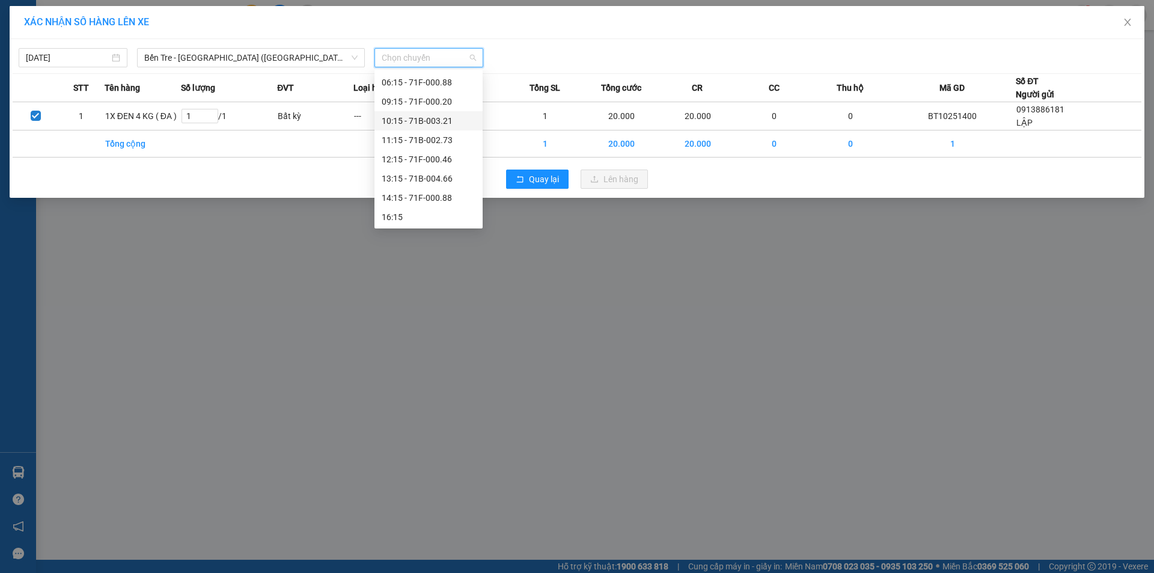
scroll to position [96, 0]
click at [439, 179] on div "13:15 - 71B-004.66" at bounding box center [429, 177] width 94 height 13
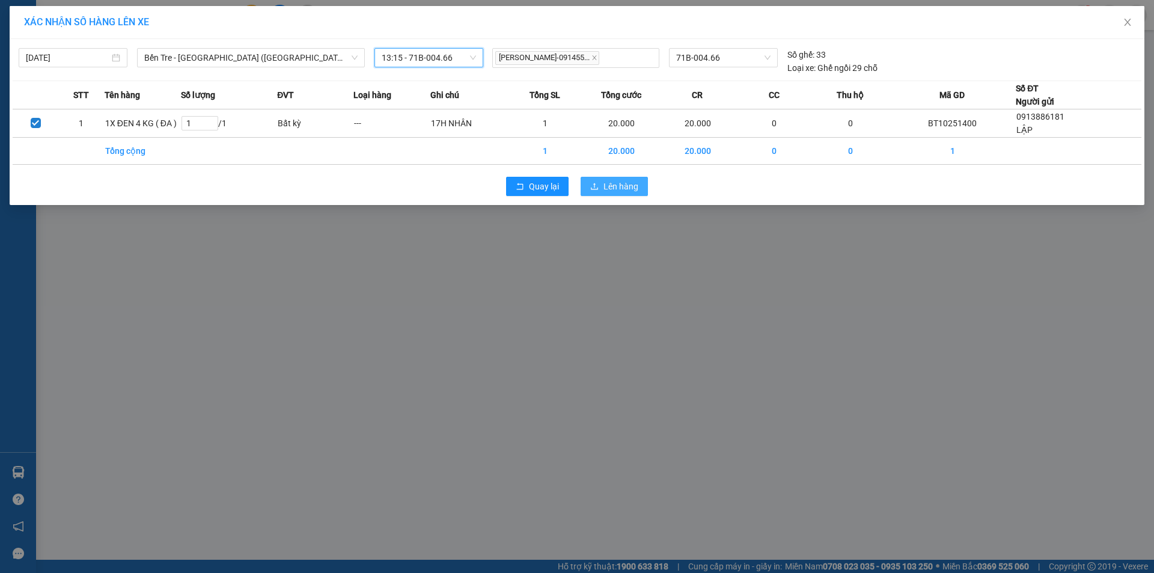
click at [622, 183] on span "Lên hàng" at bounding box center [620, 186] width 35 height 13
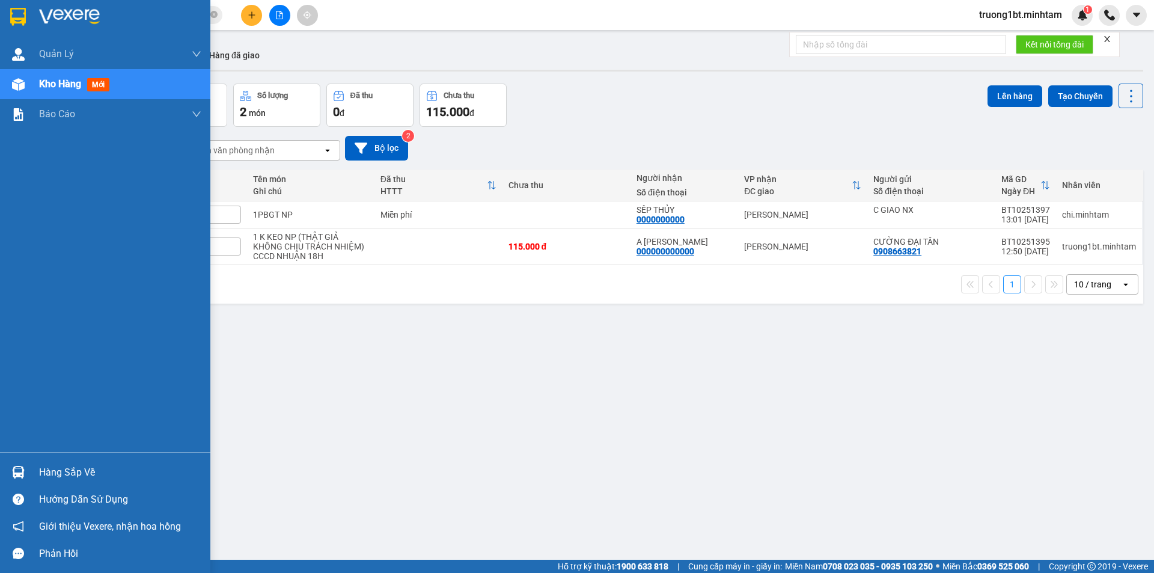
click at [41, 472] on div "Hàng sắp về" at bounding box center [120, 472] width 162 height 18
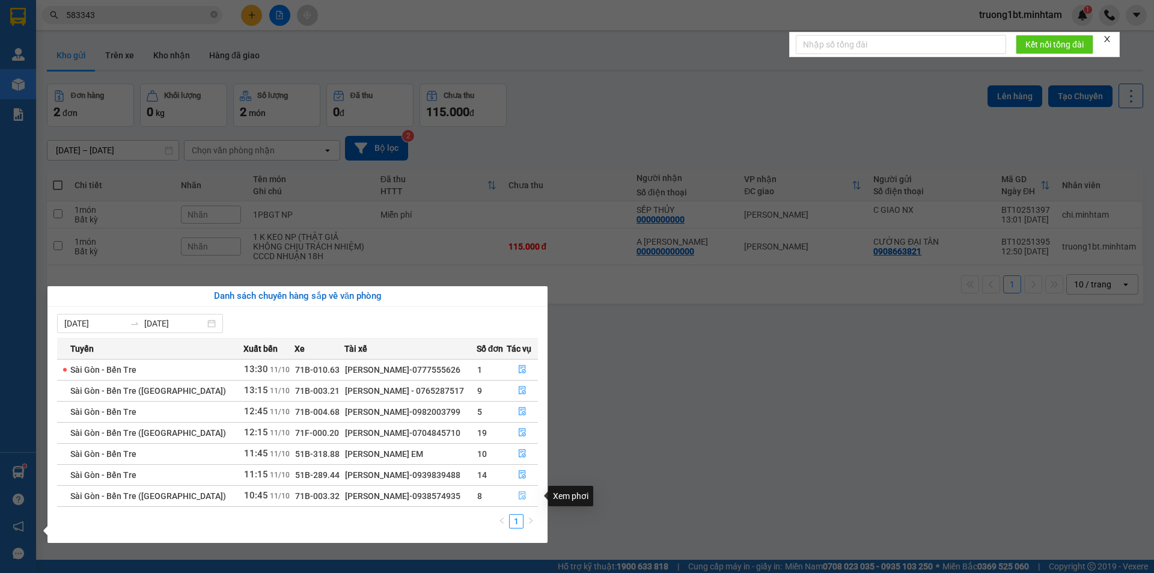
click at [523, 494] on icon "file-done" at bounding box center [522, 496] width 7 height 8
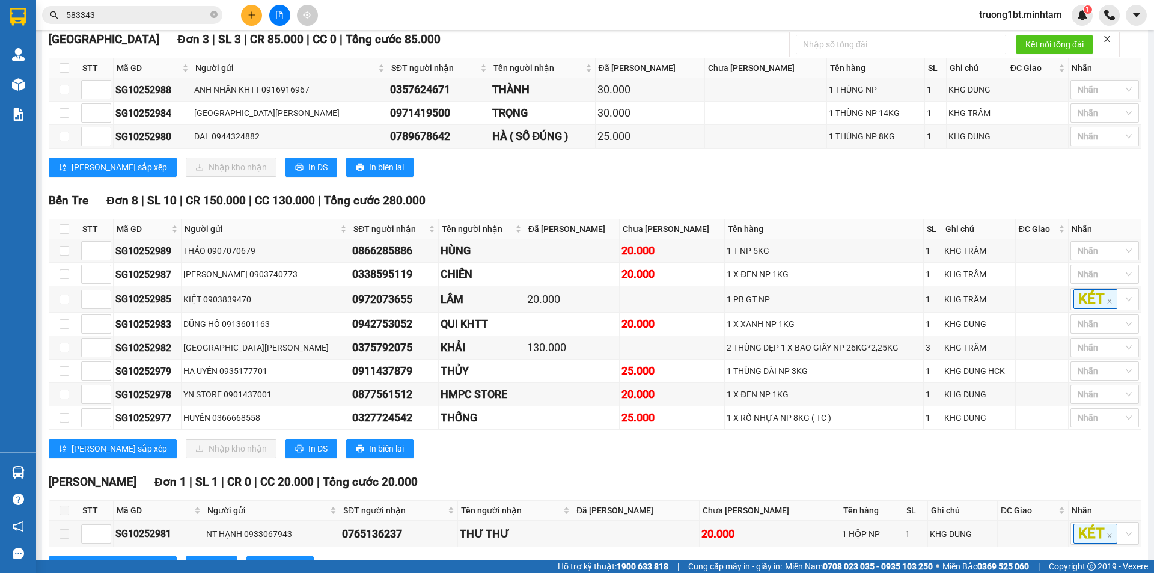
scroll to position [240, 0]
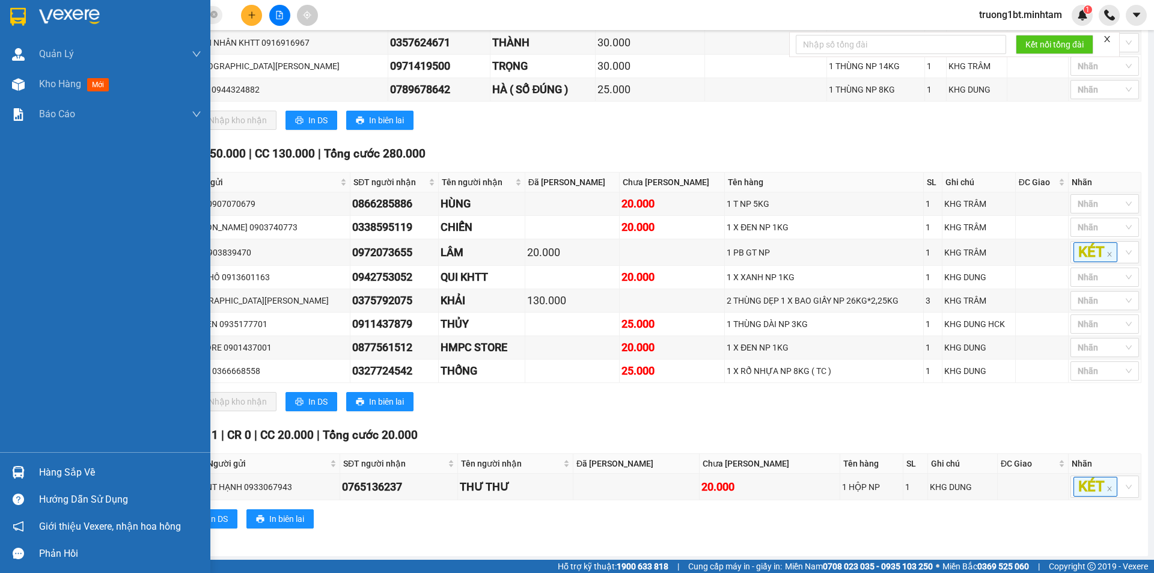
click at [14, 470] on img at bounding box center [18, 472] width 13 height 13
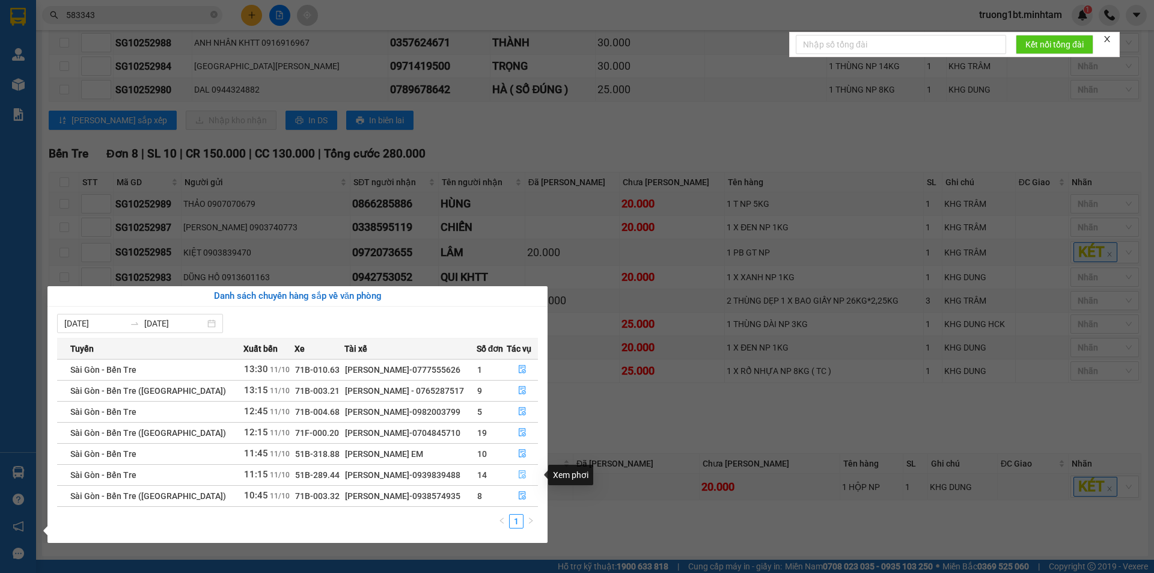
click at [523, 471] on icon "file-done" at bounding box center [522, 475] width 7 height 8
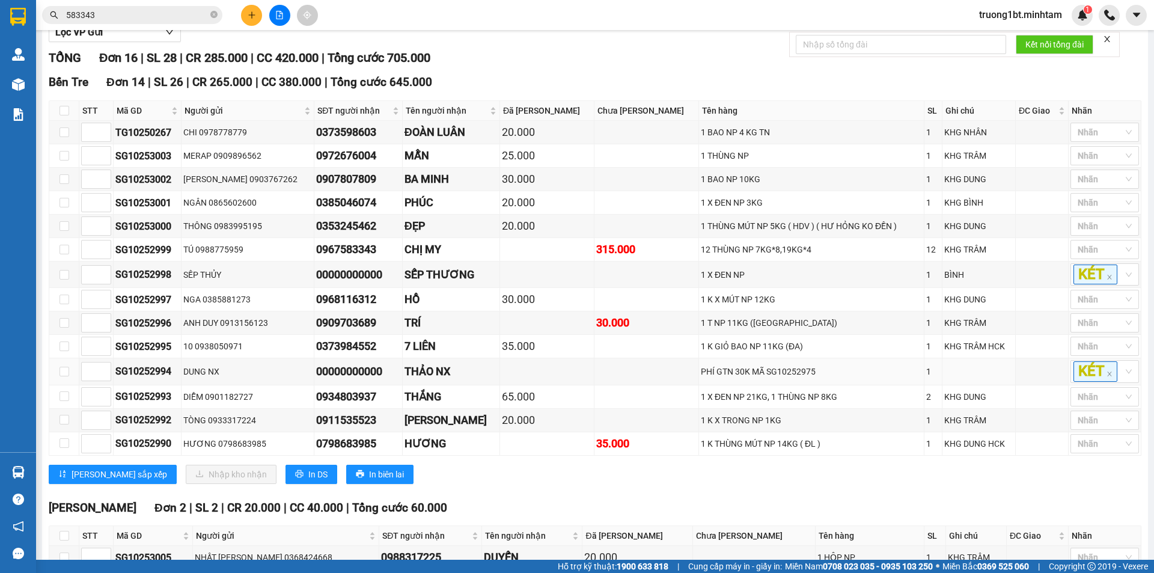
scroll to position [180, 0]
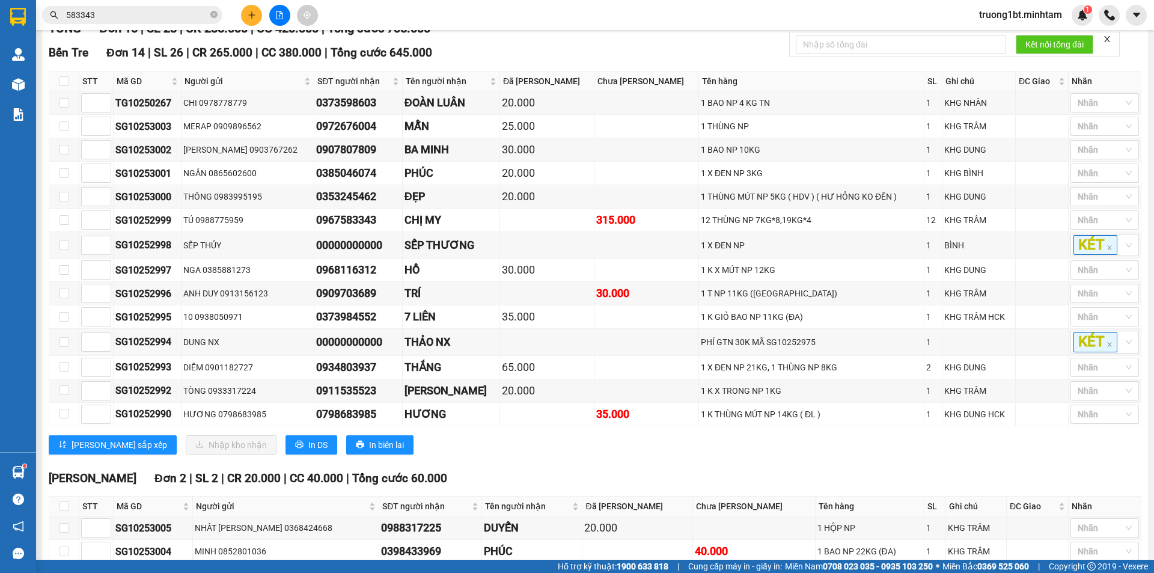
click at [124, 13] on input "583343" at bounding box center [137, 14] width 142 height 13
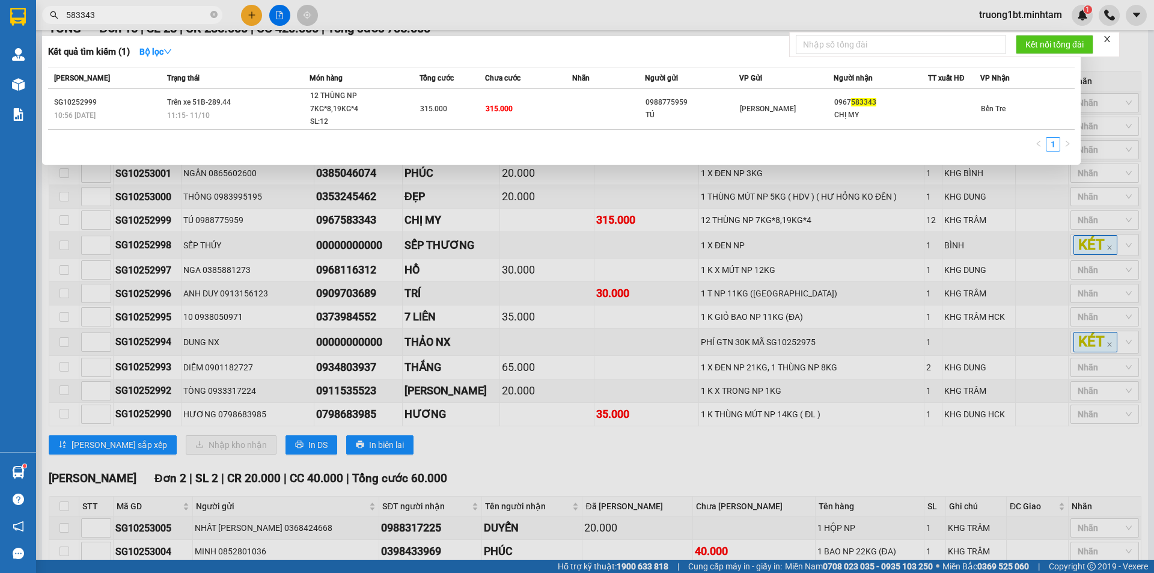
click at [124, 13] on input "583343" at bounding box center [137, 14] width 142 height 13
click at [245, 15] on div at bounding box center [577, 286] width 1154 height 573
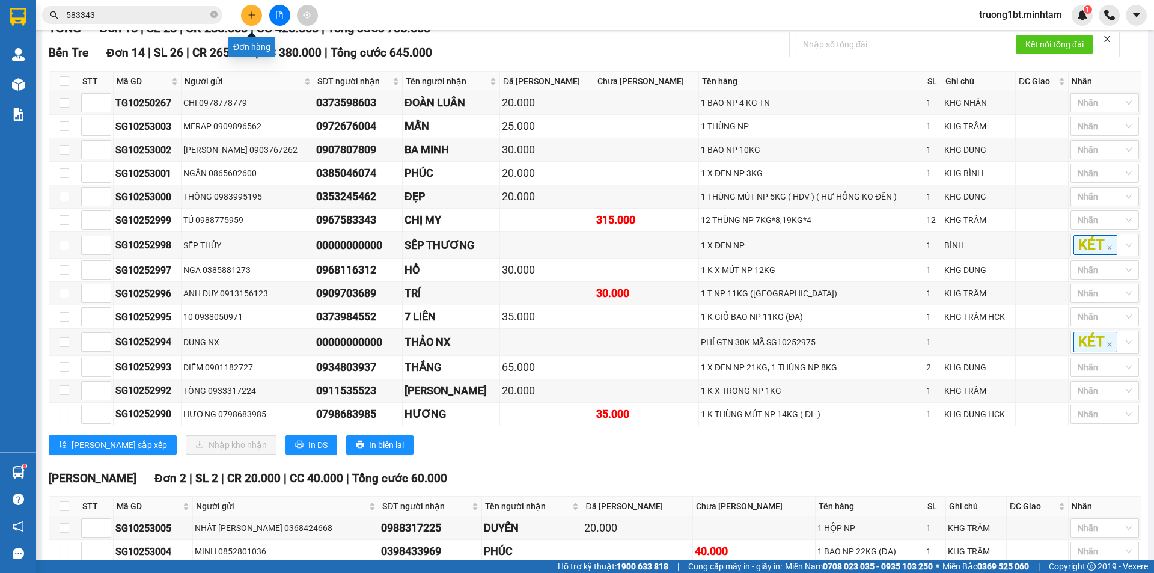
click at [245, 14] on button at bounding box center [251, 15] width 21 height 21
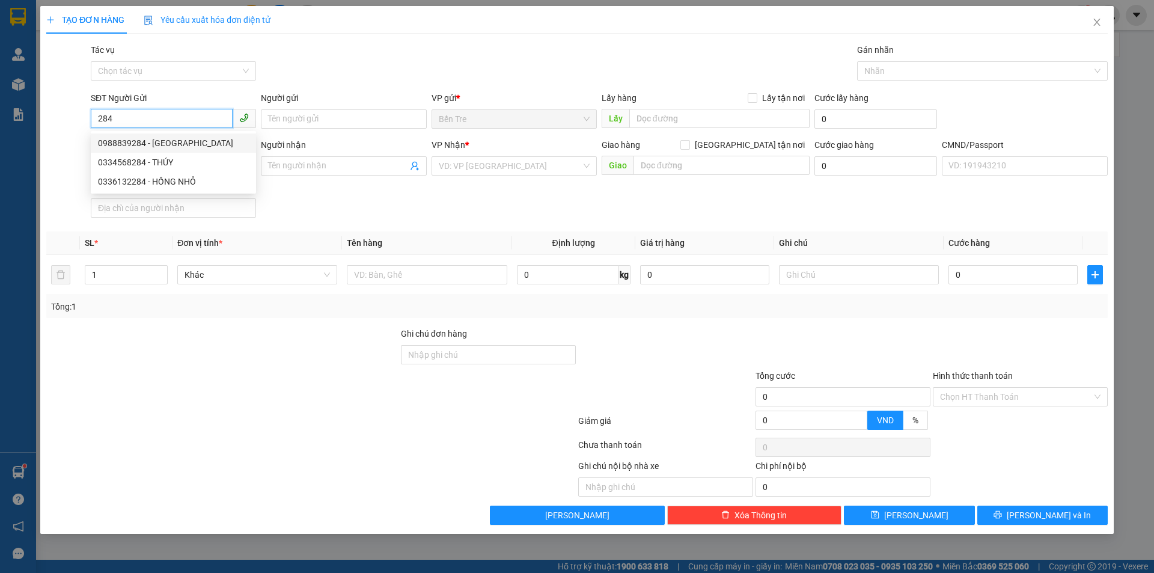
click at [174, 138] on div "0988839284 - [GEOGRAPHIC_DATA]" at bounding box center [173, 142] width 151 height 13
type input "0988839284"
type input "[PERSON_NAME]"
type input "0768913737"
type input "PHÚC XO"
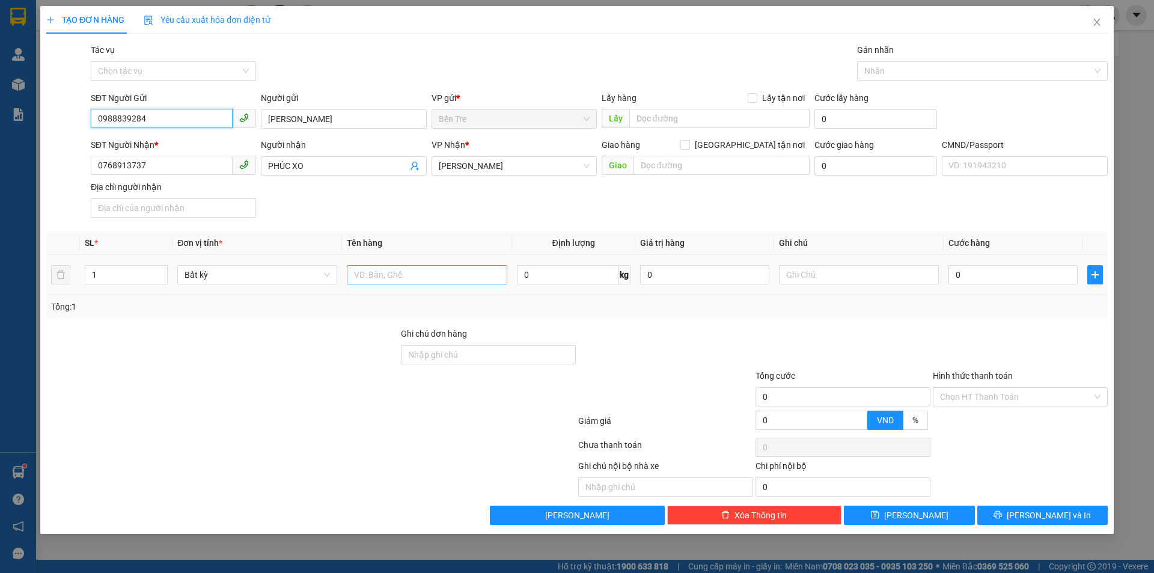
type input "0988839284"
click at [401, 270] on input "text" at bounding box center [427, 274] width 160 height 19
type input "1X ĐEN 10 KG"
drag, startPoint x: 671, startPoint y: 331, endPoint x: 805, endPoint y: 271, distance: 146.1
click at [672, 331] on div at bounding box center [665, 348] width 177 height 42
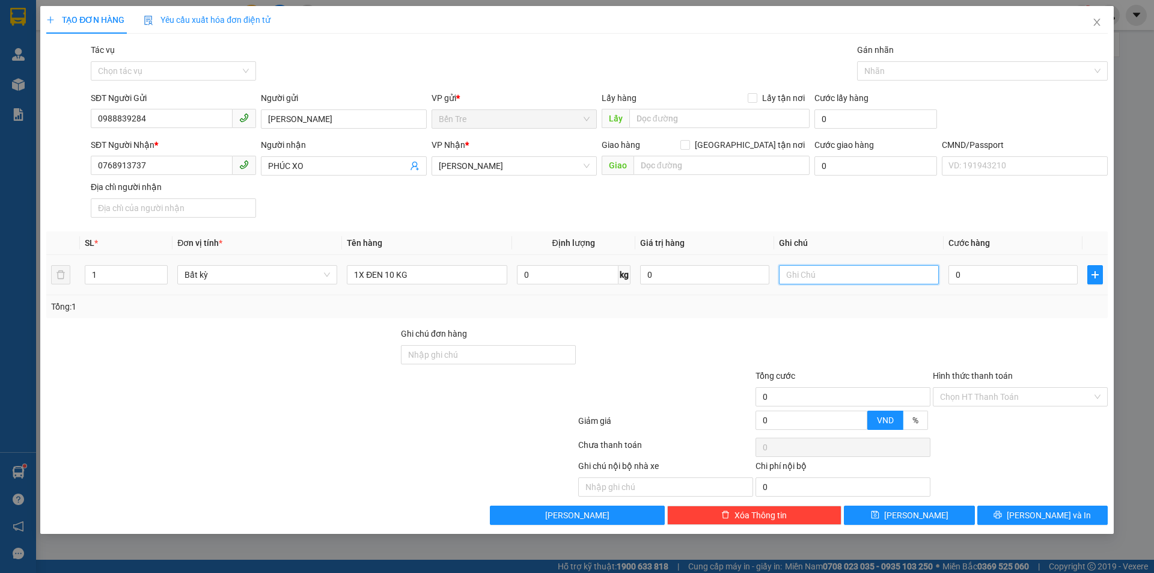
click at [815, 269] on input "text" at bounding box center [859, 274] width 160 height 19
type input "NHÂN"
click at [977, 274] on input "0" at bounding box center [1012, 274] width 129 height 19
click at [948, 322] on div "Transit Pickup Surcharge Ids Transit Deliver Surcharge Ids Transit Deliver Surc…" at bounding box center [576, 283] width 1061 height 481
click at [903, 72] on div at bounding box center [976, 71] width 233 height 14
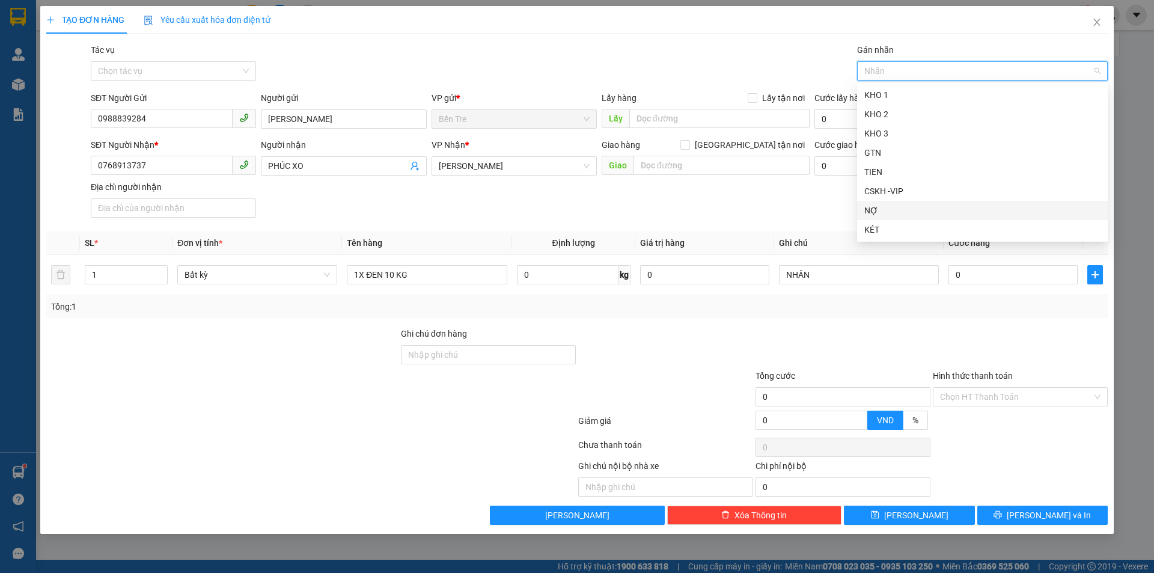
click at [874, 210] on div "NỢ" at bounding box center [982, 210] width 236 height 13
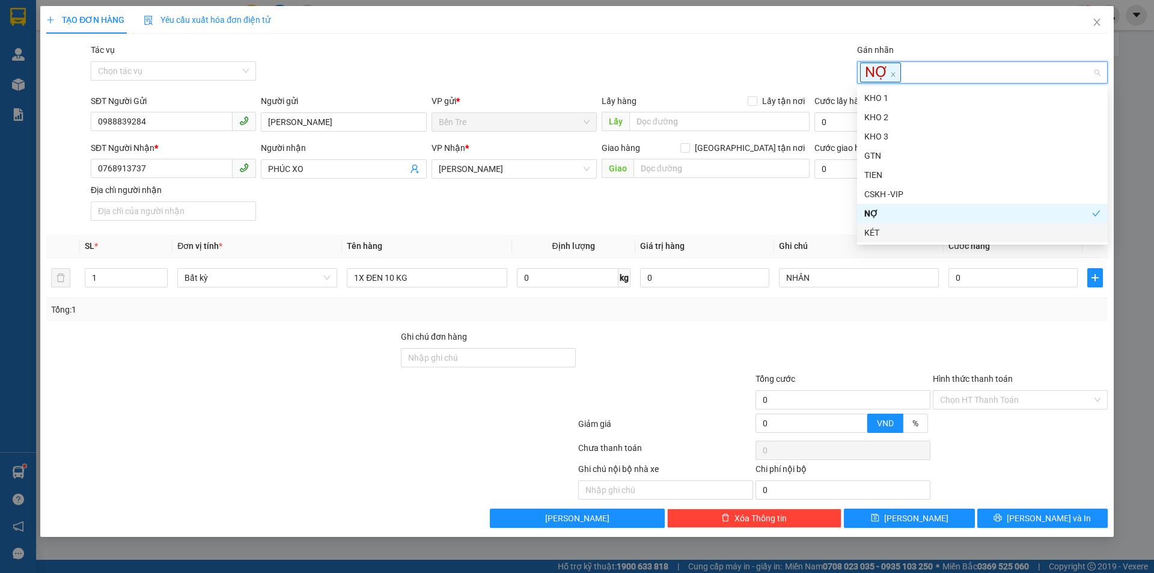
click at [874, 330] on div at bounding box center [842, 351] width 177 height 42
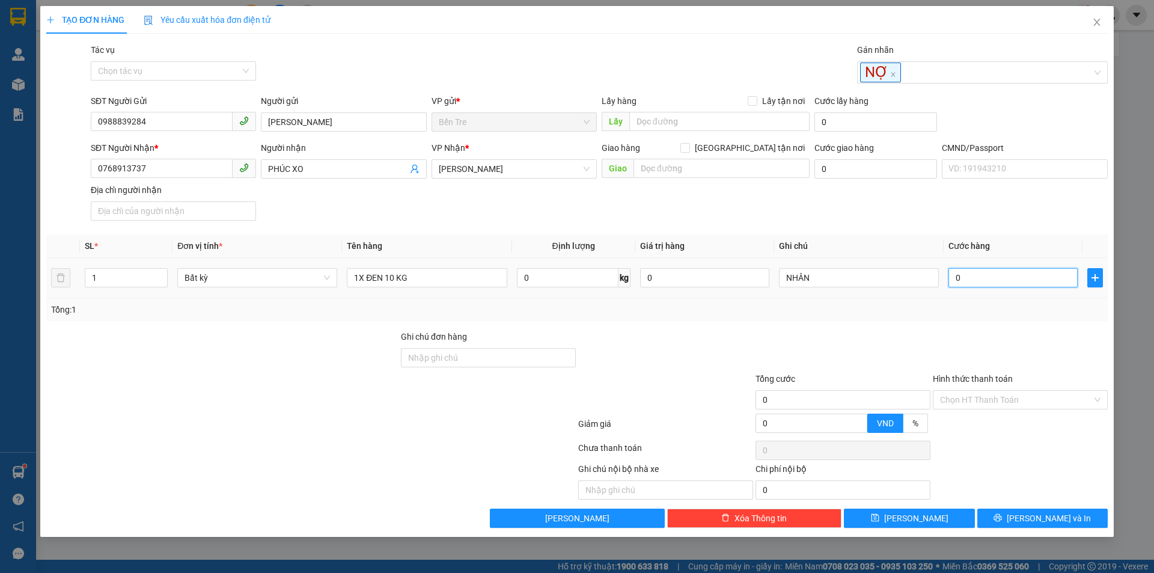
click at [977, 273] on input "0" at bounding box center [1012, 277] width 129 height 19
type input "3"
type input "30"
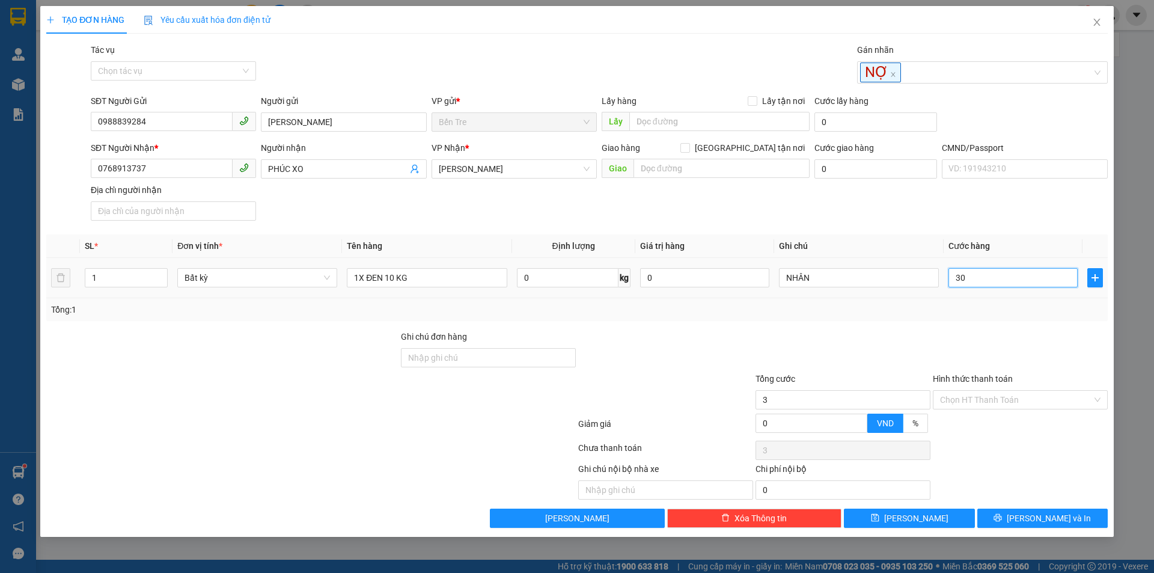
type input "30"
type input "30.000"
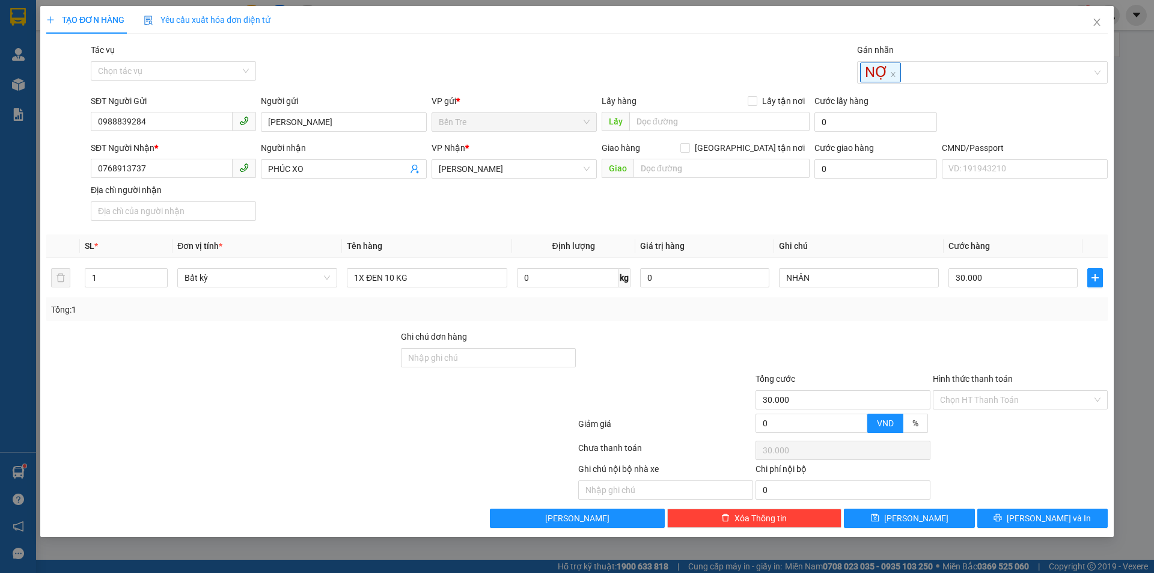
click at [936, 328] on div "Transit Pickup Surcharge Ids Transit Deliver Surcharge Ids Transit Deliver Surc…" at bounding box center [576, 285] width 1061 height 484
click at [1031, 511] on button "[PERSON_NAME] và In" at bounding box center [1042, 517] width 130 height 19
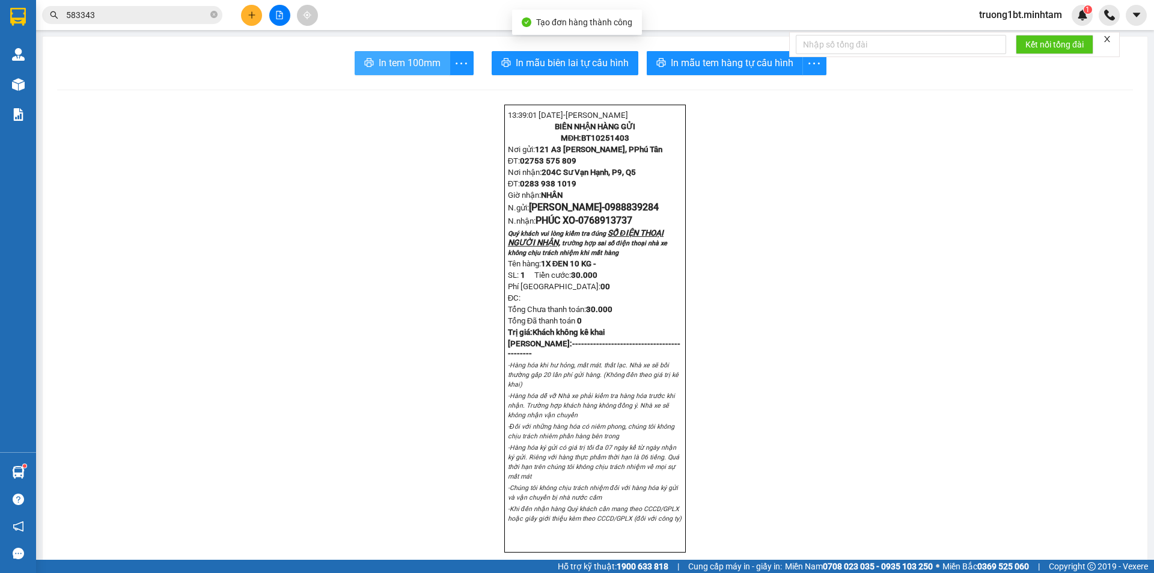
click at [391, 67] on span "In tem 100mm" at bounding box center [410, 62] width 62 height 15
click at [252, 25] on button at bounding box center [251, 15] width 21 height 21
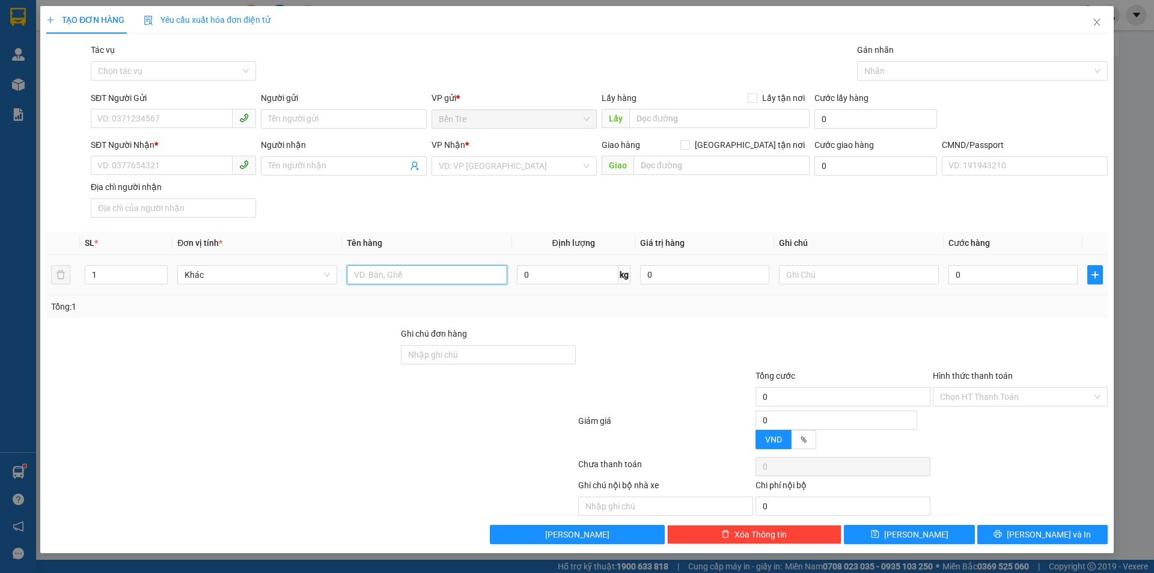
click at [382, 270] on input "text" at bounding box center [427, 274] width 160 height 19
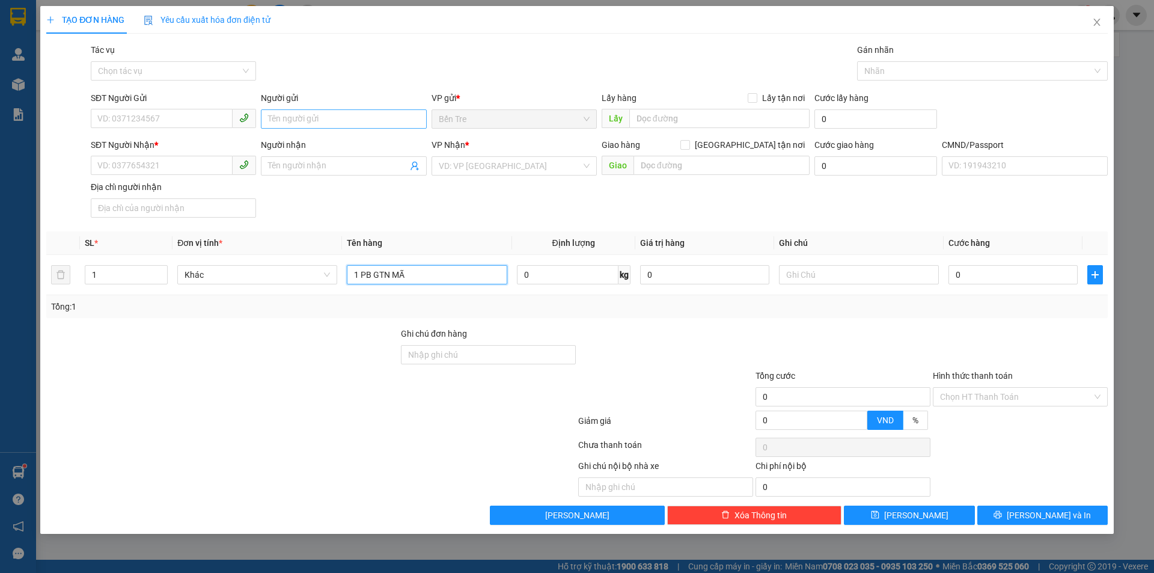
type input "1 PB GTN MÃ"
click at [347, 119] on input "Người gửi" at bounding box center [343, 118] width 165 height 19
type input "NHÂN NX"
click at [425, 273] on input "1 PB GTN MÃ" at bounding box center [427, 274] width 160 height 19
paste input "BT10251407"
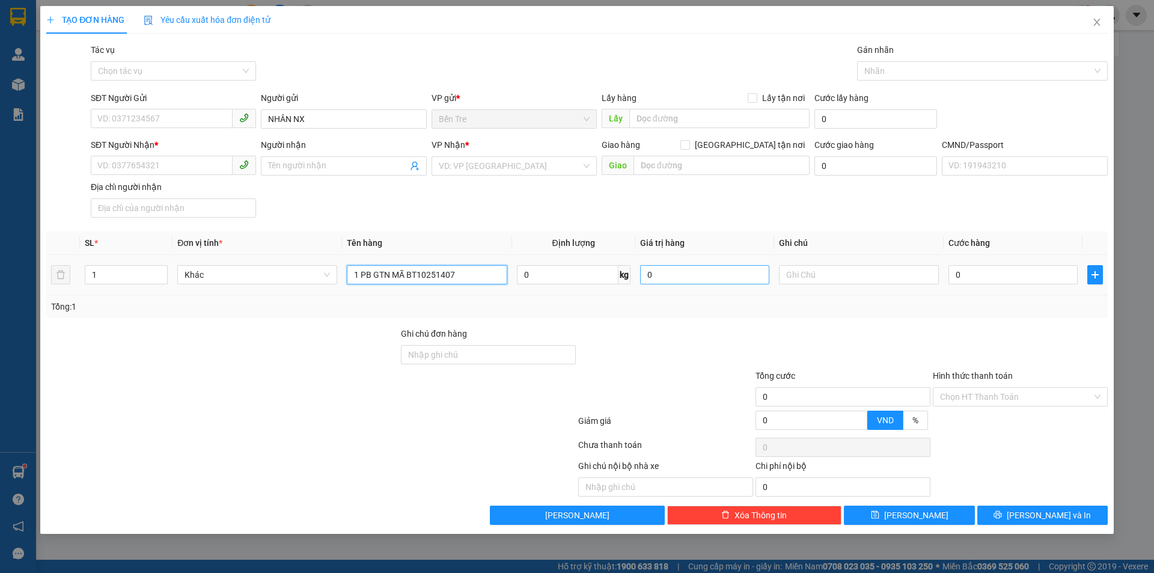
type input "1 PB GTN MÃ BT10251407"
click at [697, 282] on input "0" at bounding box center [704, 274] width 129 height 19
click at [672, 320] on div "Transit Pickup Surcharge Ids Transit Deliver Surcharge Ids Transit Deliver Surc…" at bounding box center [576, 283] width 1061 height 481
drag, startPoint x: 686, startPoint y: 273, endPoint x: 621, endPoint y: 307, distance: 73.1
click at [621, 307] on div "SL * Đơn vị tính * Tên hàng Định lượng Giá trị hàng Ghi chú Cước hàng 1 Khác 1 …" at bounding box center [576, 274] width 1061 height 87
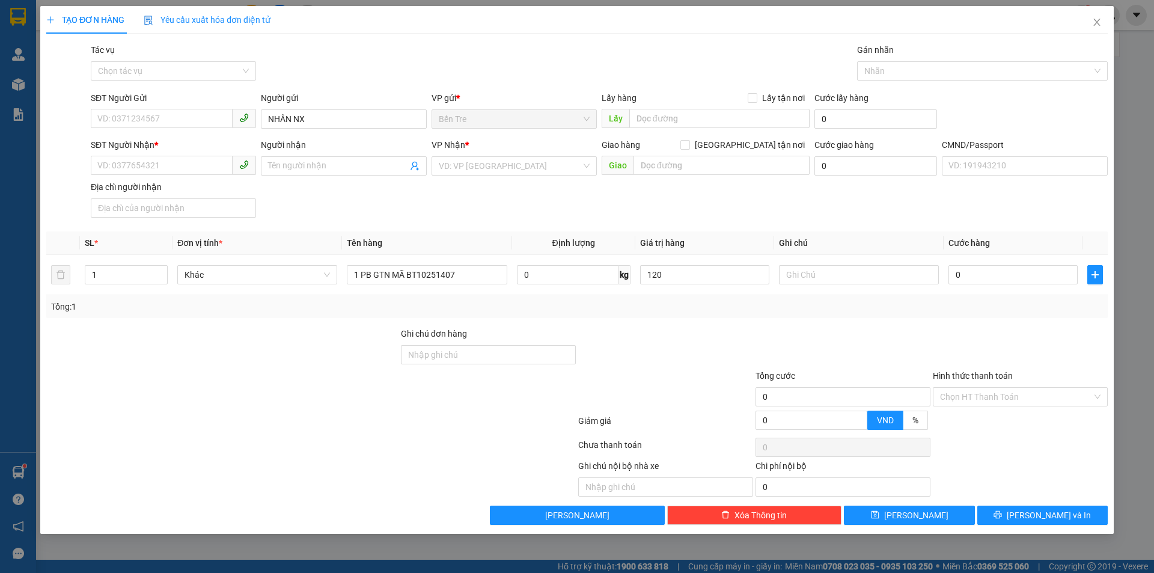
click at [644, 320] on div "Transit Pickup Surcharge Ids Transit Deliver Surcharge Ids Transit Deliver Surc…" at bounding box center [576, 283] width 1061 height 481
type input "120.000"
click at [144, 166] on input "SĐT Người Nhận *" at bounding box center [162, 165] width 142 height 19
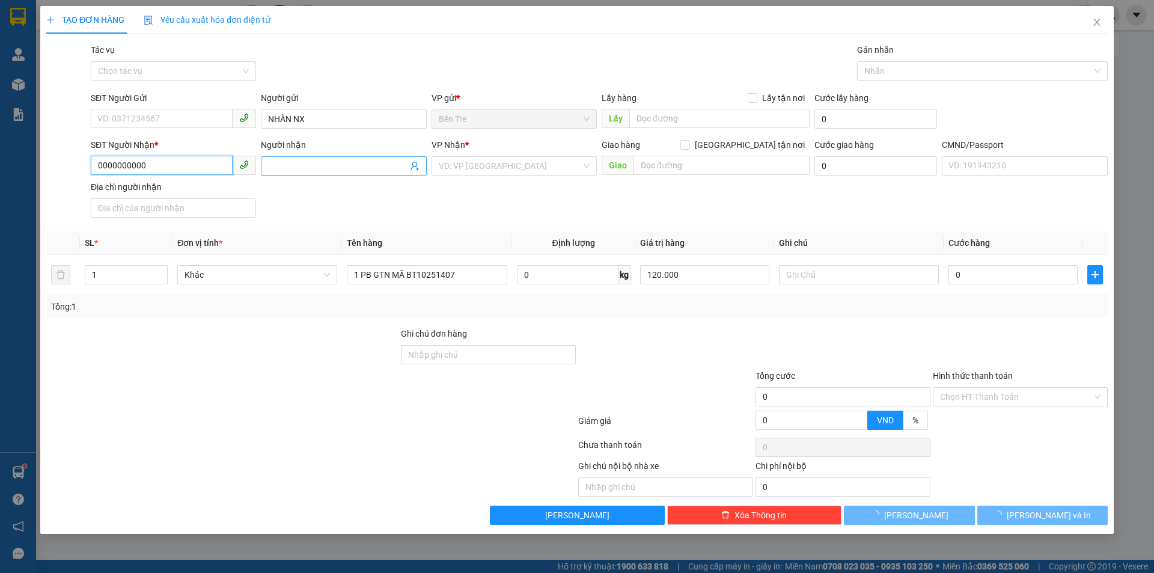
type input "0000000000"
click at [311, 171] on input "Người nhận" at bounding box center [337, 165] width 139 height 13
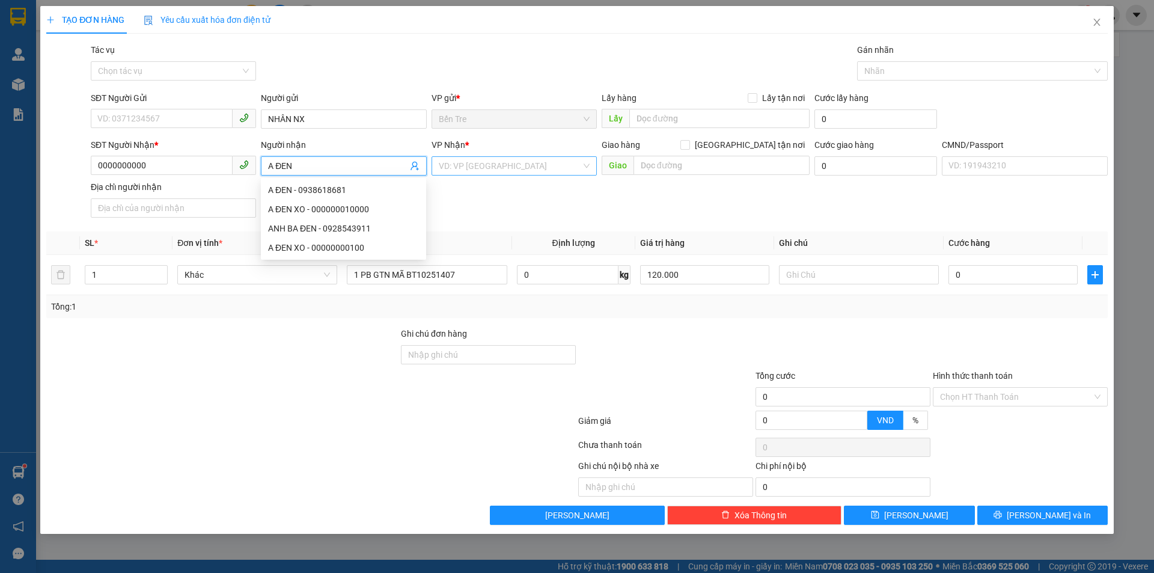
click at [469, 165] on input "search" at bounding box center [510, 166] width 142 height 18
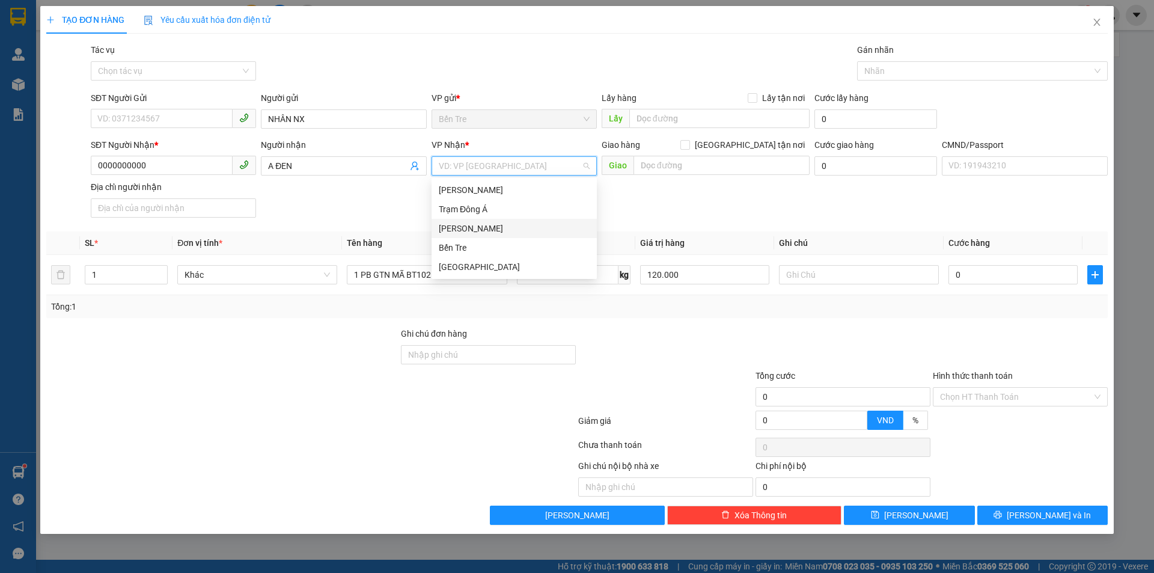
click at [481, 231] on div "[PERSON_NAME]" at bounding box center [514, 228] width 151 height 13
click at [330, 206] on div "SĐT Người Nhận * 0000000000 Người nhận A ĐEN VP Nhận * [PERSON_NAME] hàng [GEOG…" at bounding box center [599, 180] width 1022 height 84
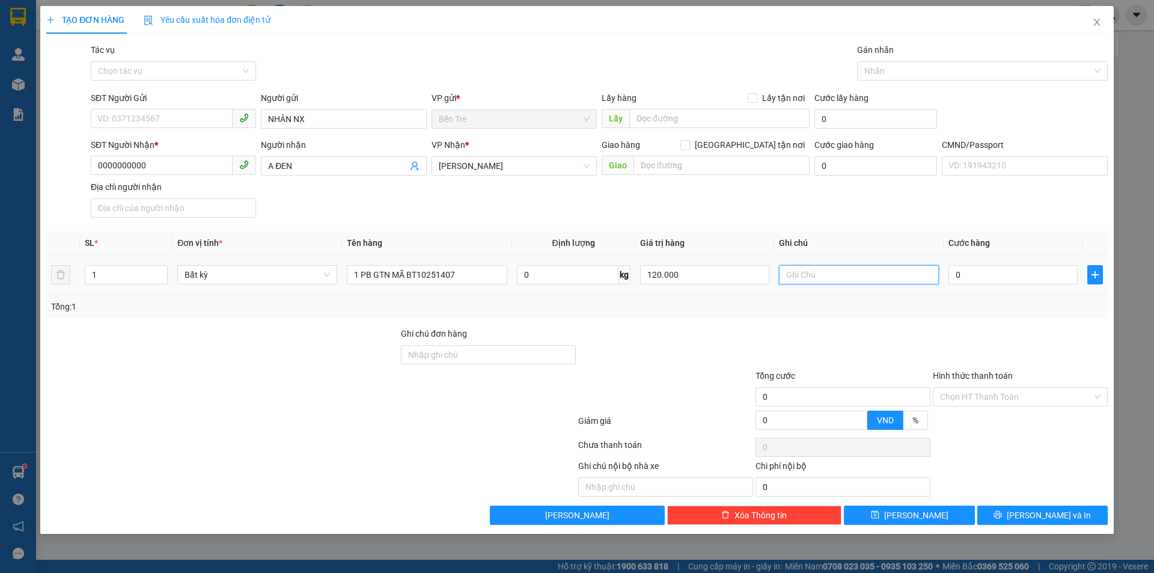
click at [820, 279] on input "text" at bounding box center [859, 274] width 160 height 19
click at [922, 327] on div at bounding box center [842, 348] width 177 height 42
click at [799, 272] on input "text" at bounding box center [859, 274] width 160 height 19
click at [893, 330] on div at bounding box center [842, 348] width 177 height 42
click at [963, 394] on input "Hình thức thanh toán" at bounding box center [1016, 397] width 152 height 18
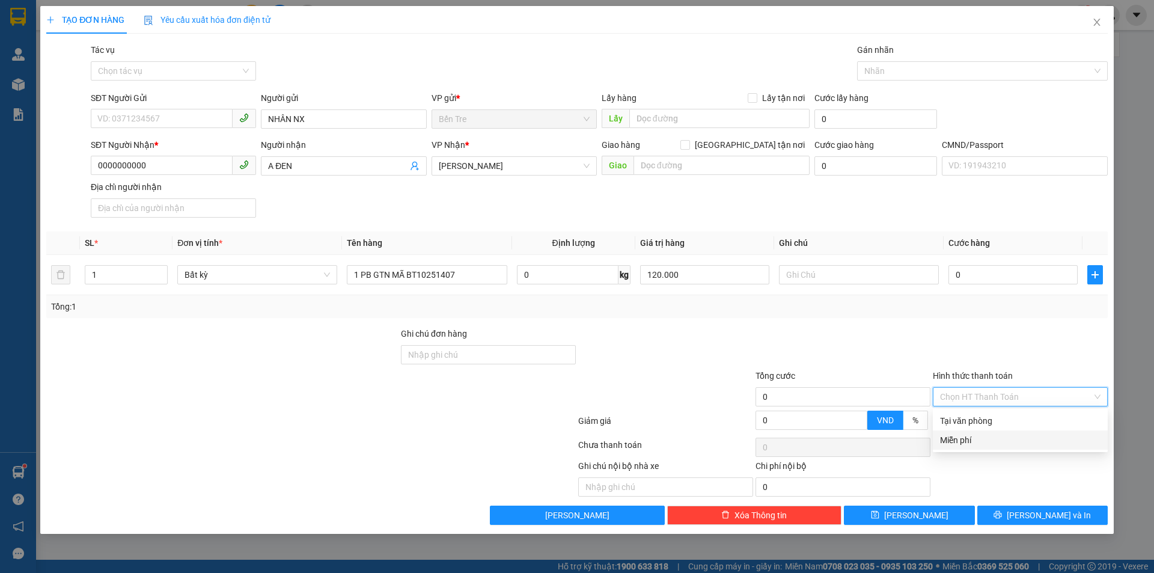
click at [971, 441] on div "Miễn phí" at bounding box center [1020, 439] width 160 height 13
click at [687, 353] on div at bounding box center [665, 348] width 177 height 42
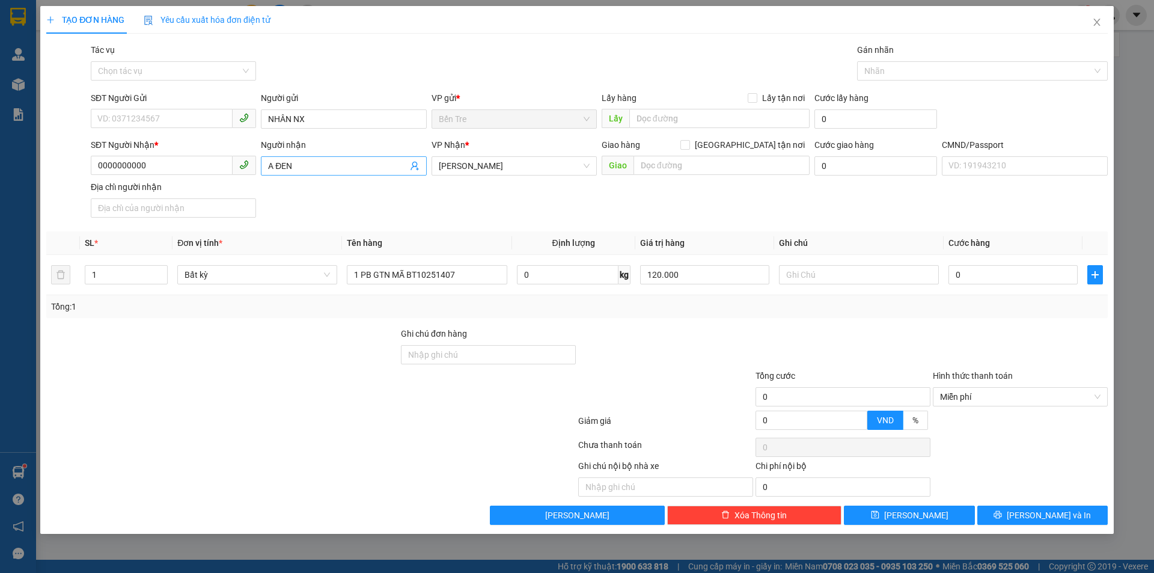
click at [350, 171] on input "A ĐEN" at bounding box center [337, 165] width 139 height 13
type input "A ĐEN XO"
click at [662, 370] on div at bounding box center [665, 390] width 177 height 42
click at [1015, 510] on button "[PERSON_NAME] và In" at bounding box center [1042, 514] width 130 height 19
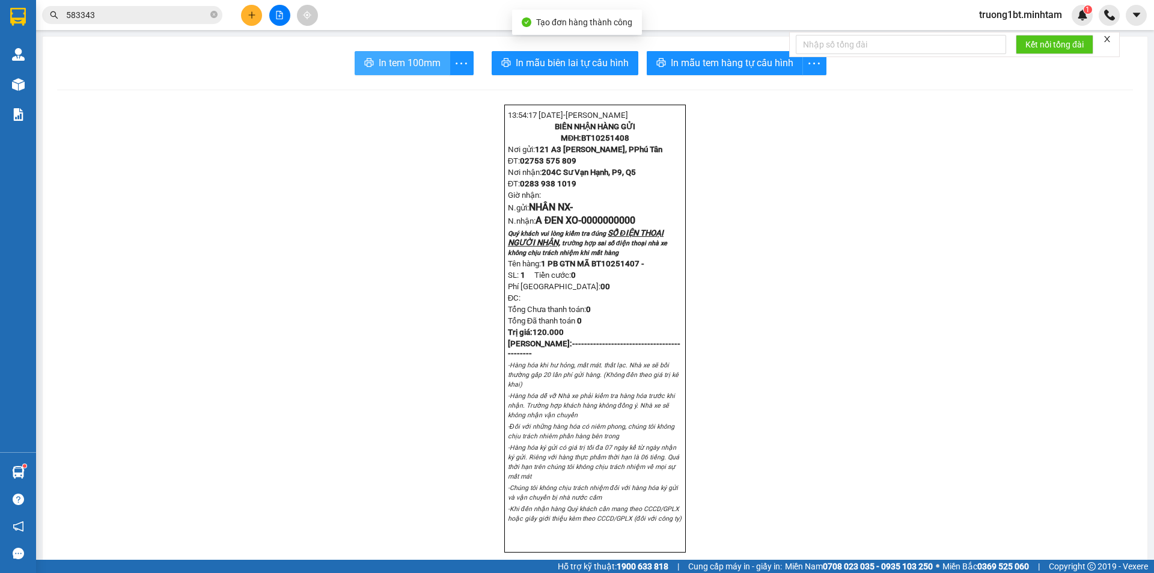
click at [425, 64] on span "In tem 100mm" at bounding box center [410, 62] width 62 height 15
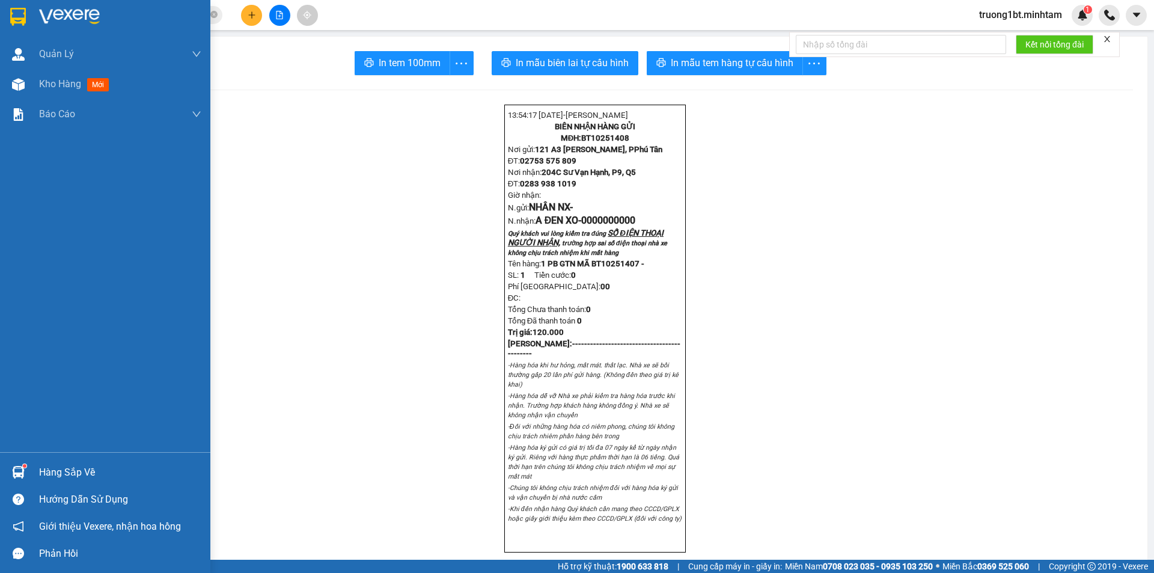
click at [55, 475] on div "Hàng sắp về" at bounding box center [120, 472] width 162 height 18
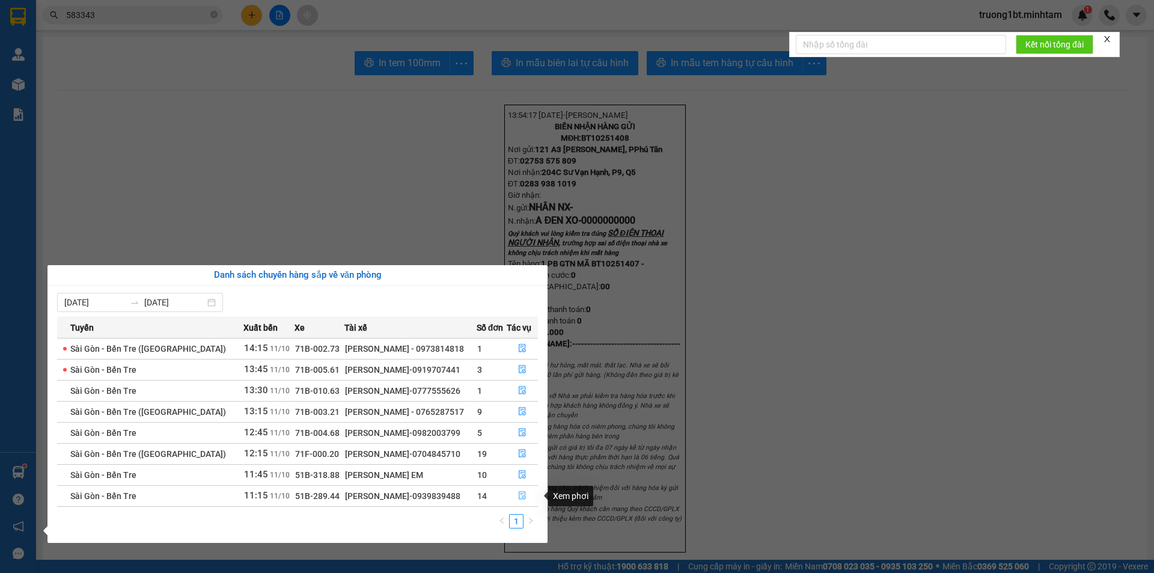
click at [522, 495] on icon "file-done" at bounding box center [522, 495] width 8 height 8
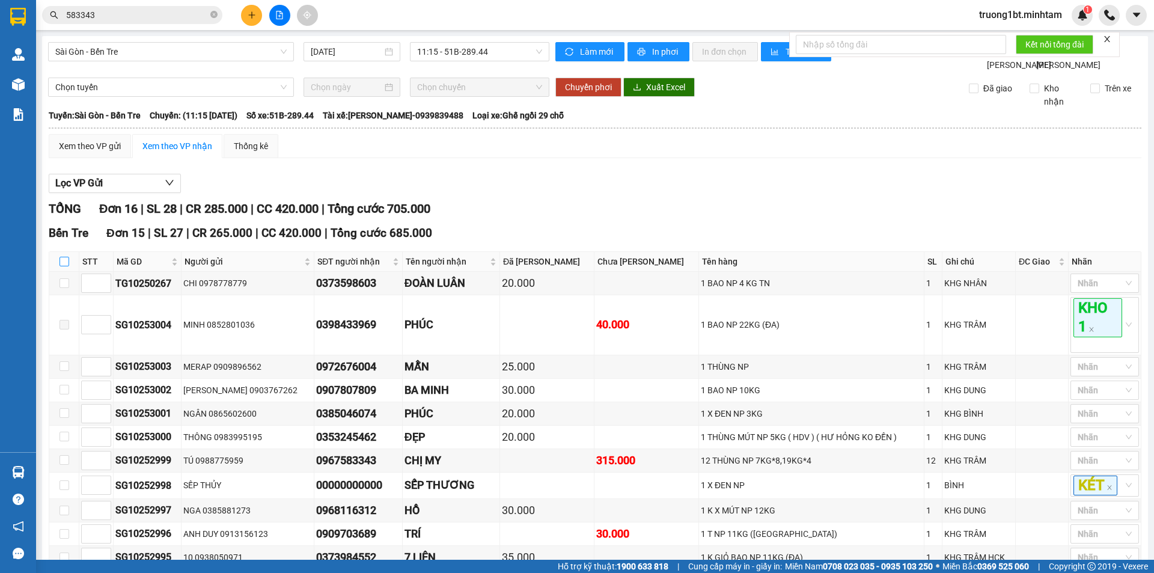
click at [65, 266] on input "checkbox" at bounding box center [64, 262] width 10 height 10
checkbox input "true"
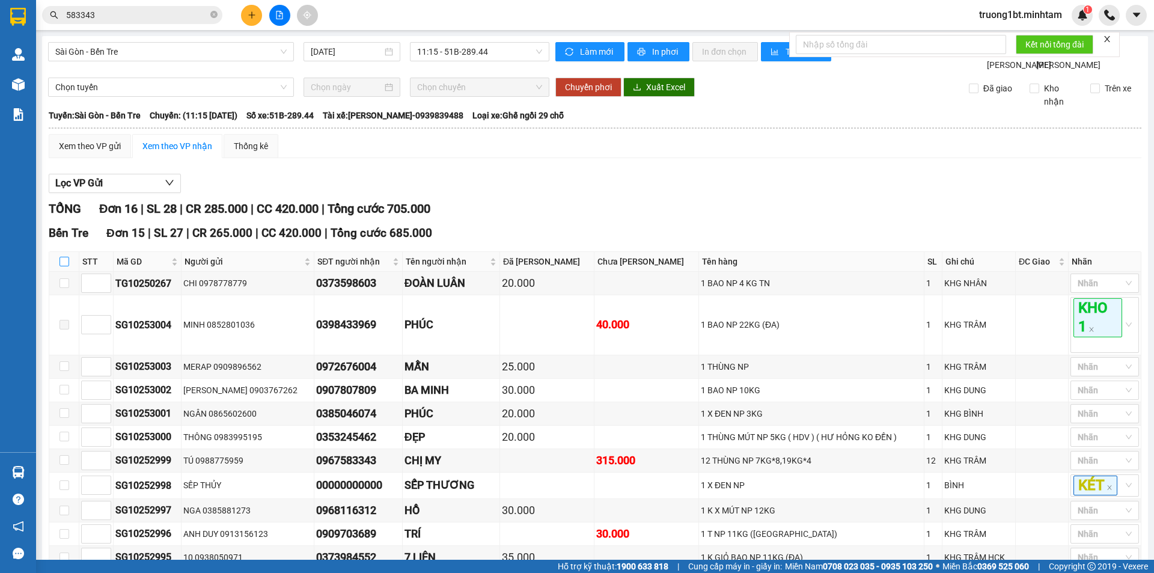
checkbox input "true"
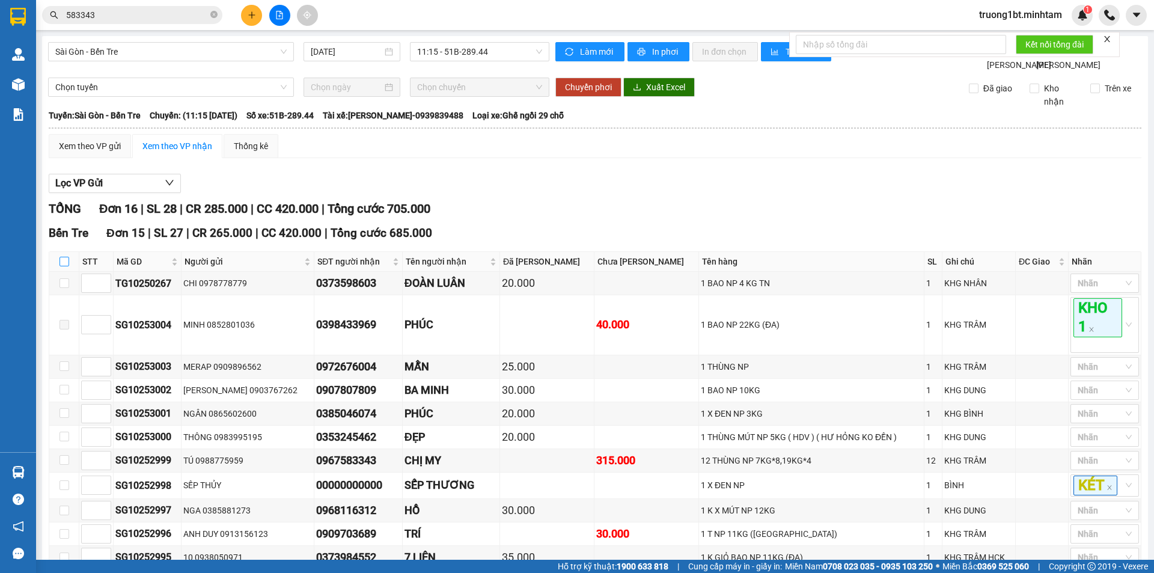
checkbox input "true"
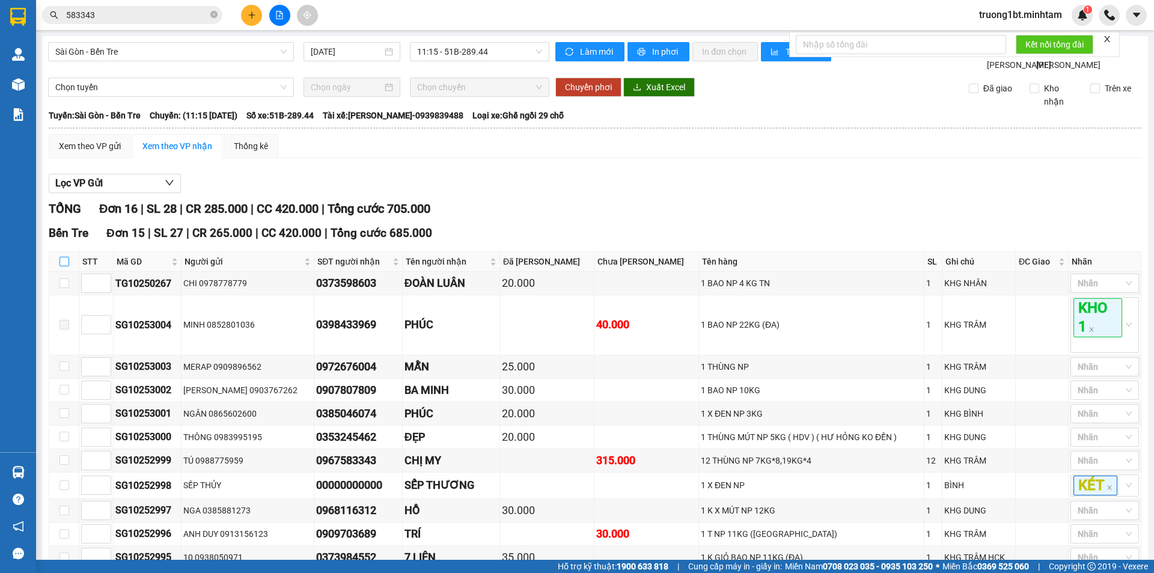
checkbox input "true"
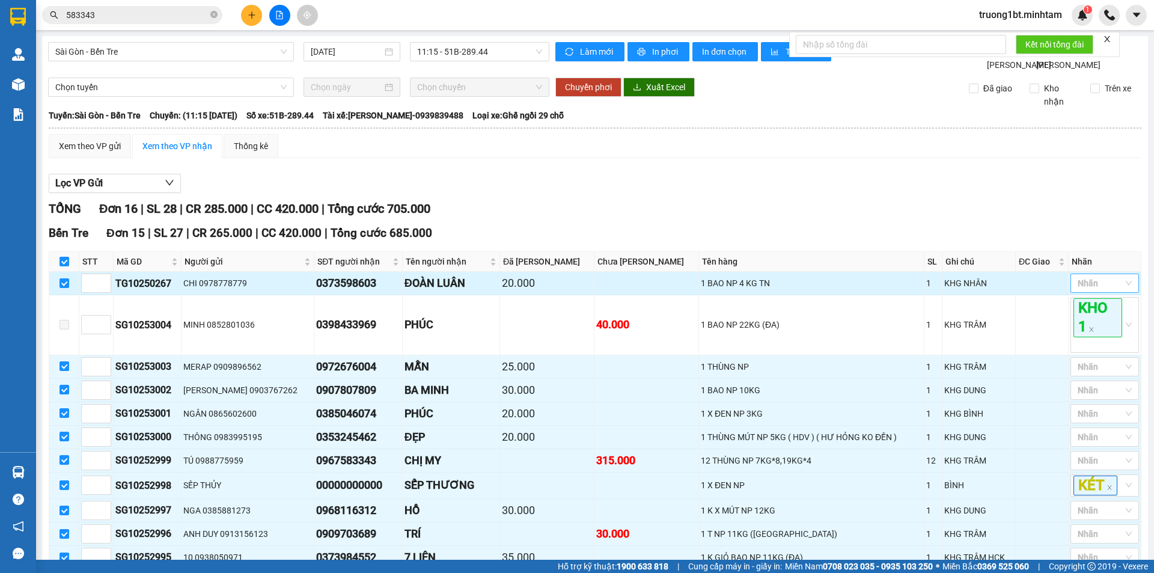
click at [1082, 290] on div at bounding box center [1098, 283] width 50 height 14
click at [1086, 337] on div "KHO 2" at bounding box center [1095, 339] width 54 height 13
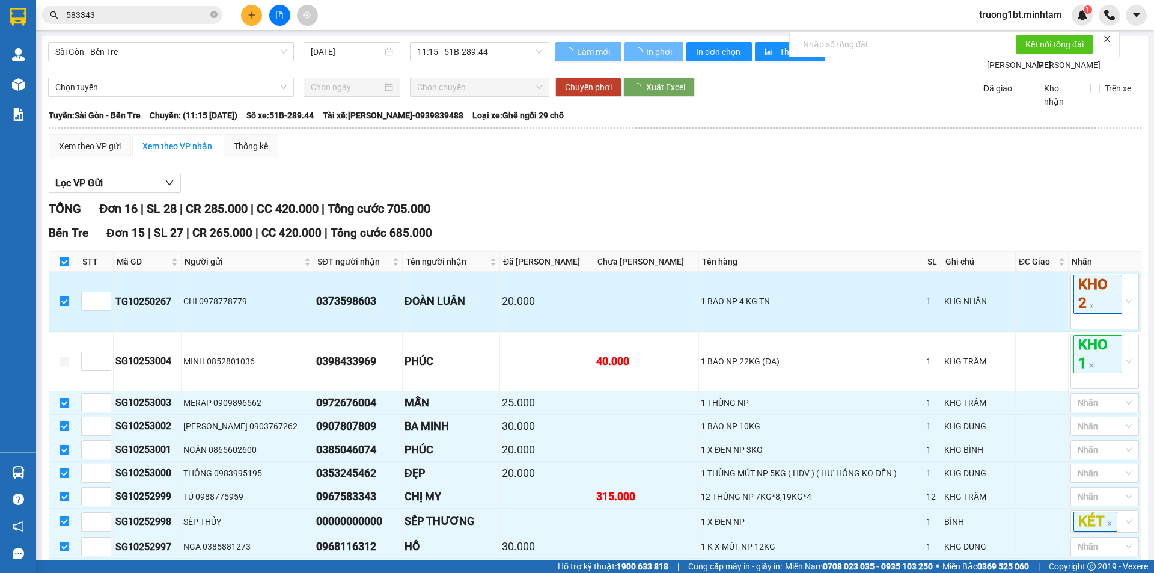
click at [1016, 315] on td at bounding box center [1042, 301] width 53 height 59
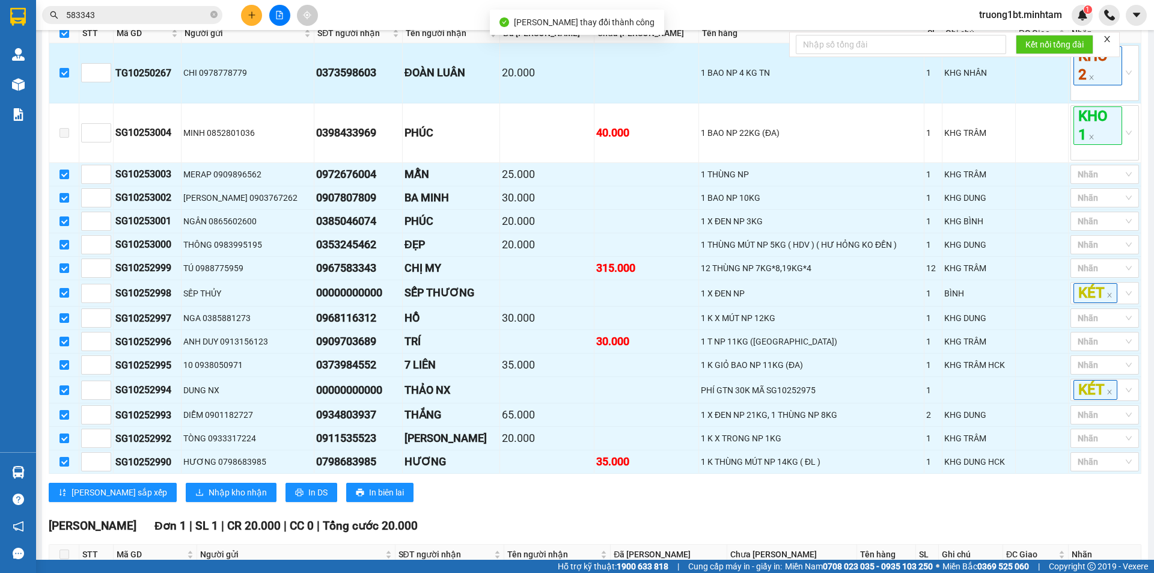
scroll to position [240, 0]
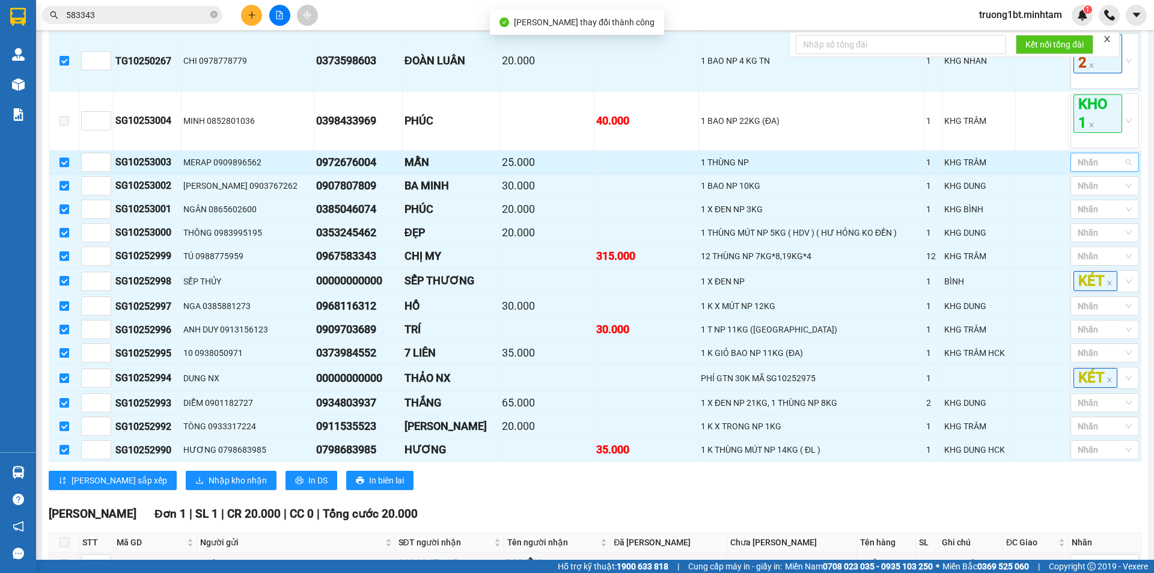
click at [1101, 169] on div at bounding box center [1098, 162] width 50 height 14
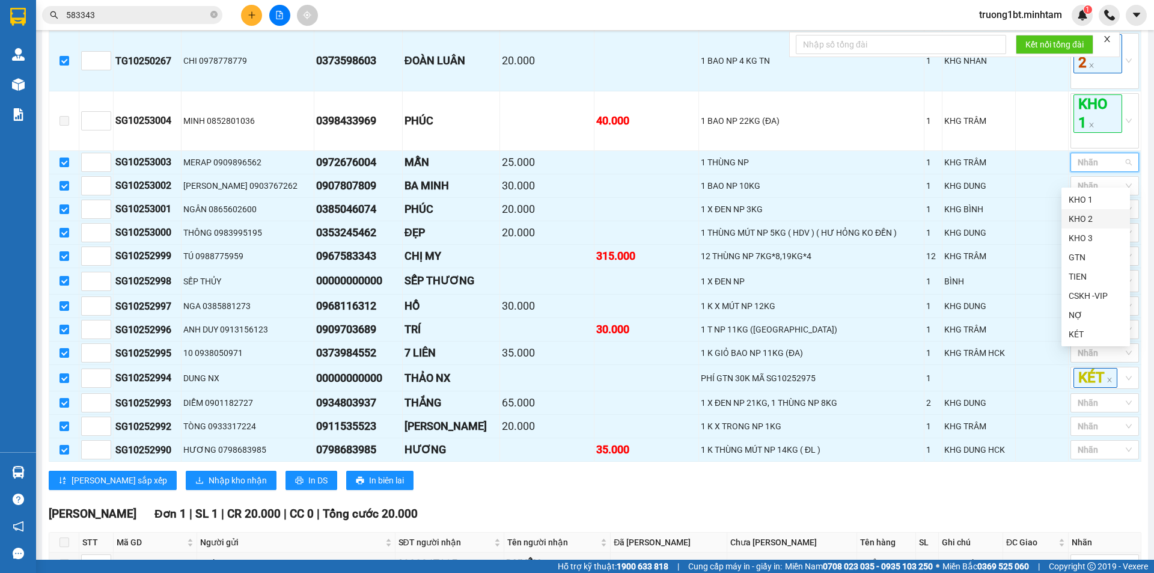
click at [1087, 217] on div "KHO 2" at bounding box center [1095, 218] width 54 height 13
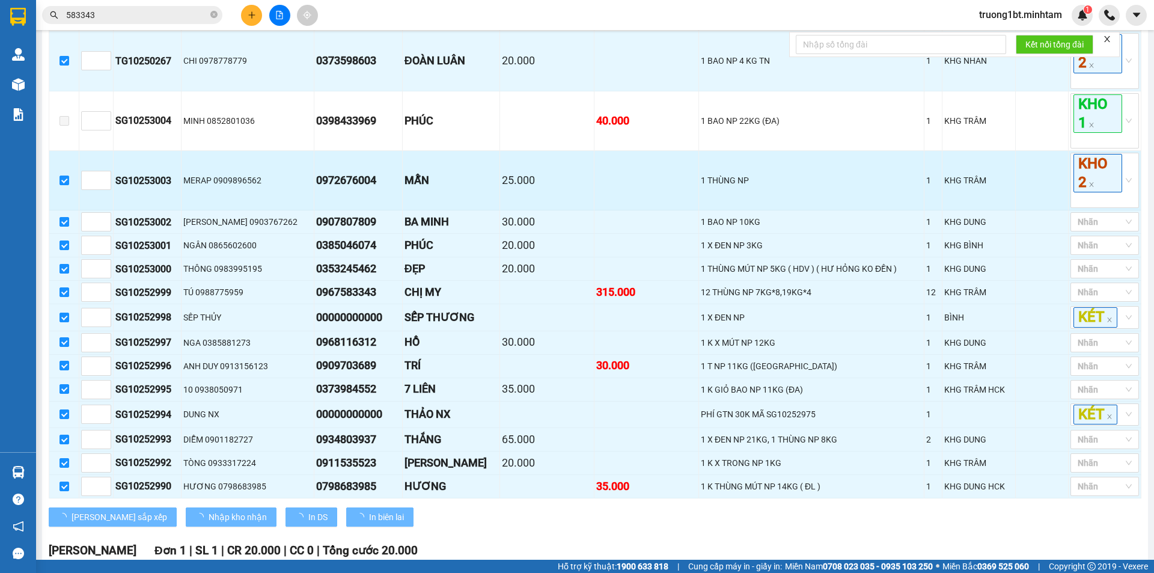
click at [1044, 197] on td at bounding box center [1042, 180] width 53 height 59
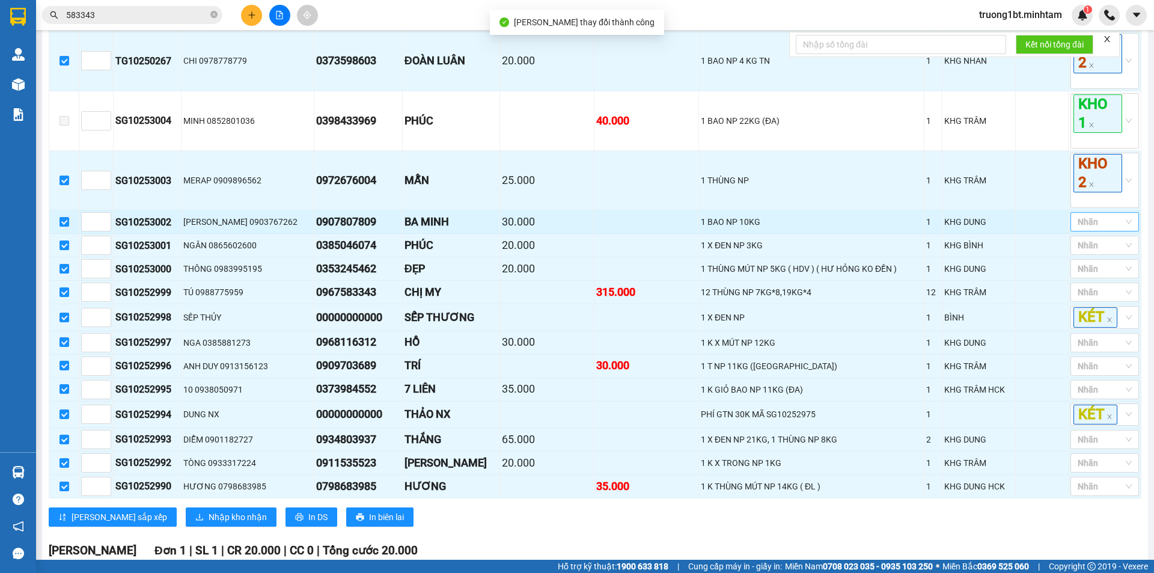
click at [1085, 229] on div at bounding box center [1098, 222] width 50 height 14
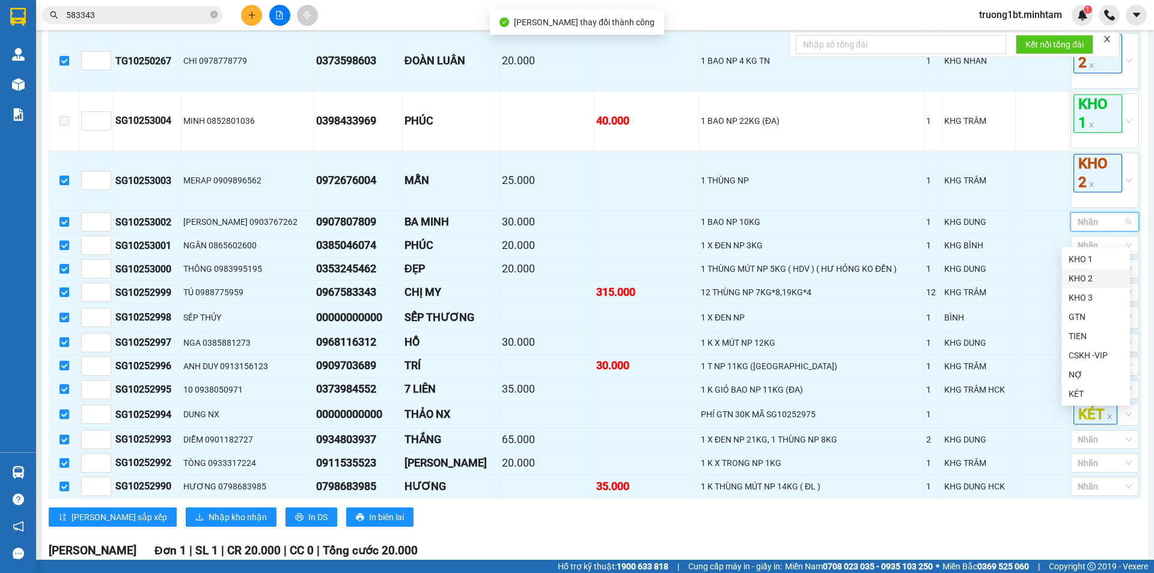
drag, startPoint x: 1096, startPoint y: 282, endPoint x: 1054, endPoint y: 261, distance: 47.3
click at [1095, 282] on div "KHO 2" at bounding box center [1095, 278] width 54 height 13
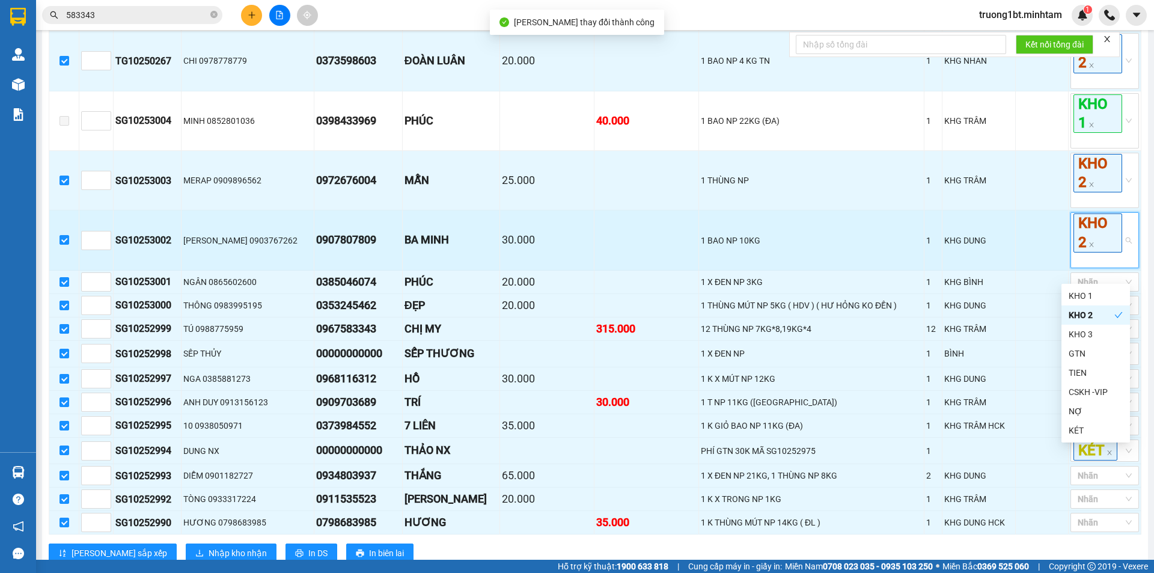
click at [1033, 248] on td at bounding box center [1042, 239] width 53 height 59
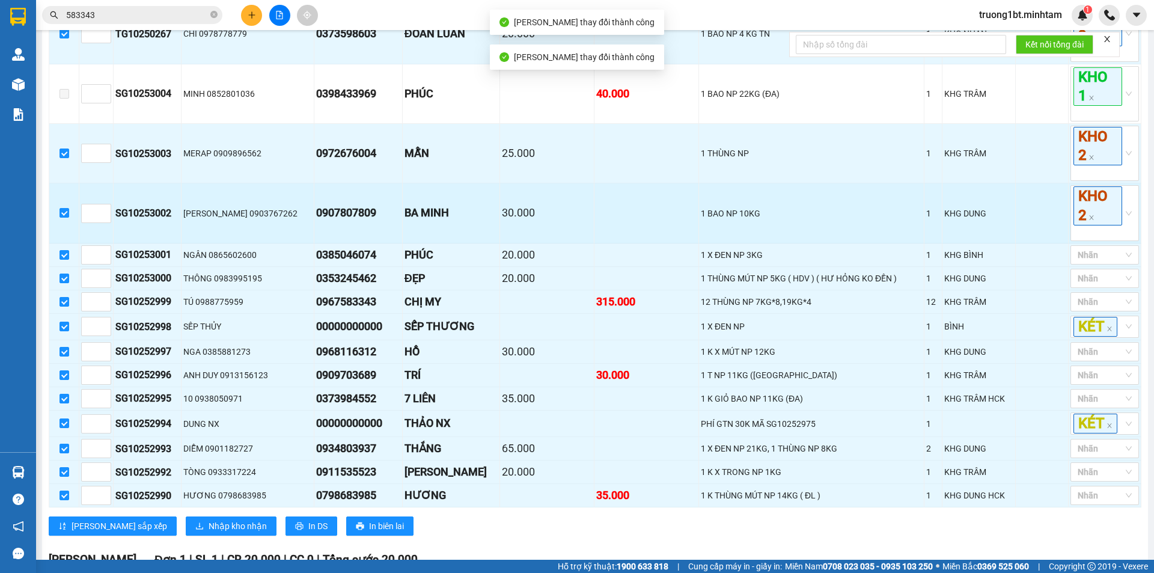
scroll to position [300, 0]
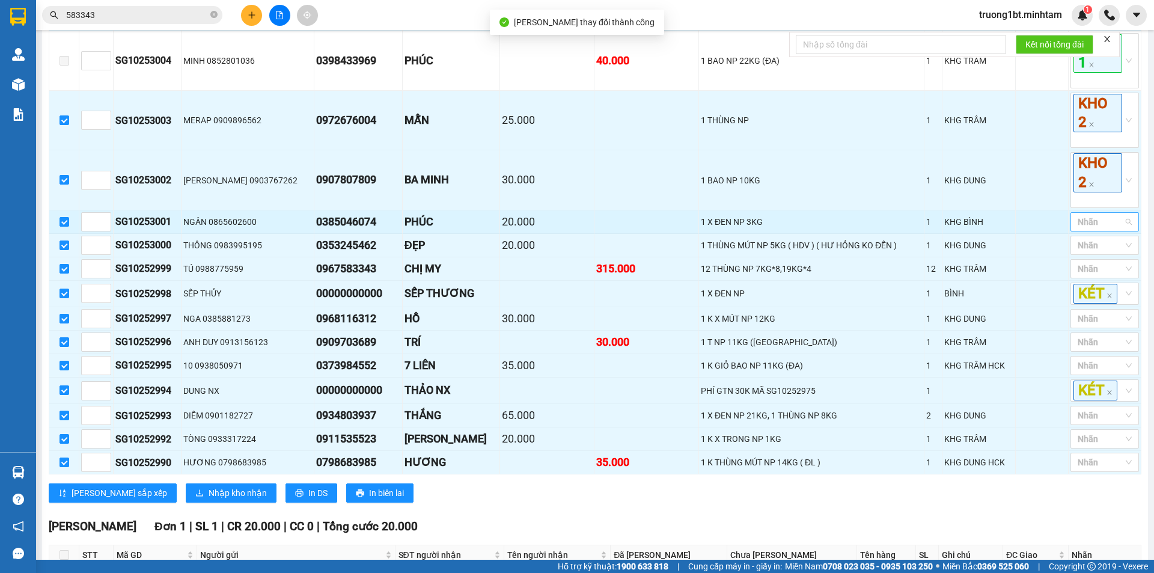
click at [1087, 229] on div at bounding box center [1098, 222] width 50 height 14
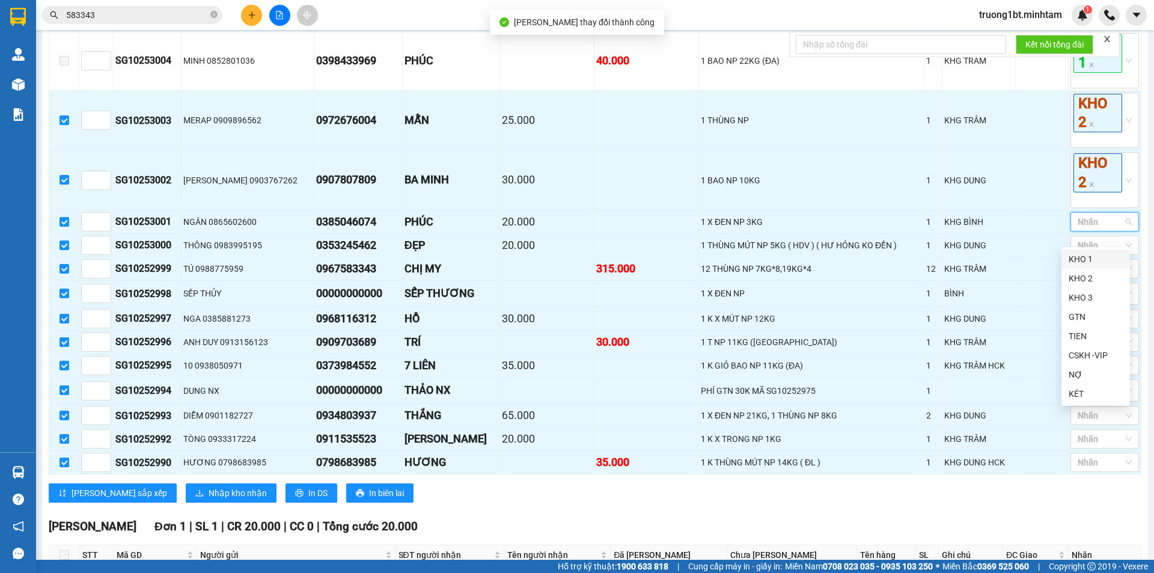
click at [1090, 260] on div "KHO 1" at bounding box center [1095, 258] width 54 height 13
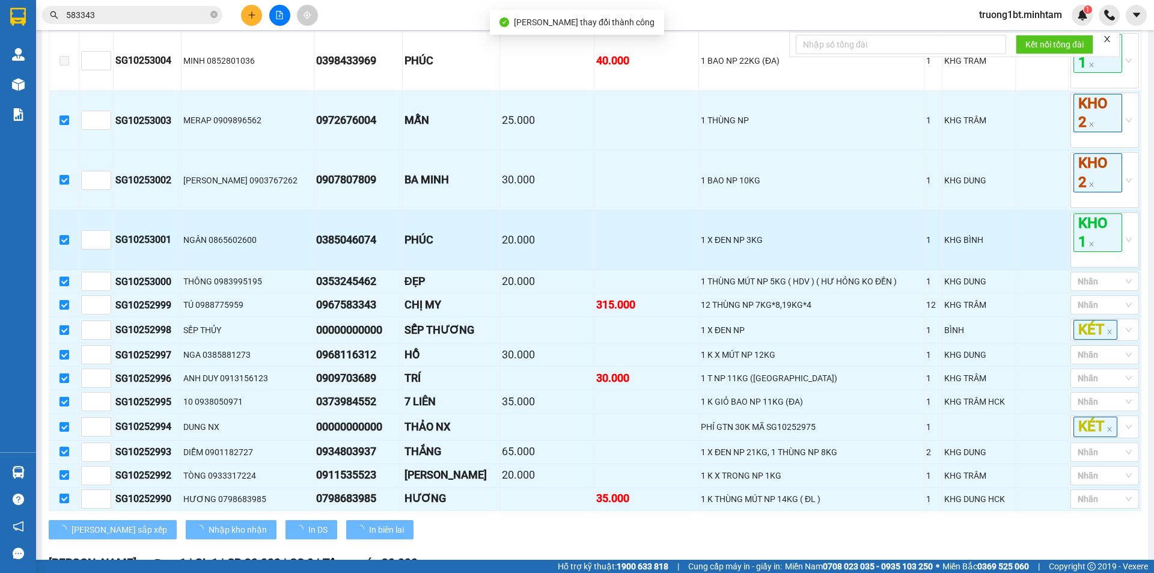
click at [1034, 250] on td at bounding box center [1042, 239] width 53 height 59
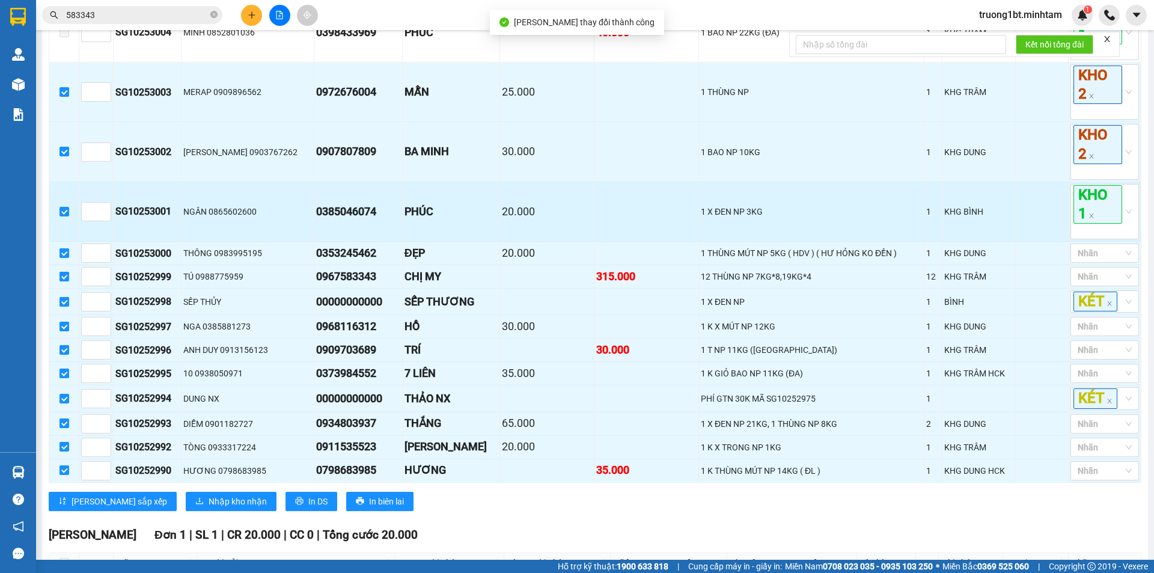
scroll to position [421, 0]
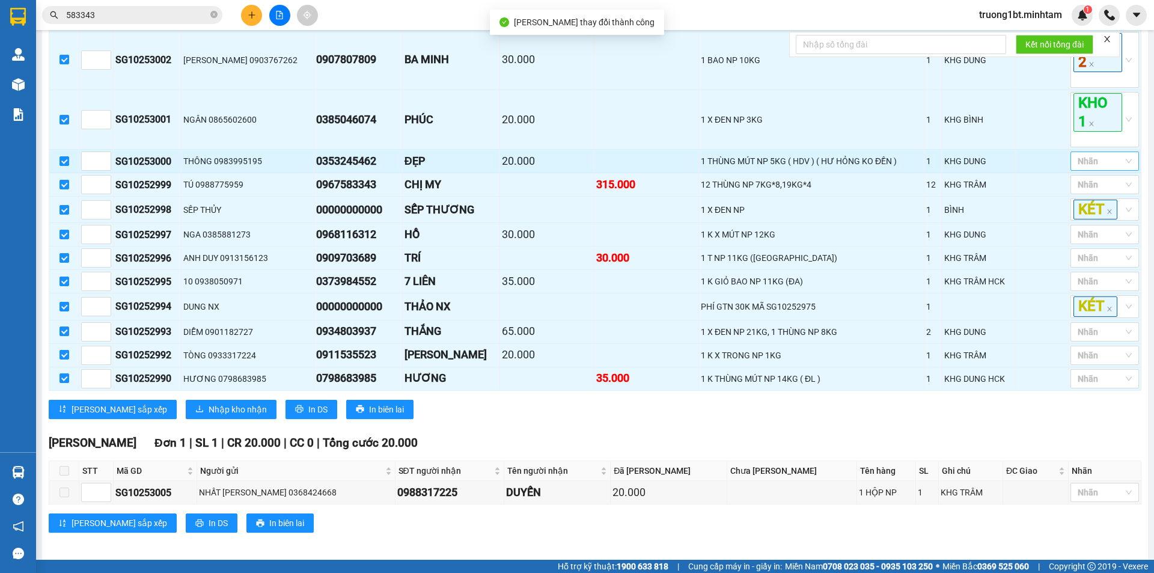
click at [1093, 168] on div at bounding box center [1098, 161] width 50 height 14
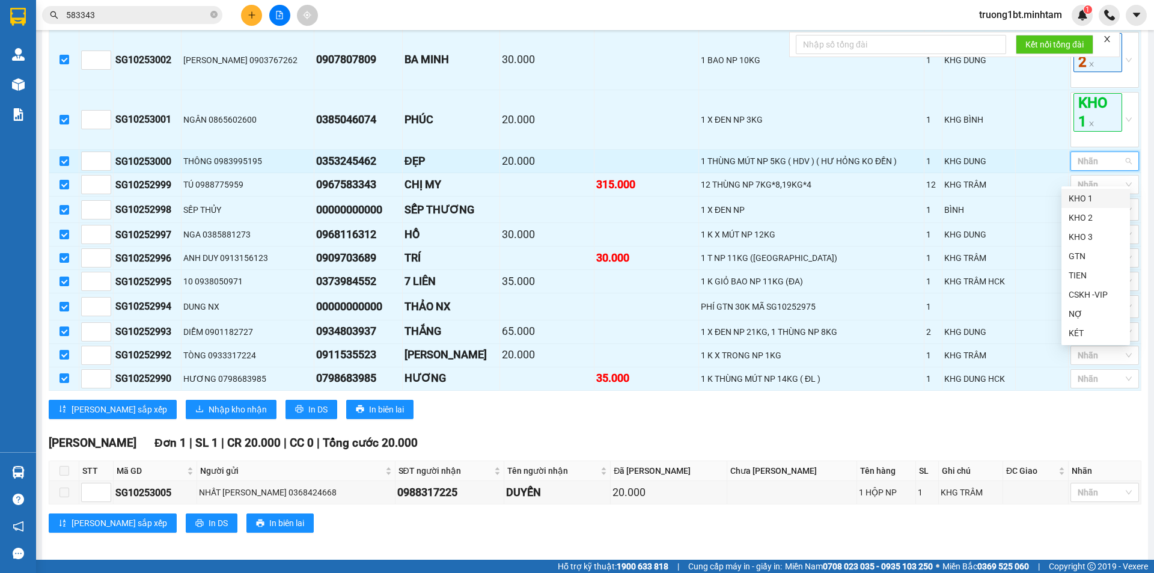
click at [1018, 169] on td at bounding box center [1042, 161] width 53 height 23
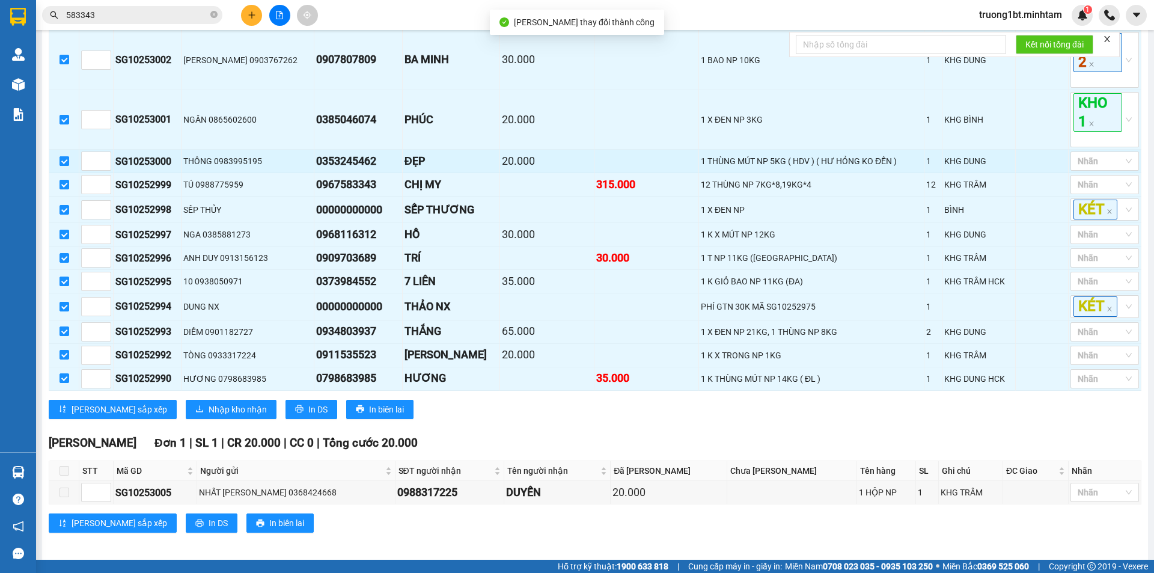
click at [63, 166] on input "checkbox" at bounding box center [64, 161] width 10 height 10
checkbox input "false"
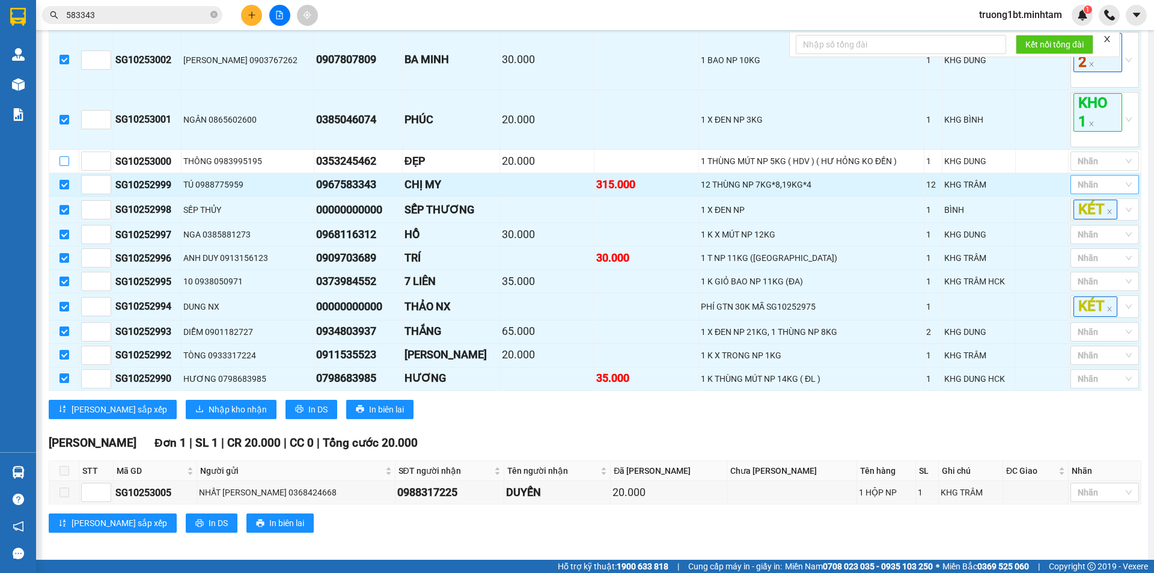
click at [1091, 192] on div at bounding box center [1098, 184] width 50 height 14
drag, startPoint x: 1088, startPoint y: 240, endPoint x: 1034, endPoint y: 215, distance: 59.1
click at [1086, 240] on div "KHO 2" at bounding box center [1095, 240] width 54 height 13
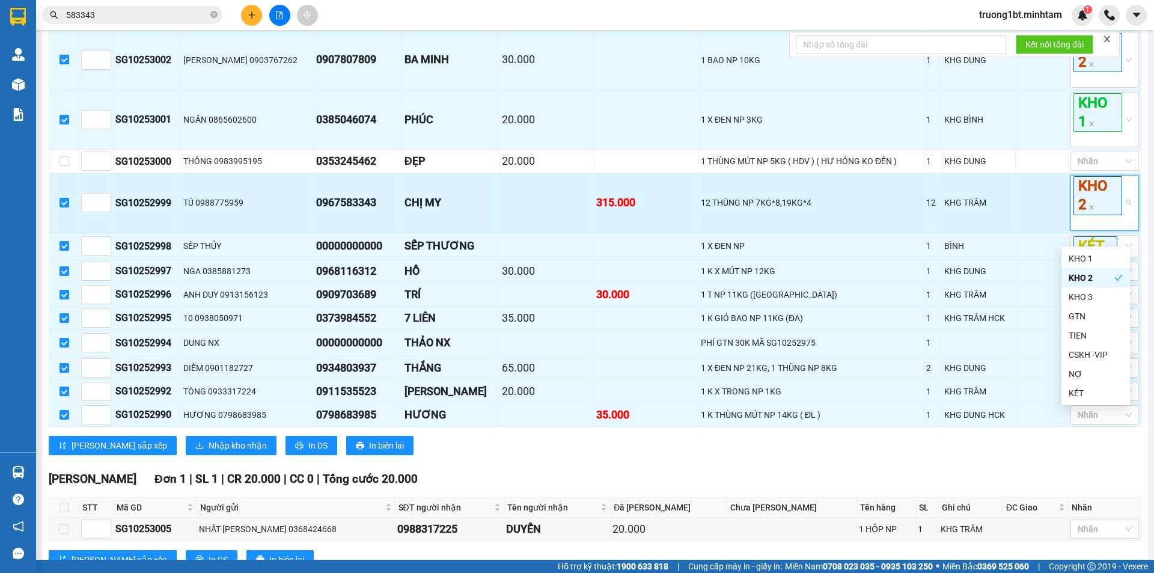
click at [1031, 212] on td at bounding box center [1042, 202] width 53 height 59
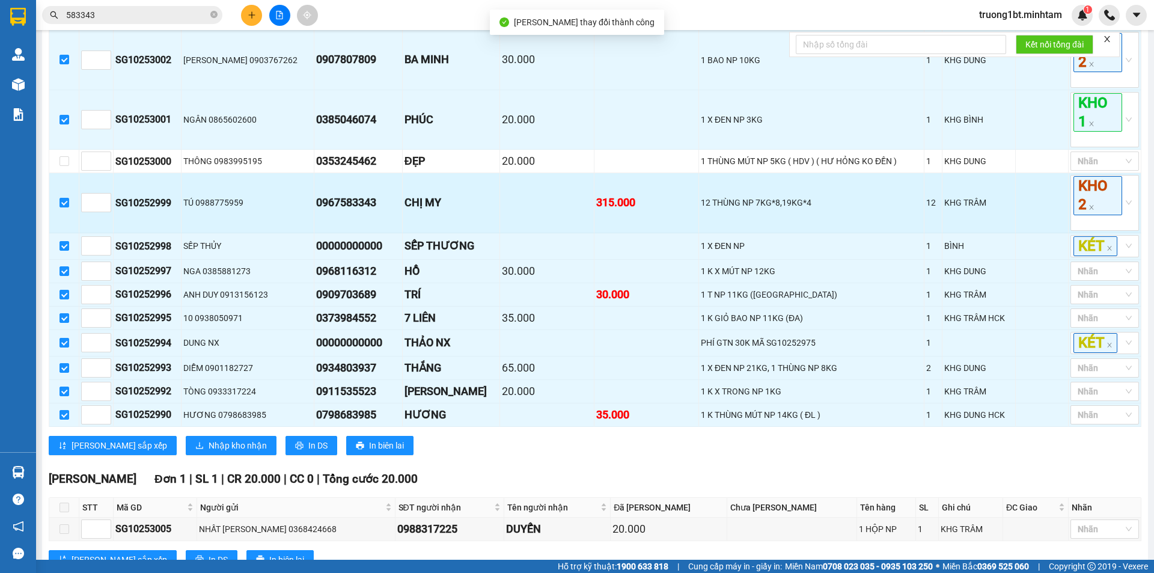
scroll to position [477, 0]
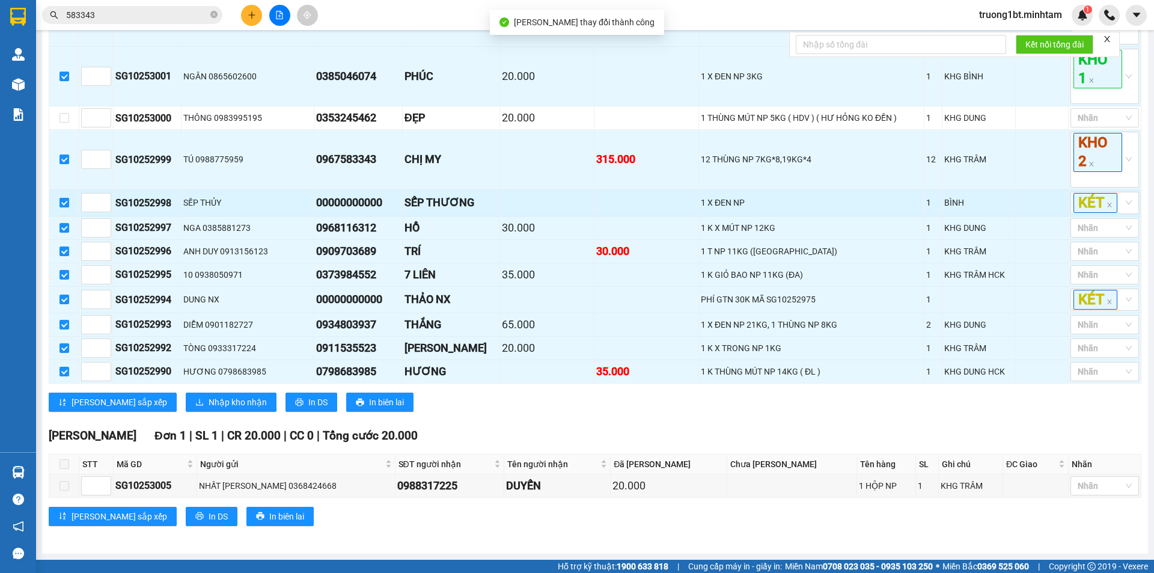
click at [59, 198] on input "checkbox" at bounding box center [64, 203] width 10 height 10
checkbox input "false"
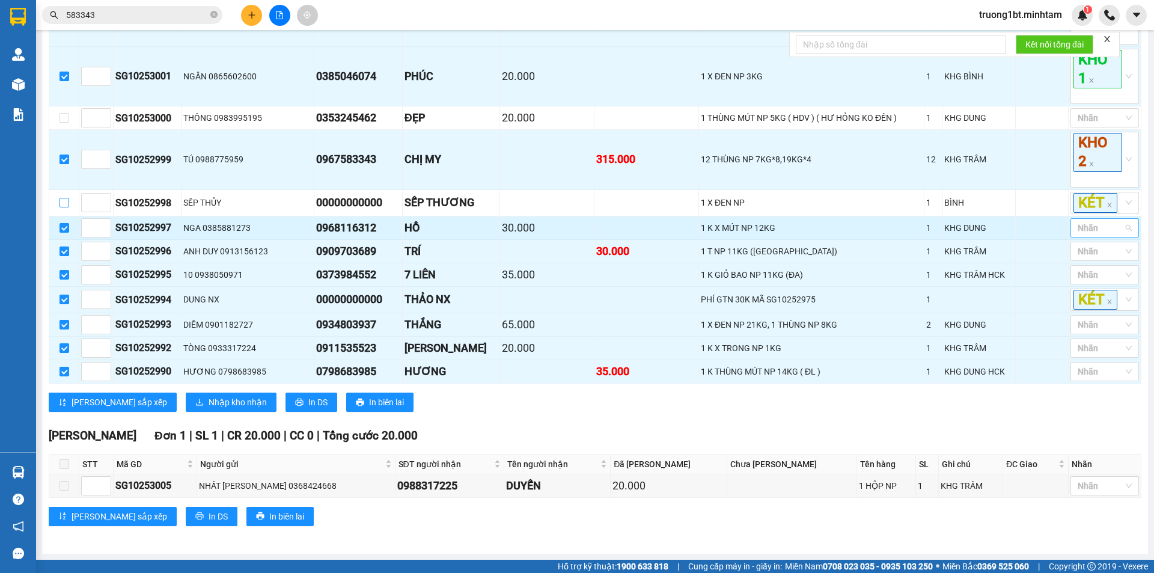
click at [1092, 226] on div at bounding box center [1098, 228] width 50 height 14
drag, startPoint x: 1084, startPoint y: 274, endPoint x: 1034, endPoint y: 254, distance: 53.9
click at [1082, 274] on div "KHO 2" at bounding box center [1095, 270] width 54 height 13
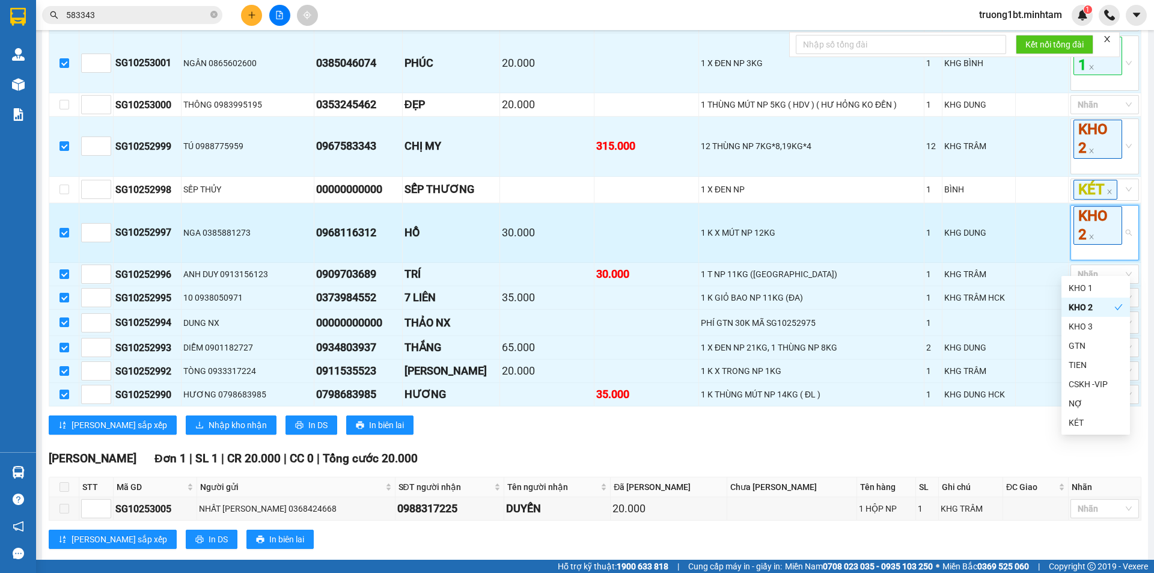
click at [1027, 251] on td at bounding box center [1042, 232] width 53 height 59
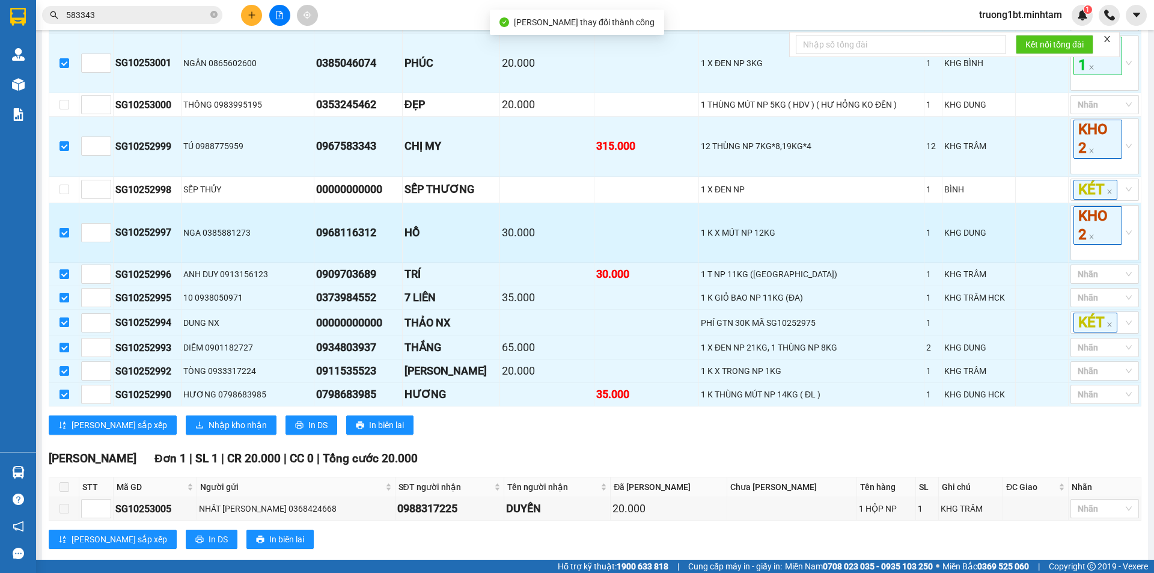
scroll to position [513, 0]
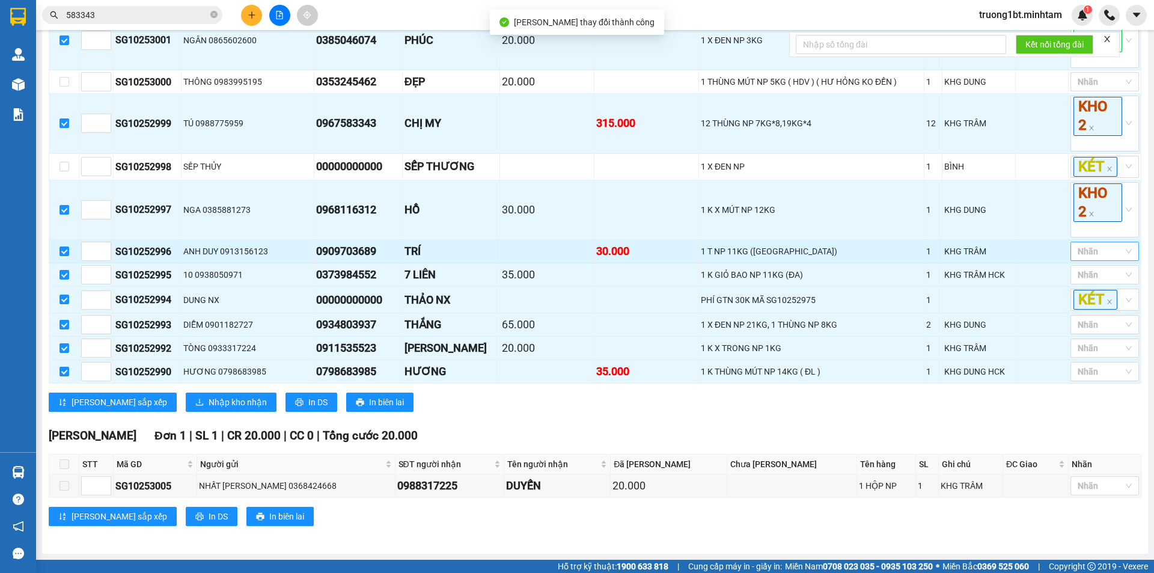
click at [1077, 251] on div at bounding box center [1098, 251] width 50 height 14
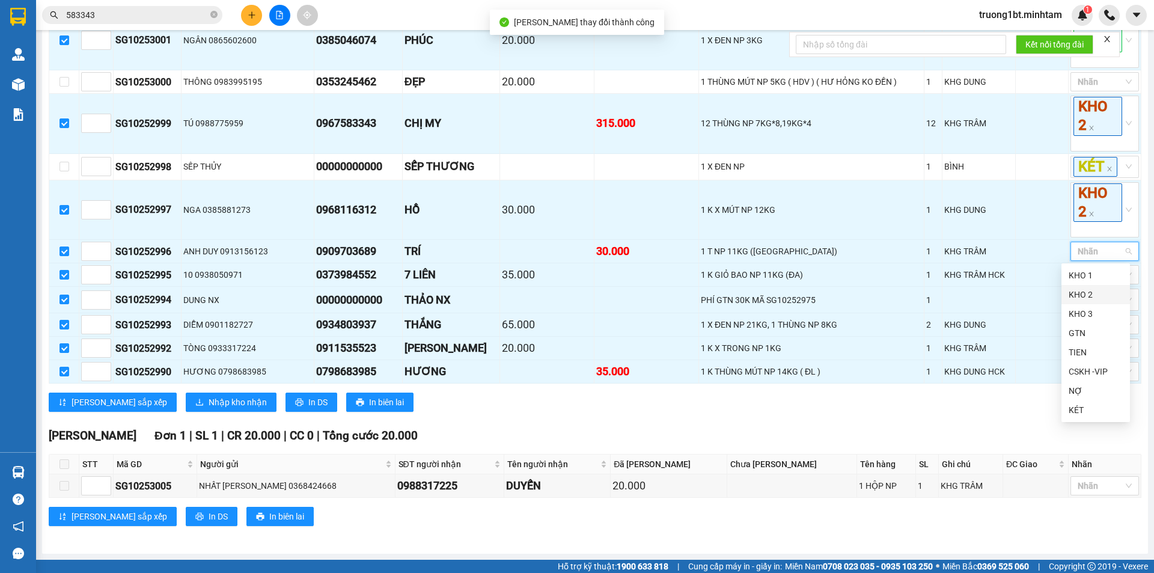
drag, startPoint x: 1074, startPoint y: 292, endPoint x: 1060, endPoint y: 285, distance: 15.6
click at [1073, 292] on div "KHO 2" at bounding box center [1095, 294] width 54 height 13
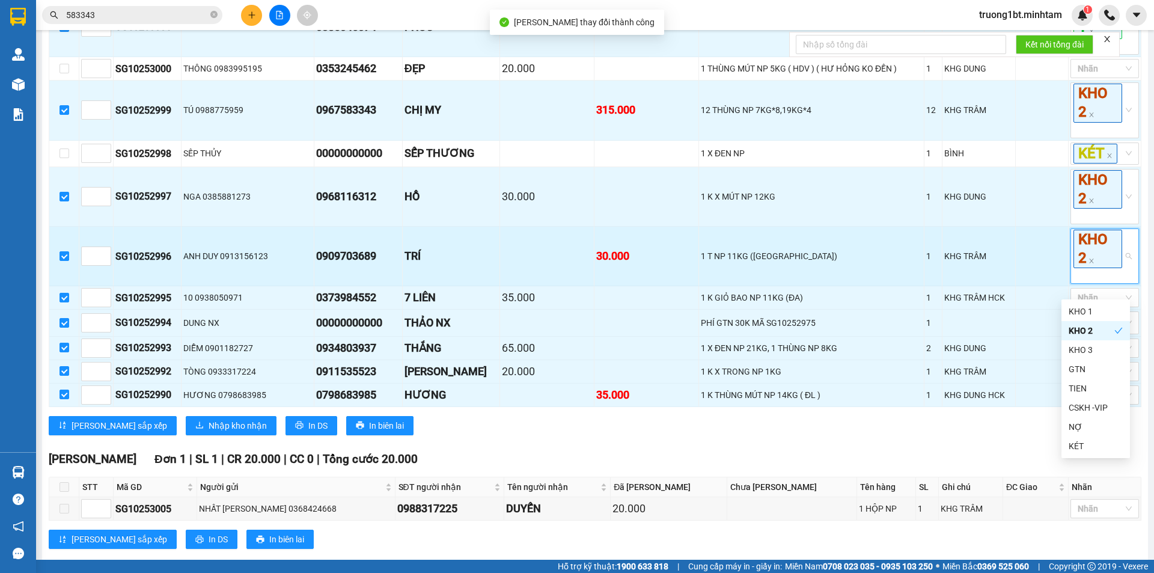
click at [1038, 272] on td at bounding box center [1042, 256] width 53 height 59
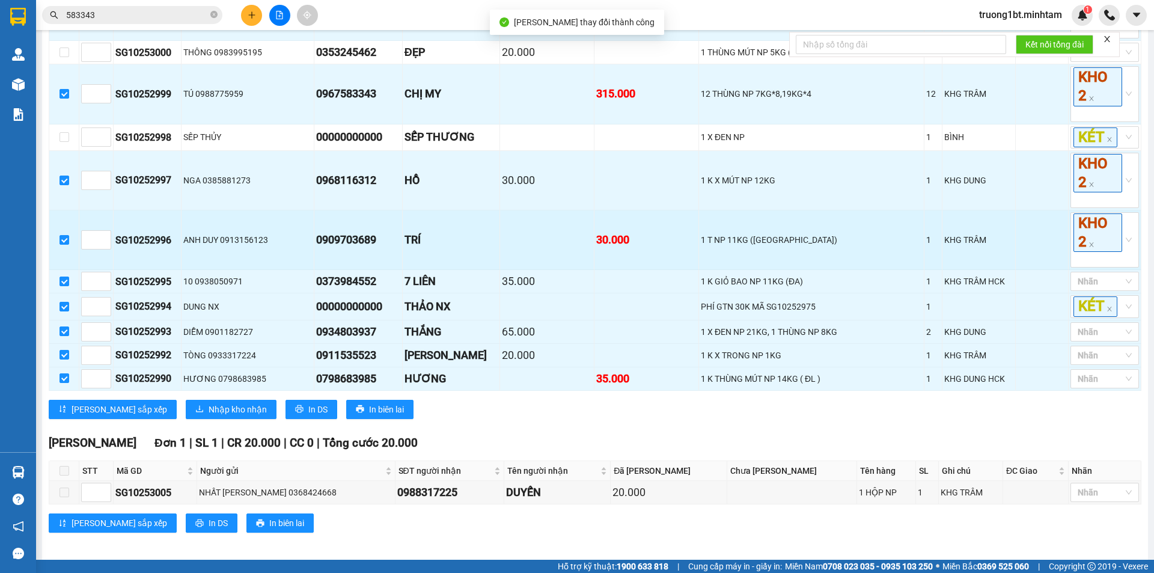
scroll to position [549, 0]
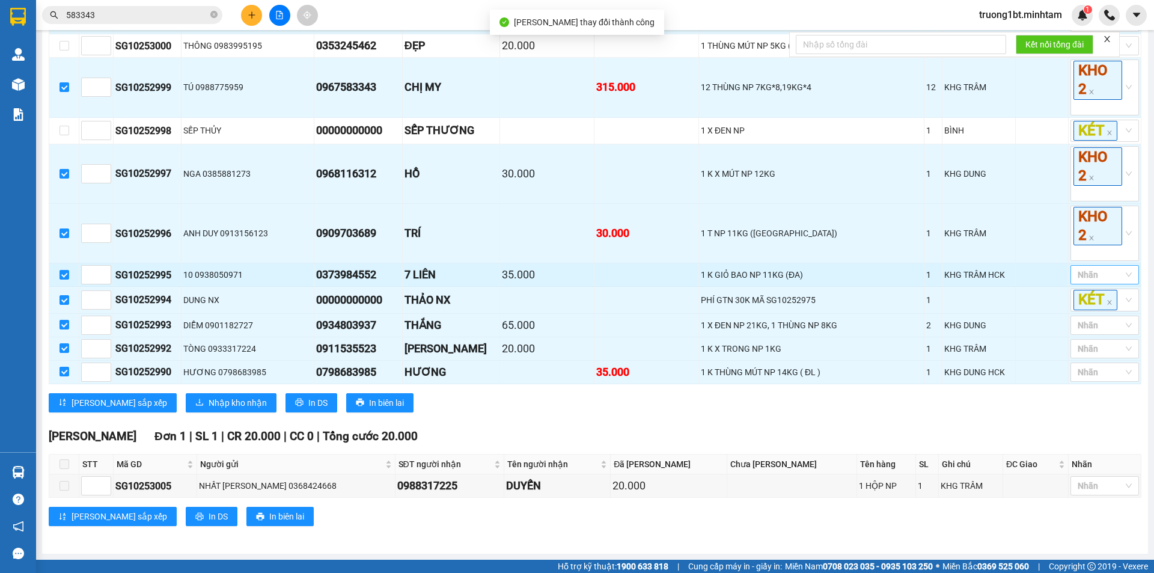
click at [1085, 275] on div at bounding box center [1098, 274] width 50 height 14
drag, startPoint x: 1086, startPoint y: 299, endPoint x: 1026, endPoint y: 277, distance: 63.9
click at [1085, 298] on div "KHO 1" at bounding box center [1095, 298] width 54 height 13
click at [1026, 277] on td at bounding box center [1042, 274] width 53 height 23
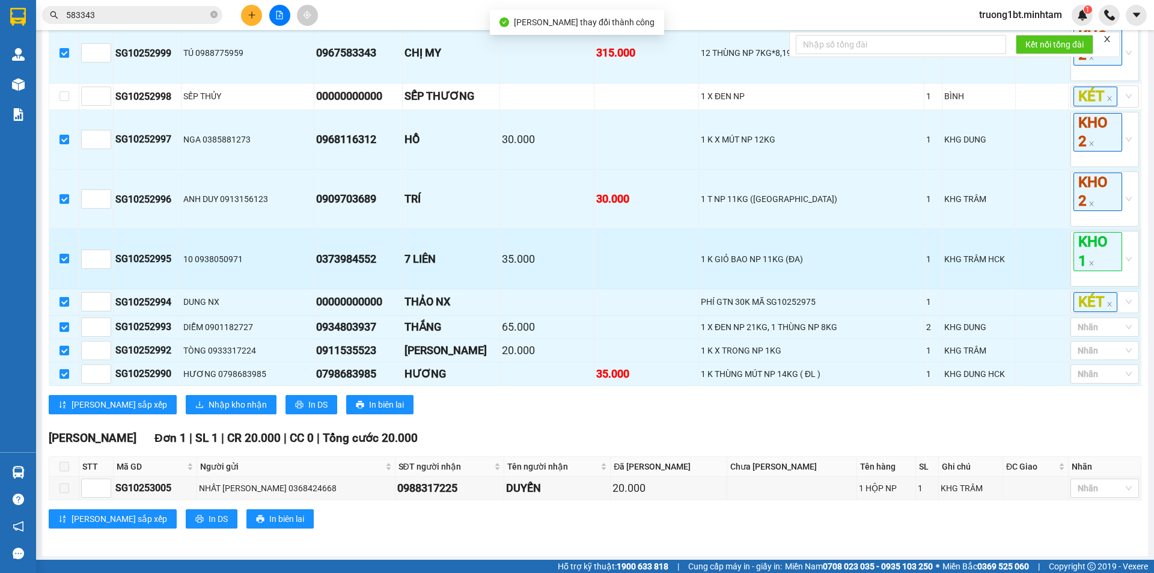
scroll to position [586, 0]
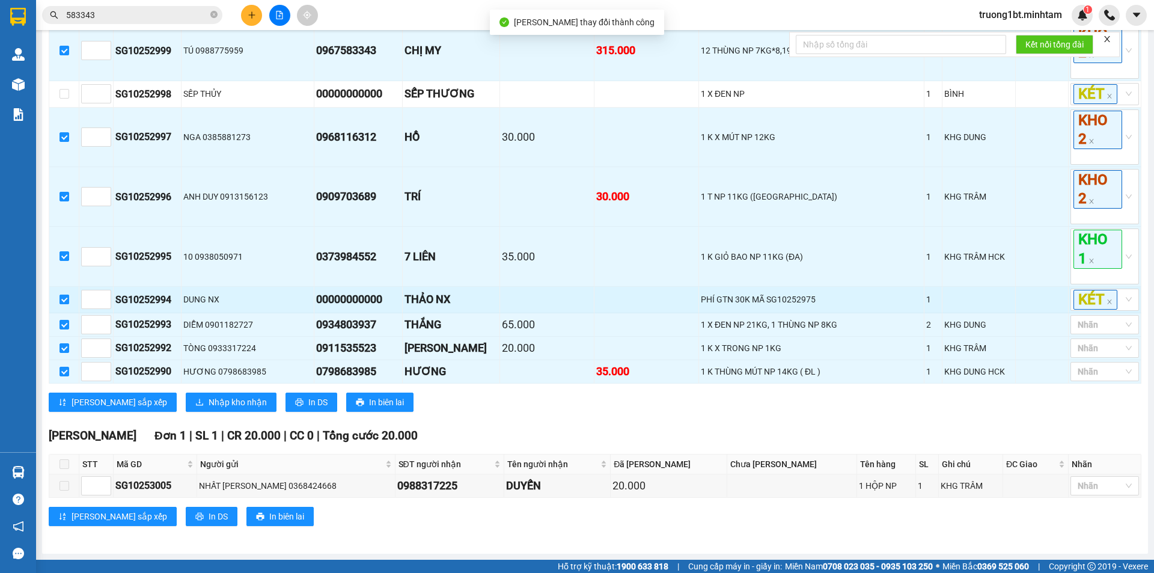
click at [66, 300] on input "checkbox" at bounding box center [64, 299] width 10 height 10
checkbox input "false"
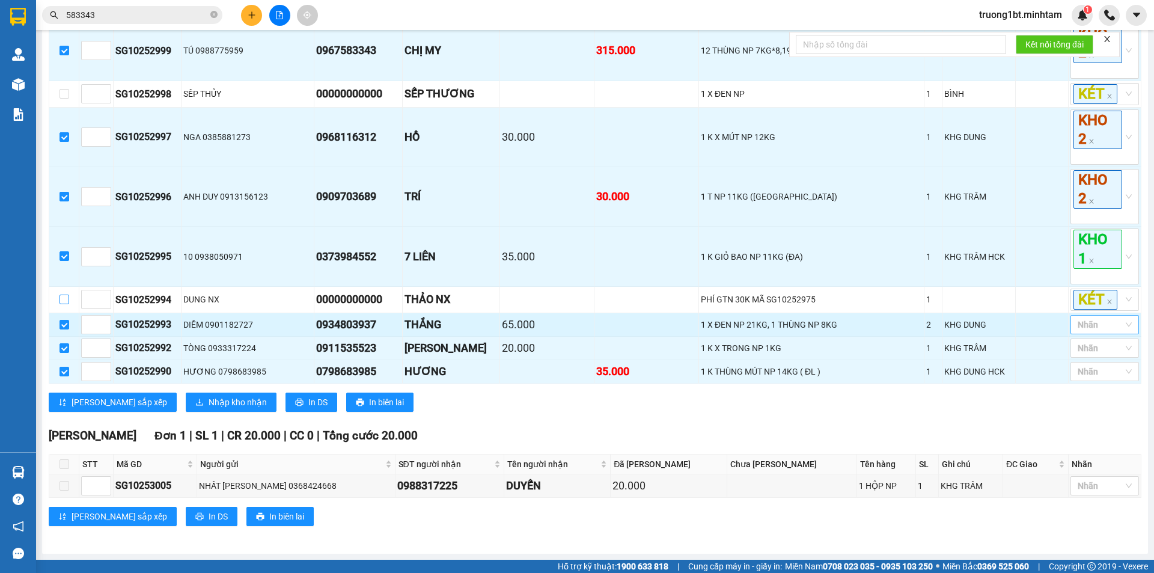
click at [1116, 328] on div "Nhãn" at bounding box center [1104, 324] width 69 height 19
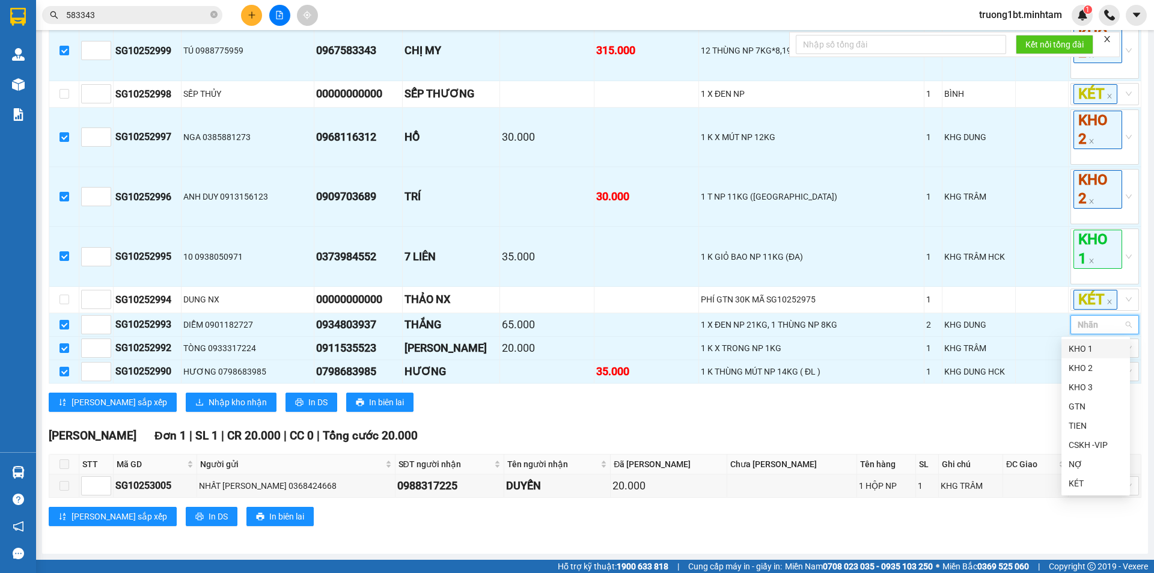
click at [1089, 351] on div "KHO 1" at bounding box center [1095, 348] width 54 height 13
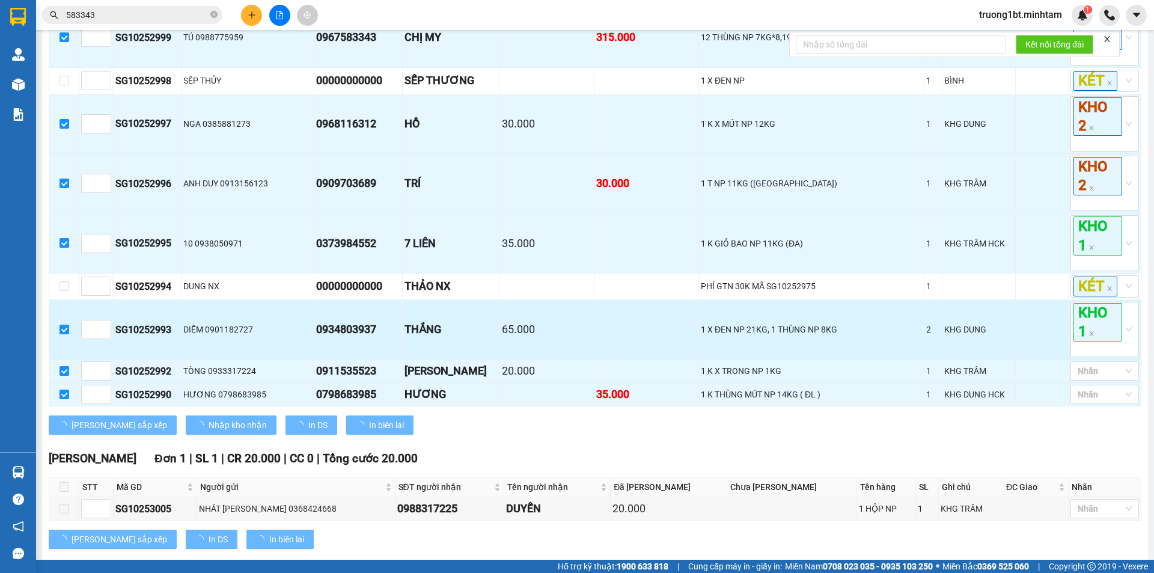
click at [1041, 343] on td at bounding box center [1042, 329] width 53 height 59
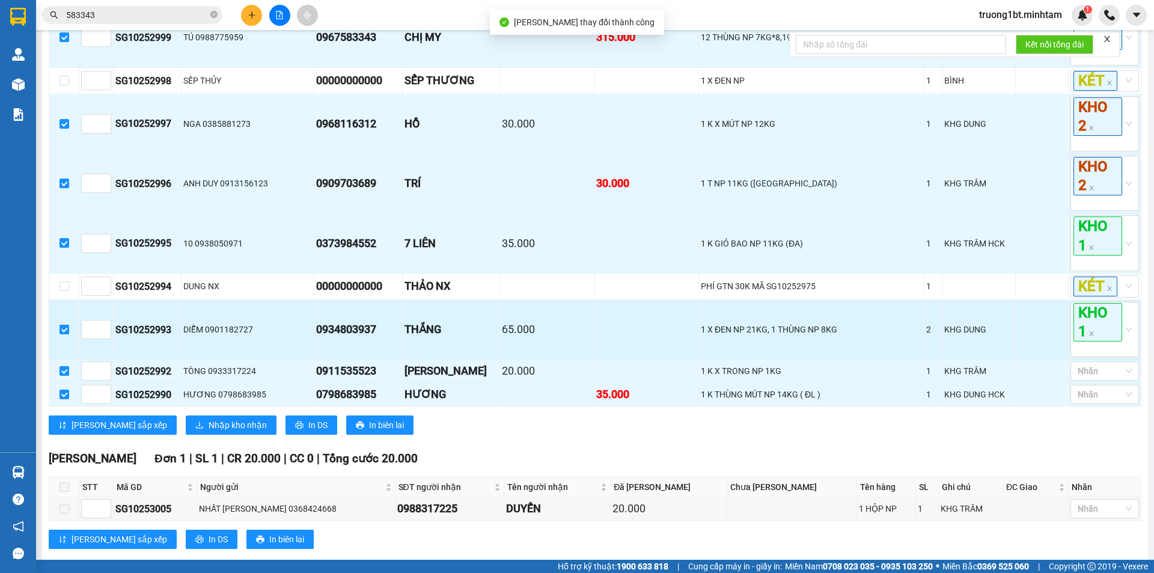
scroll to position [622, 0]
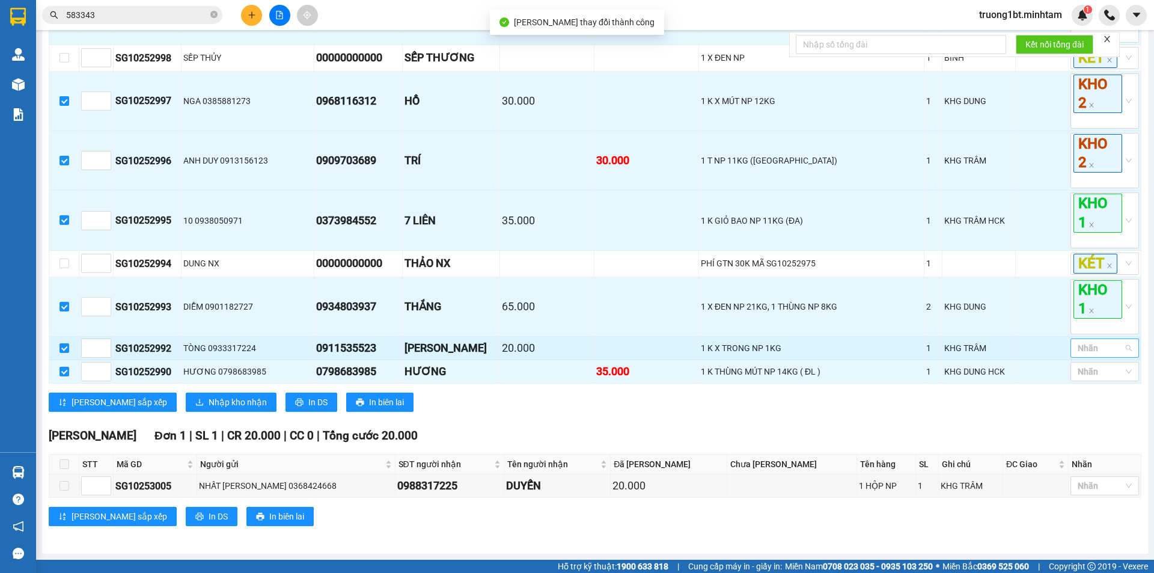
click at [1073, 346] on div at bounding box center [1098, 348] width 50 height 14
drag, startPoint x: 1084, startPoint y: 391, endPoint x: 1037, endPoint y: 361, distance: 56.2
click at [1084, 391] on div "KHO 2" at bounding box center [1095, 391] width 54 height 13
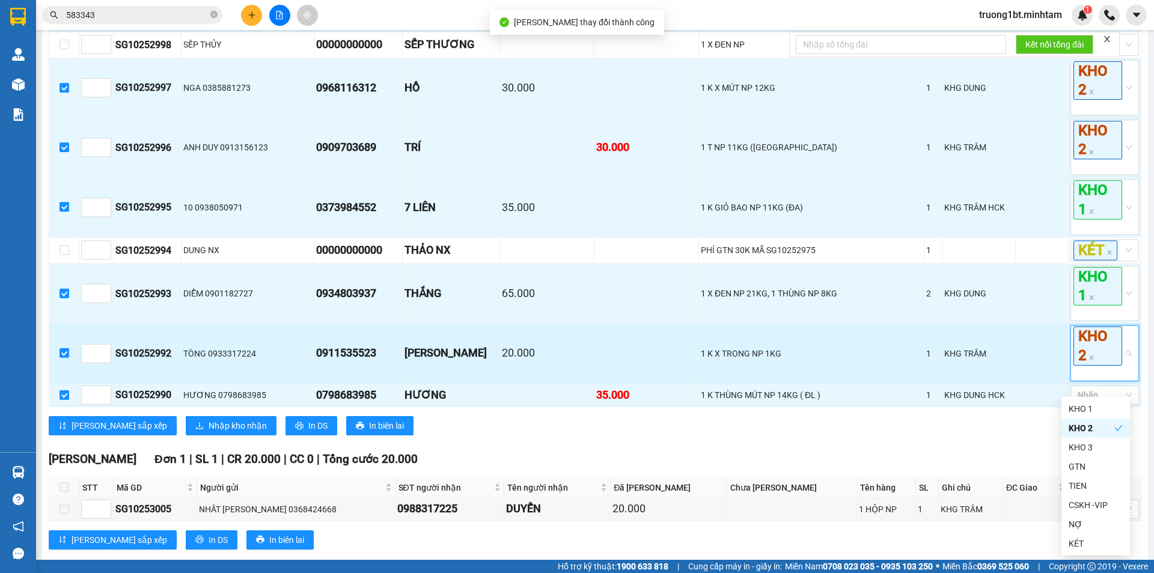
click at [1028, 358] on td at bounding box center [1042, 352] width 53 height 59
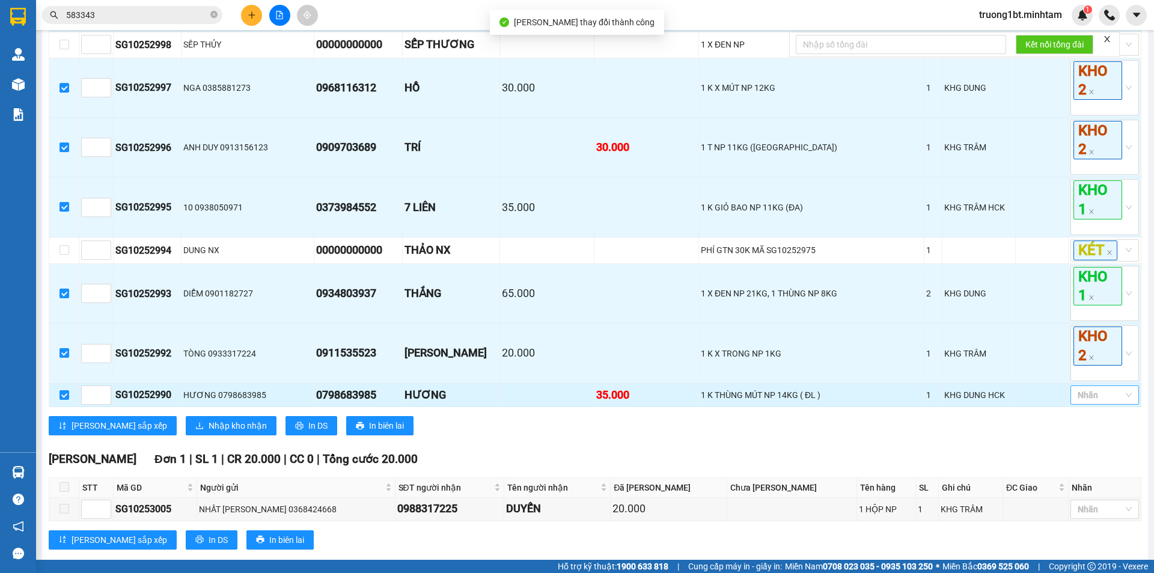
click at [1080, 402] on div at bounding box center [1098, 395] width 50 height 14
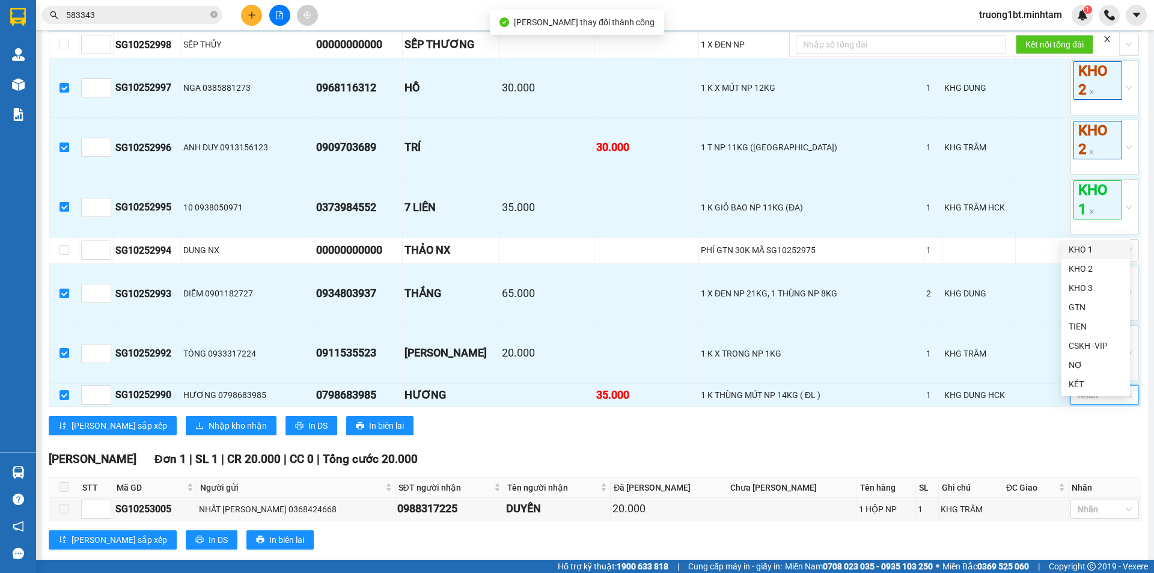
click at [1088, 248] on div "KHO 1" at bounding box center [1095, 249] width 54 height 13
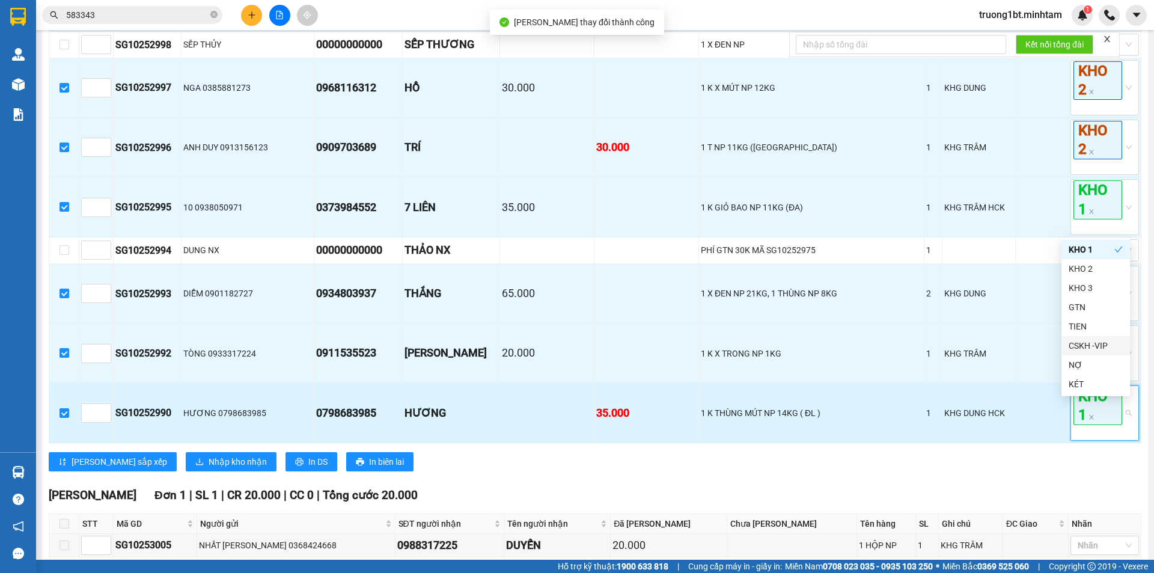
click at [1027, 434] on td at bounding box center [1042, 412] width 53 height 59
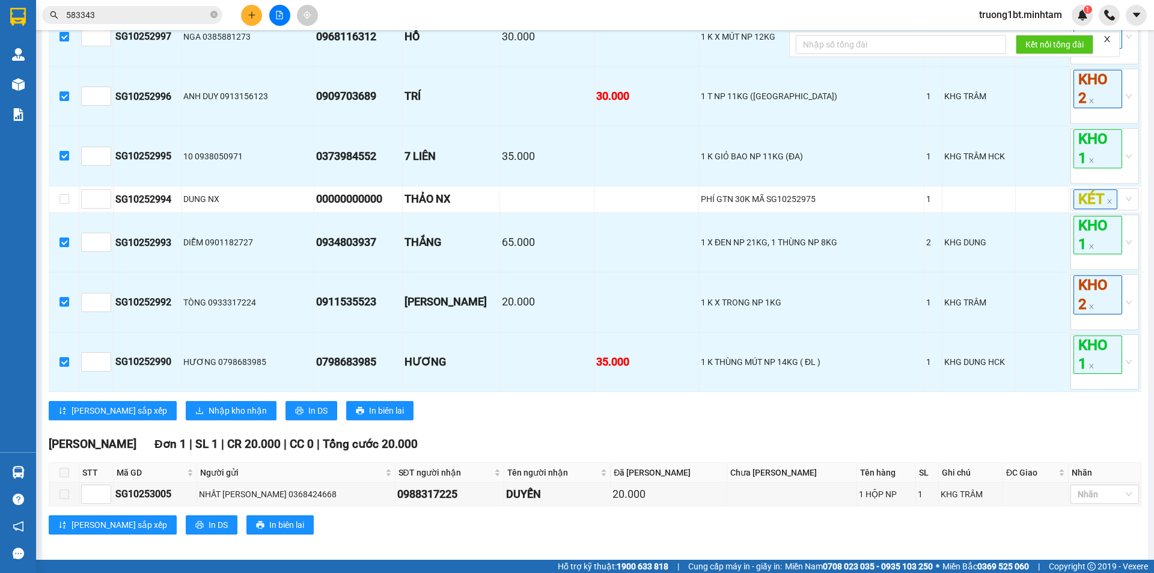
scroll to position [682, 0]
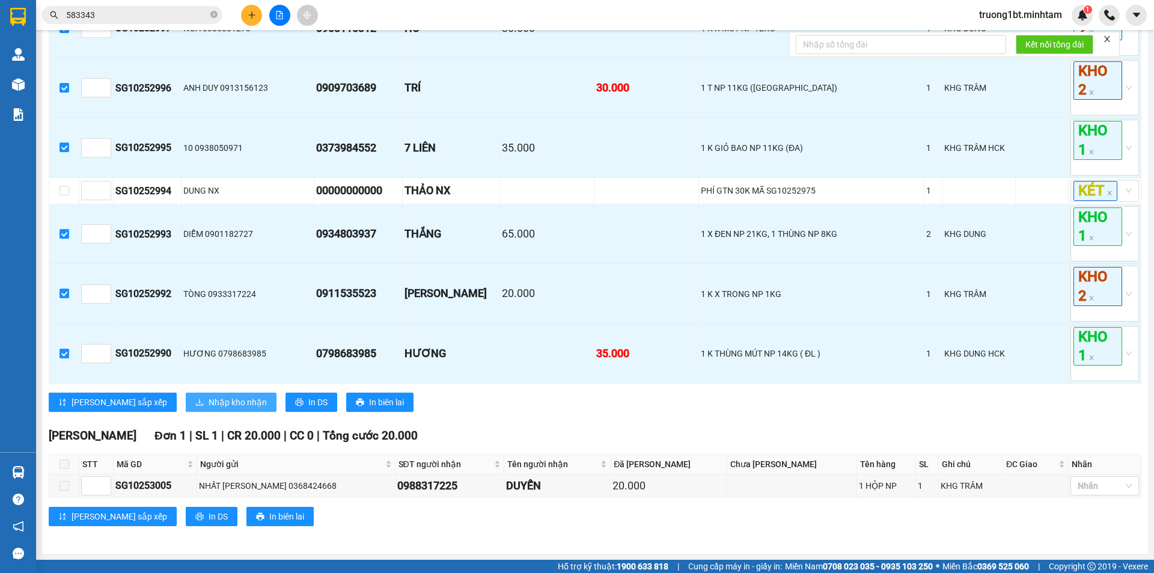
click at [209, 409] on span "Nhập kho nhận" at bounding box center [238, 401] width 58 height 13
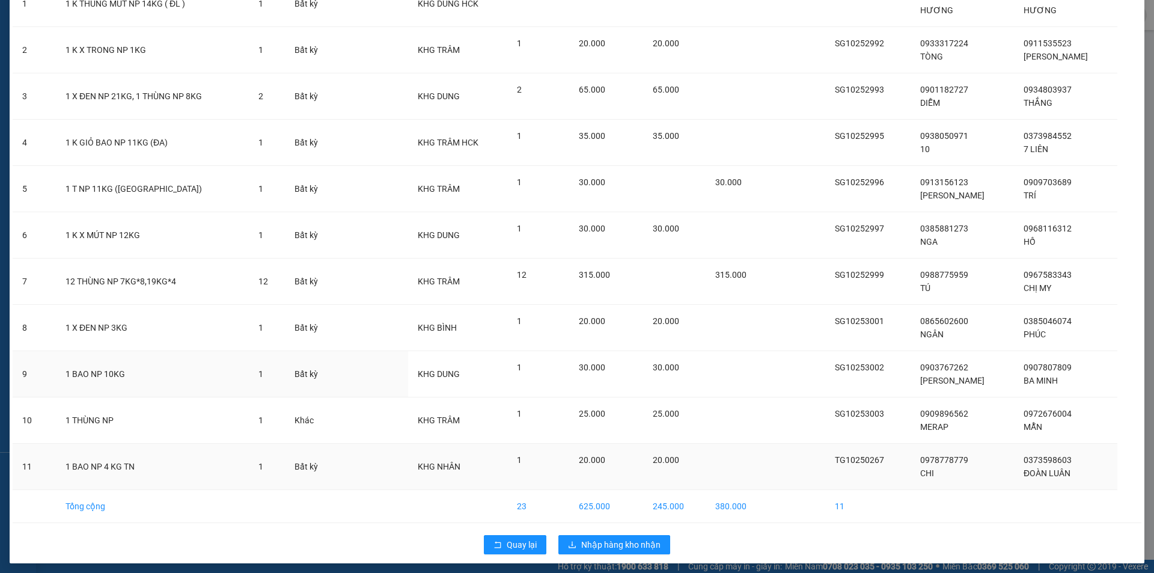
scroll to position [125, 0]
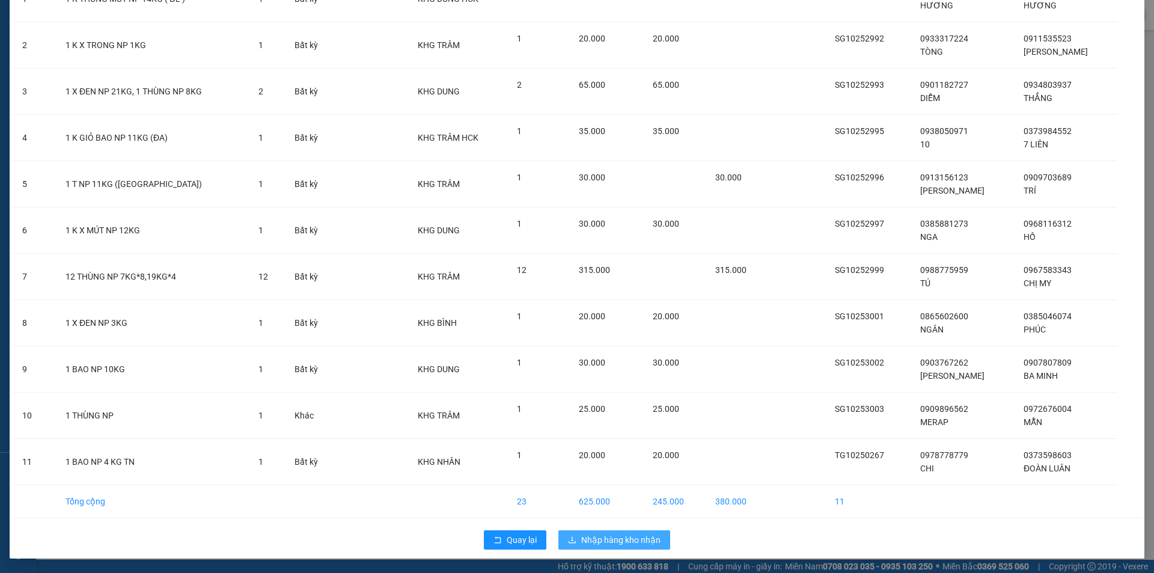
click at [584, 537] on span "Nhập hàng kho nhận" at bounding box center [620, 539] width 79 height 13
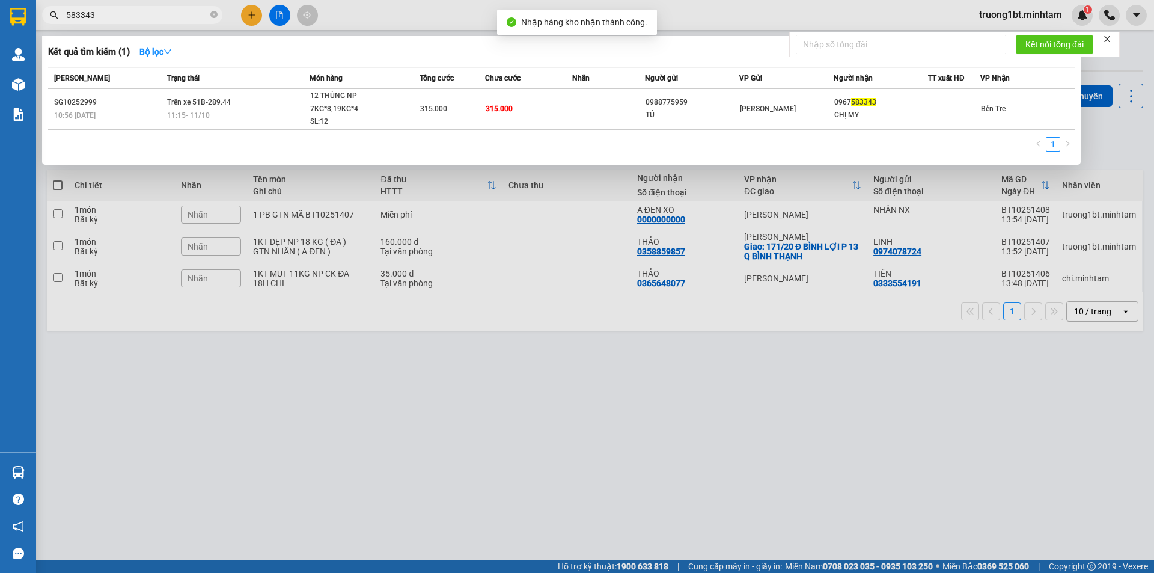
click at [114, 17] on input "583343" at bounding box center [137, 14] width 142 height 13
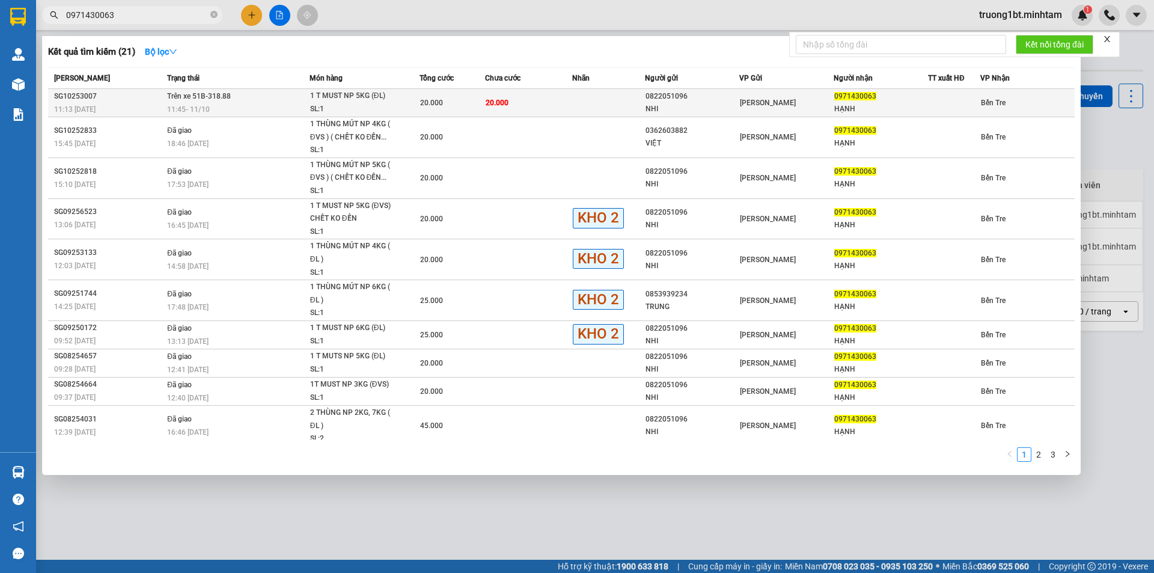
type input "0971430063"
click at [247, 95] on td "Trên xe 51B-318.88 11:45 [DATE]" at bounding box center [236, 103] width 145 height 28
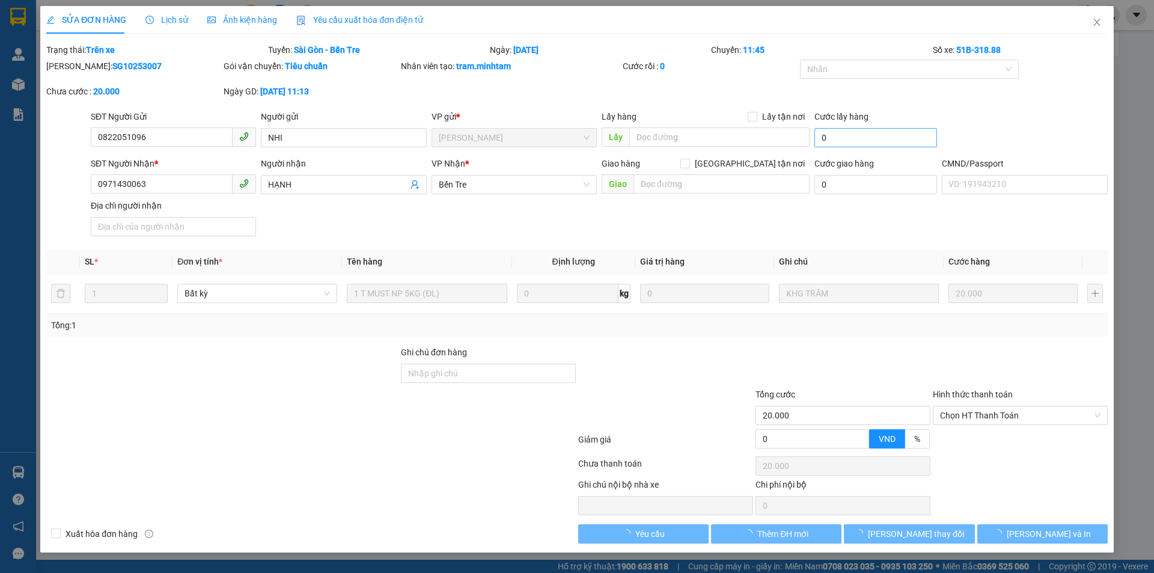
type input "0822051096"
type input "NHI"
type input "0971430063"
type input "HẠNH"
type input "20.000"
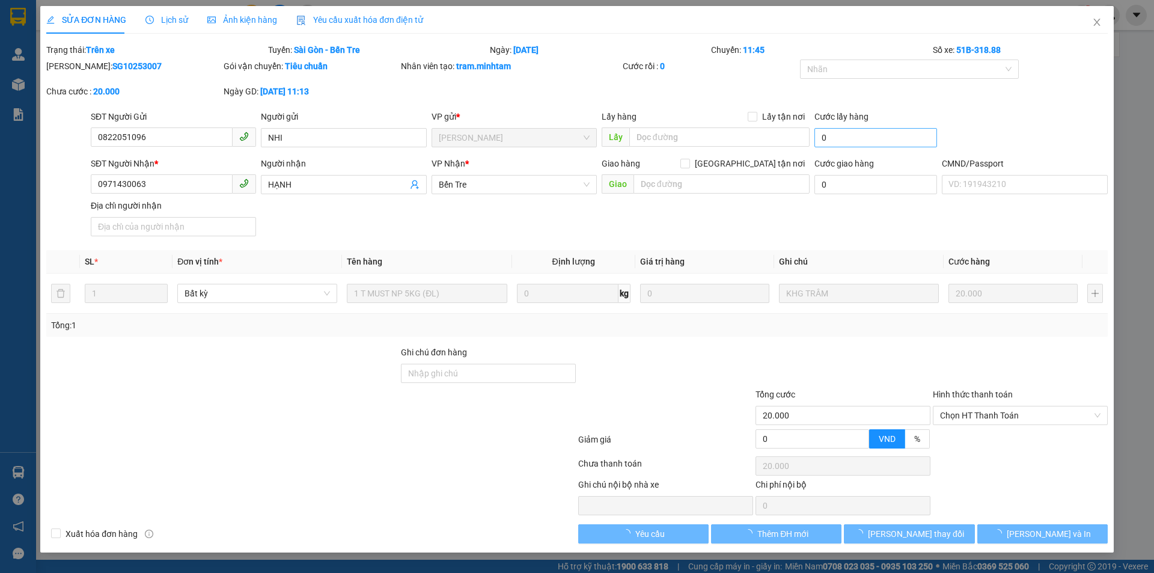
type input "20.000"
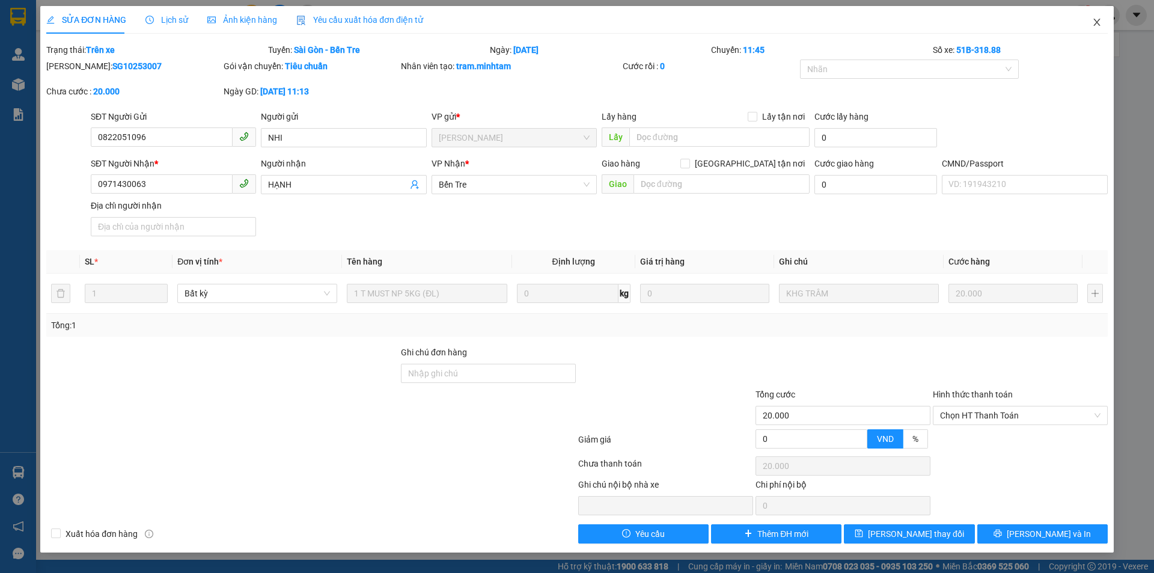
click at [1099, 23] on icon "close" at bounding box center [1097, 22] width 10 height 10
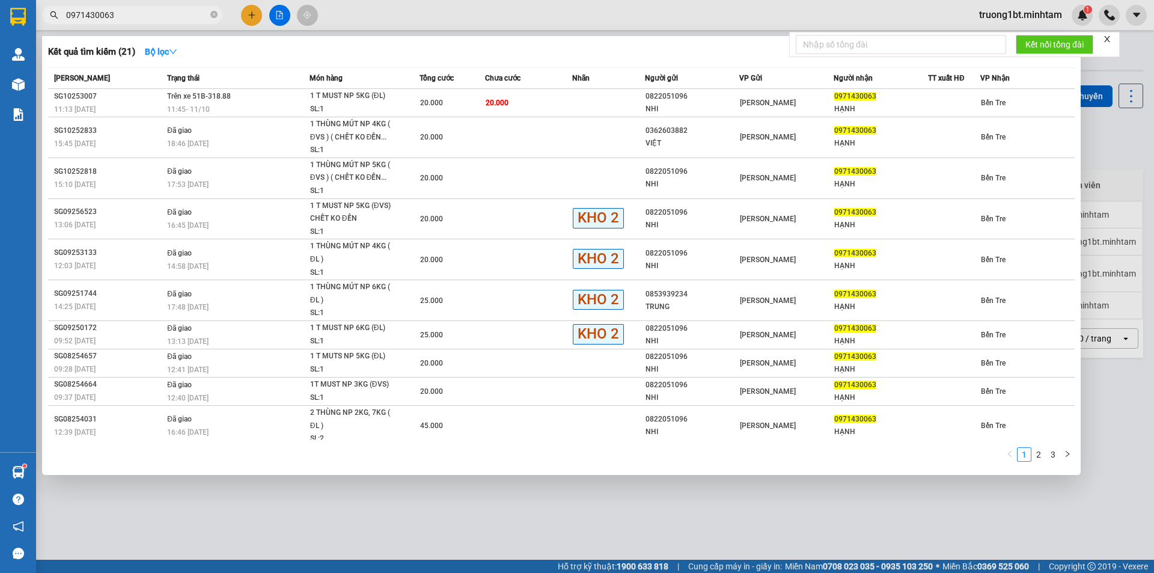
click at [210, 17] on span "0971430063" at bounding box center [132, 15] width 180 height 18
click at [215, 17] on icon "close-circle" at bounding box center [213, 14] width 7 height 7
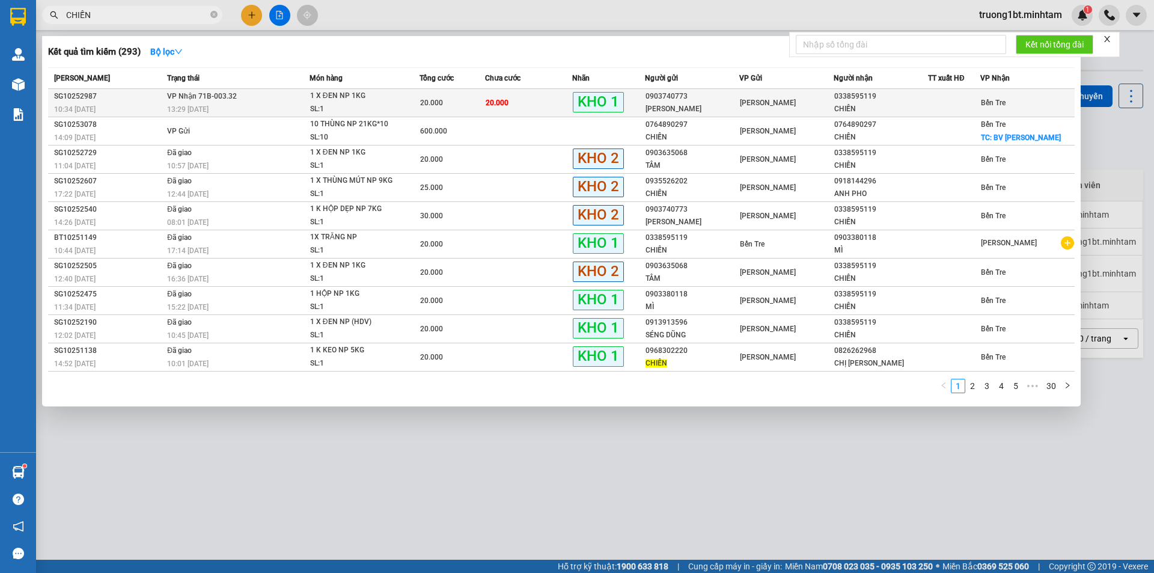
type input "CHIẾN"
click at [834, 101] on div "0338595119" at bounding box center [880, 96] width 93 height 13
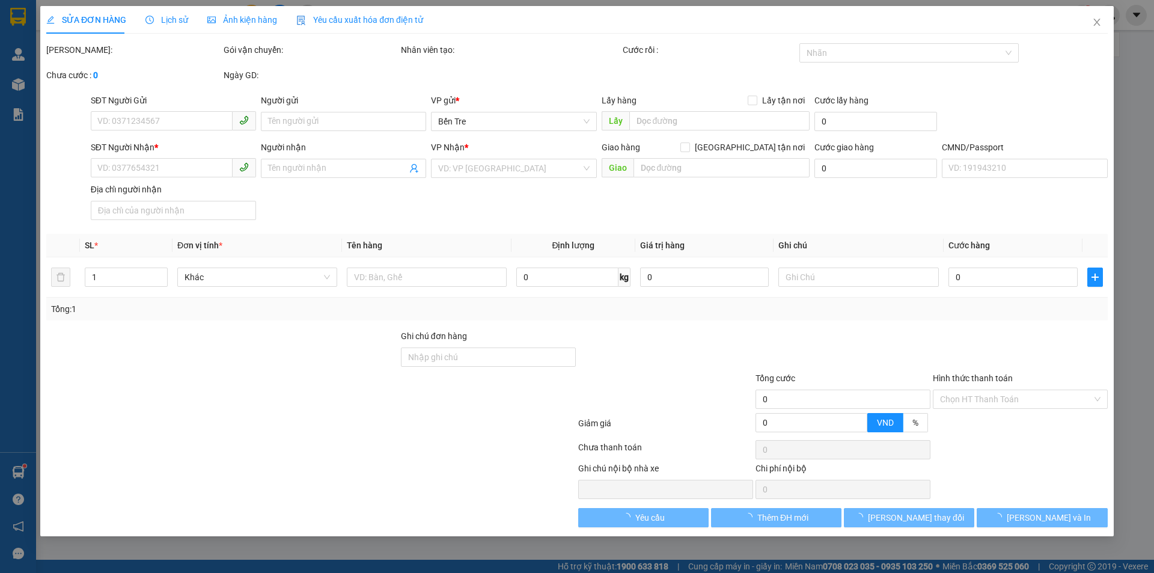
type input "0903740773"
type input "[PERSON_NAME]"
type input "0338595119"
type input "CHIẾN"
type input "DG"
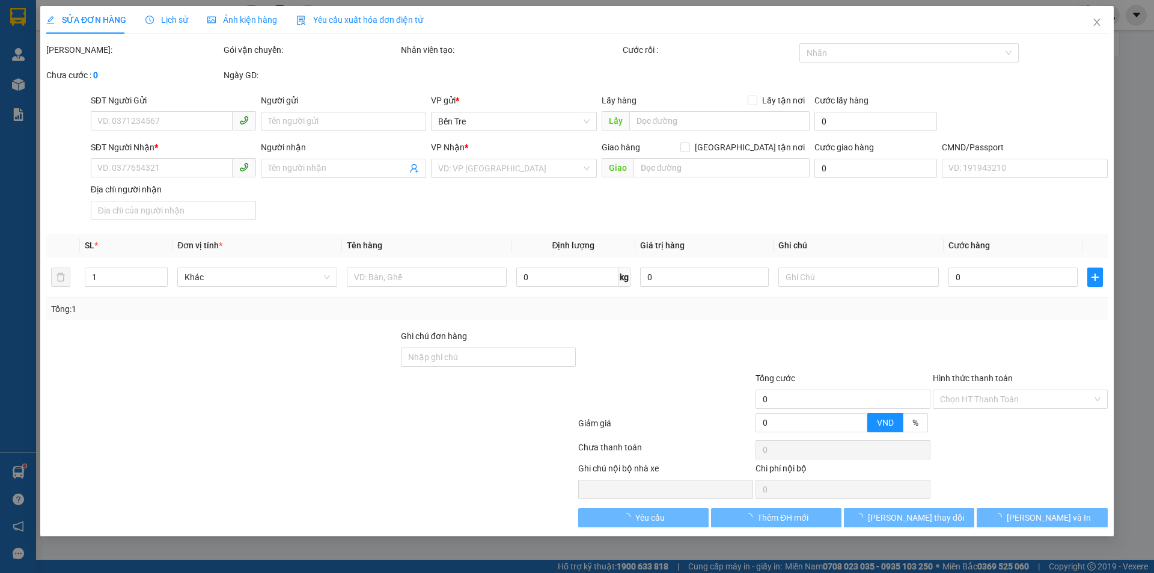
type input "20.000"
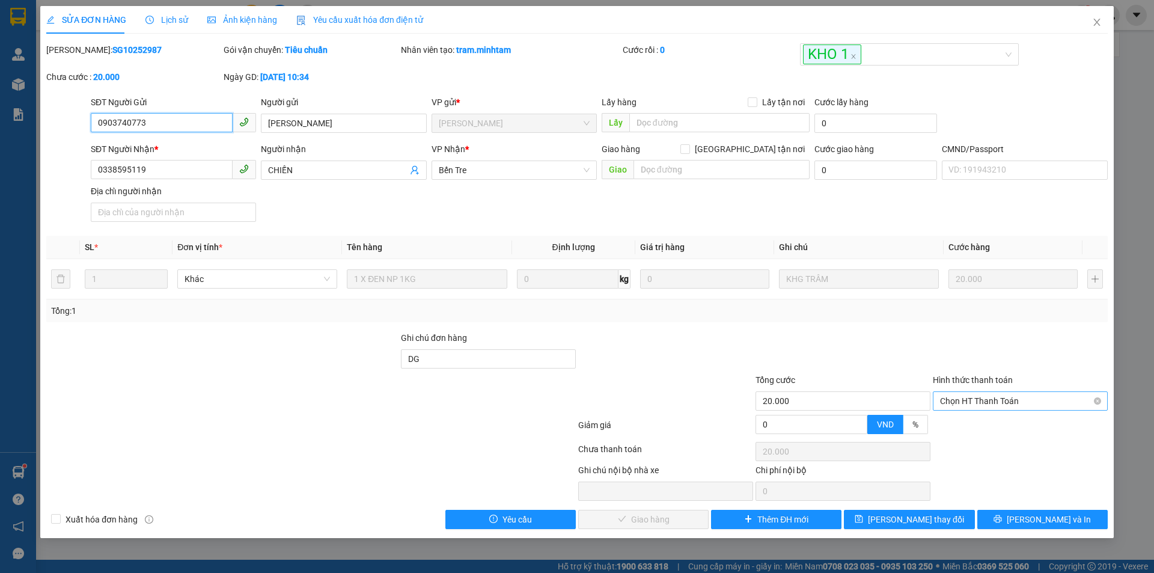
click at [986, 404] on span "Chọn HT Thanh Toán" at bounding box center [1020, 401] width 160 height 18
drag, startPoint x: 967, startPoint y: 431, endPoint x: 948, endPoint y: 432, distance: 19.8
click at [966, 430] on div "Tại văn phòng" at bounding box center [1020, 424] width 175 height 19
type input "0"
click at [647, 516] on span "[PERSON_NAME] và Giao hàng" at bounding box center [658, 519] width 115 height 13
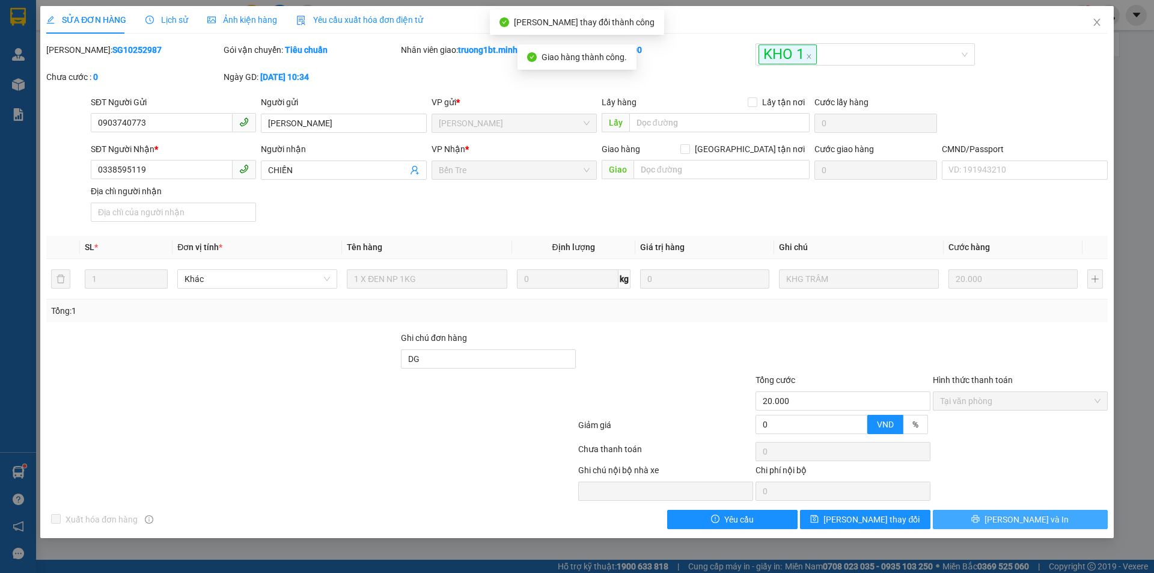
click at [1033, 517] on span "[PERSON_NAME] và In" at bounding box center [1026, 519] width 84 height 13
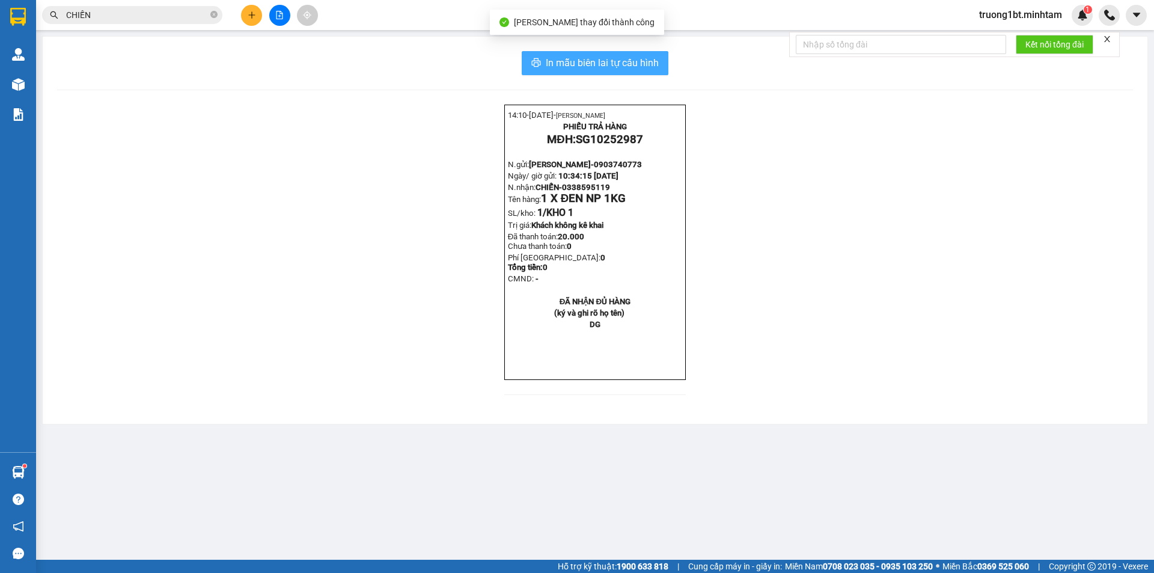
click at [665, 67] on button "In mẫu biên lai tự cấu hình" at bounding box center [595, 63] width 147 height 24
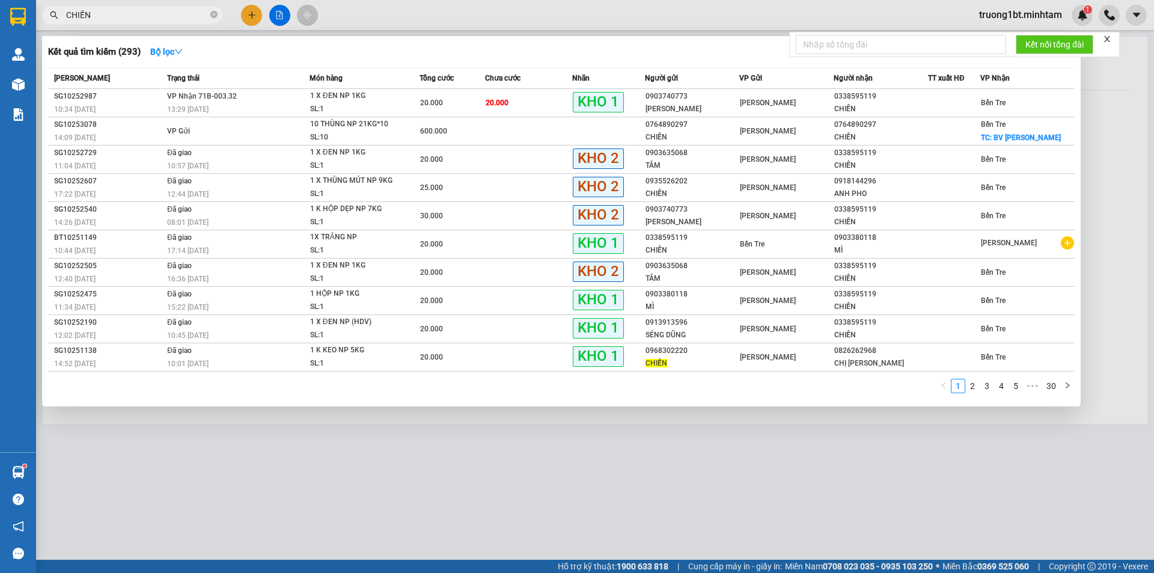
click at [189, 20] on input "CHIẾN" at bounding box center [137, 14] width 142 height 13
